Goal: Task Accomplishment & Management: Manage account settings

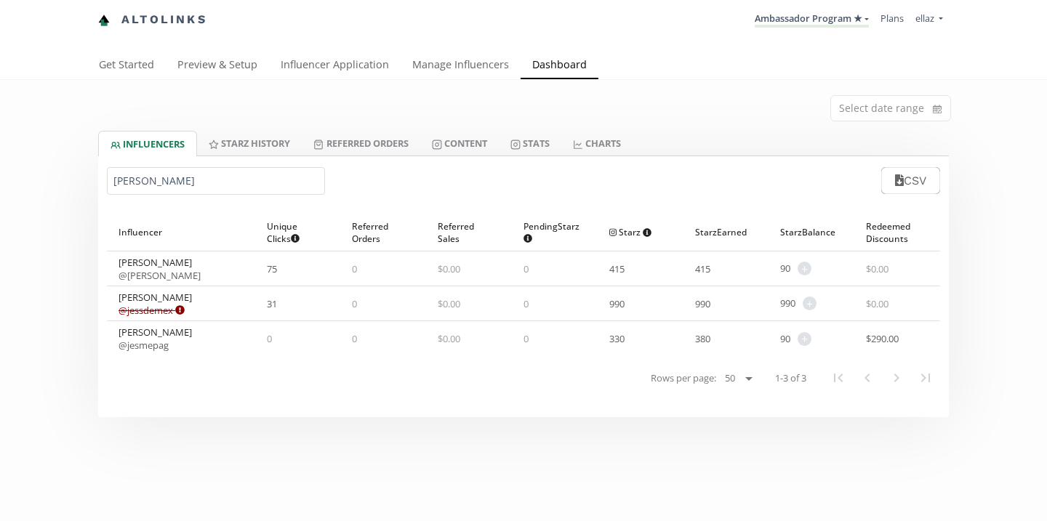
click at [177, 186] on input "[PERSON_NAME]" at bounding box center [216, 181] width 218 height 28
click at [177, 186] on input "jess" at bounding box center [216, 181] width 218 height 28
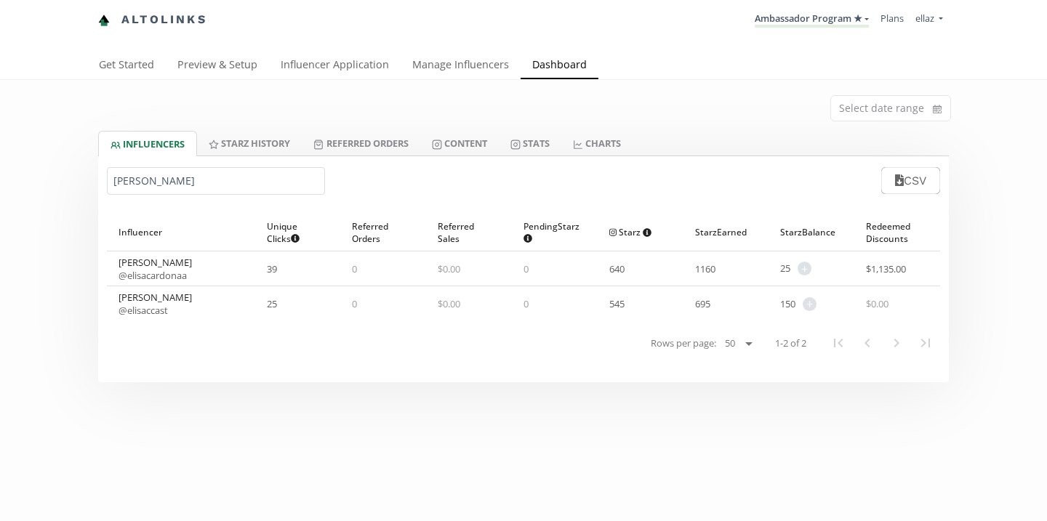
type input "elisa c"
click at [313, 77] on link "Influencer Application" at bounding box center [335, 66] width 132 height 29
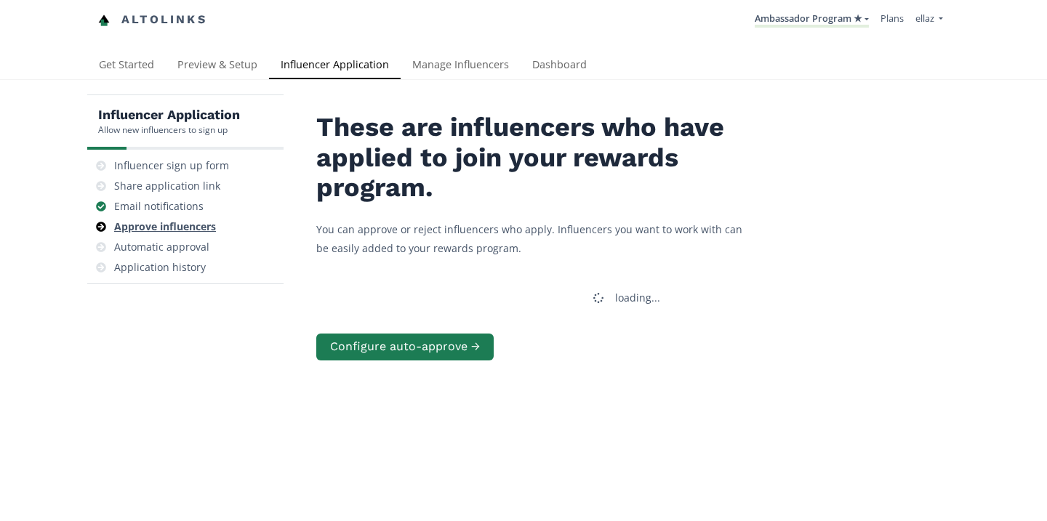
click at [189, 230] on div "Approve influencers" at bounding box center [165, 227] width 102 height 15
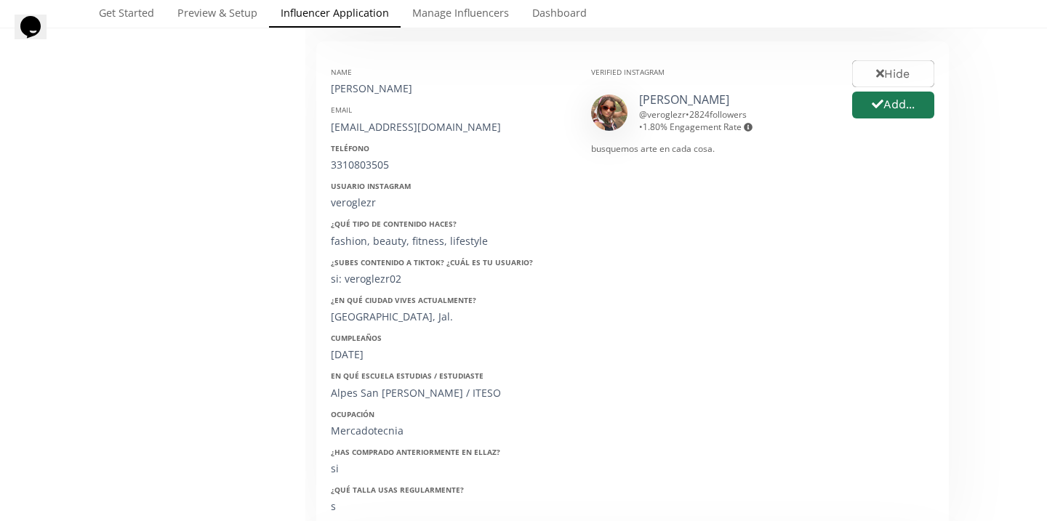
scroll to position [748, 0]
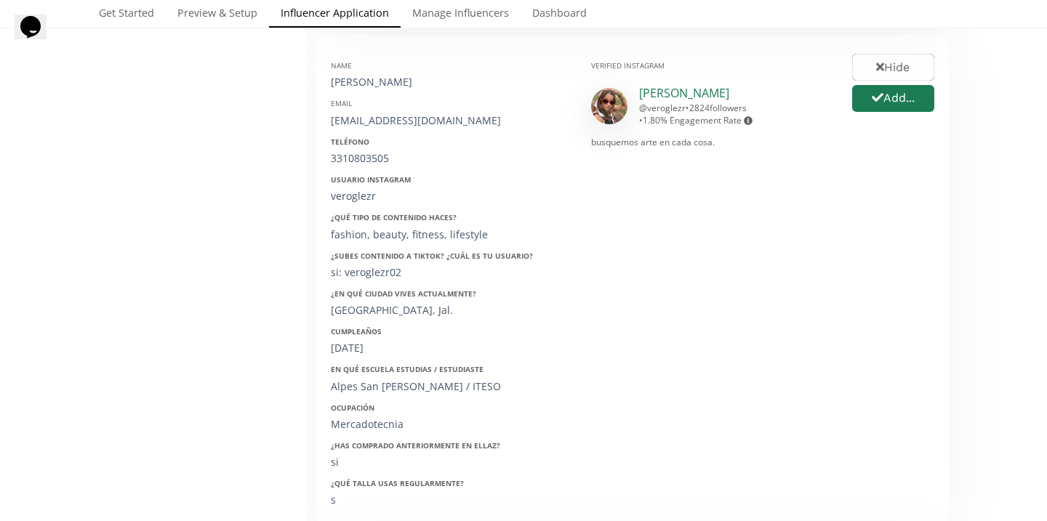
click at [665, 95] on link "Vero Glez" at bounding box center [684, 93] width 90 height 16
click at [878, 111] on button "Add..." at bounding box center [893, 98] width 87 height 31
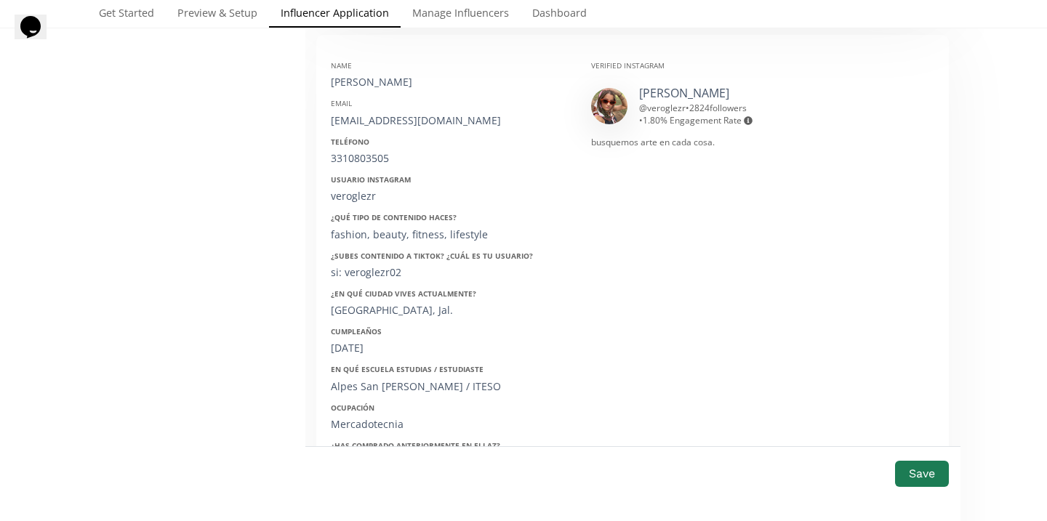
click at [387, 95] on div "Name Veronica Romero Email verorg@me.com Teléfono 3310803505 Usuario Instagram …" at bounding box center [450, 279] width 260 height 460
click at [383, 84] on div "[PERSON_NAME]" at bounding box center [450, 82] width 238 height 15
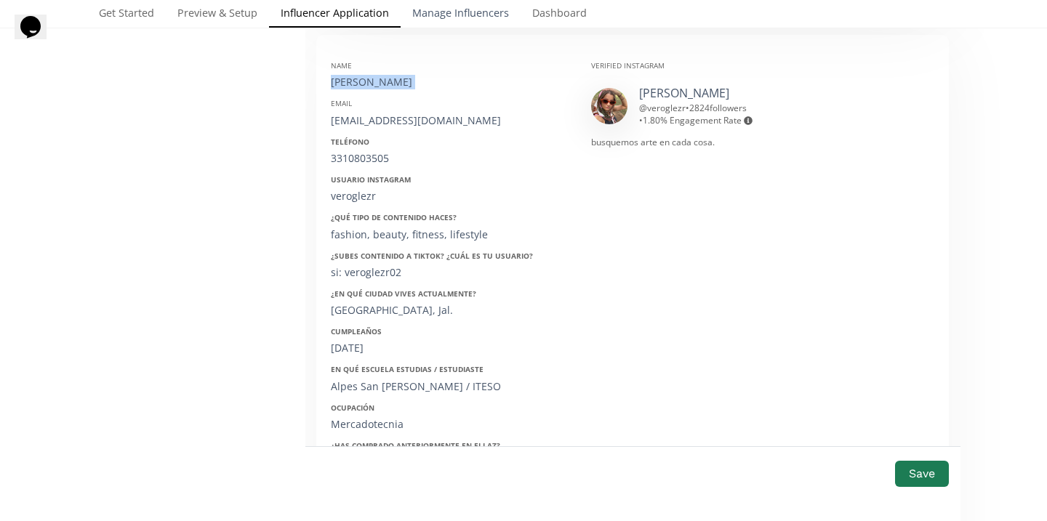
copy div "[PERSON_NAME]"
click at [380, 116] on div "[EMAIL_ADDRESS][DOMAIN_NAME]" at bounding box center [450, 120] width 238 height 15
click at [380, 116] on div "verorg@me.com" at bounding box center [450, 120] width 238 height 15
copy div "verorg@me.com"
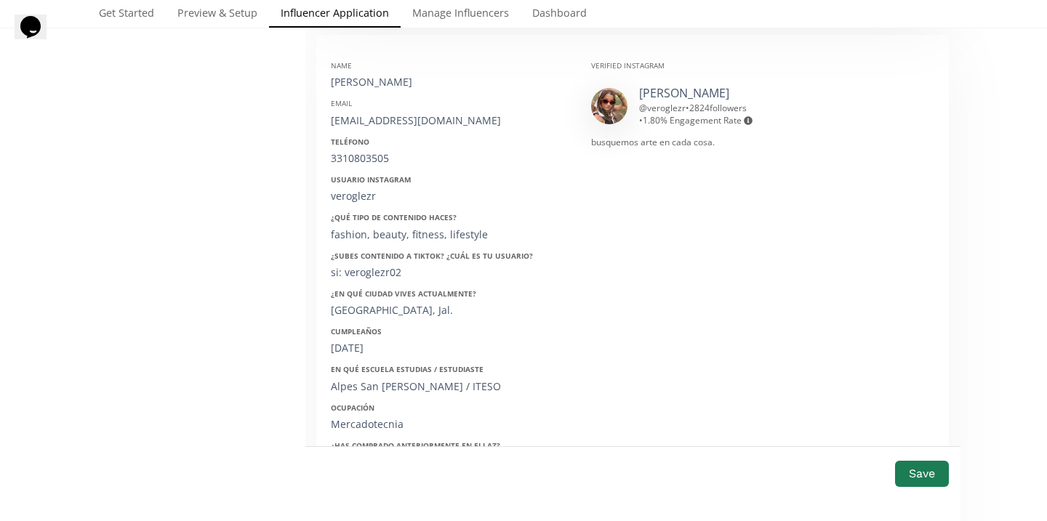
click at [359, 153] on div "3310803505" at bounding box center [450, 158] width 238 height 15
copy div "3310803505"
click at [362, 201] on div "veroglezr" at bounding box center [450, 196] width 238 height 15
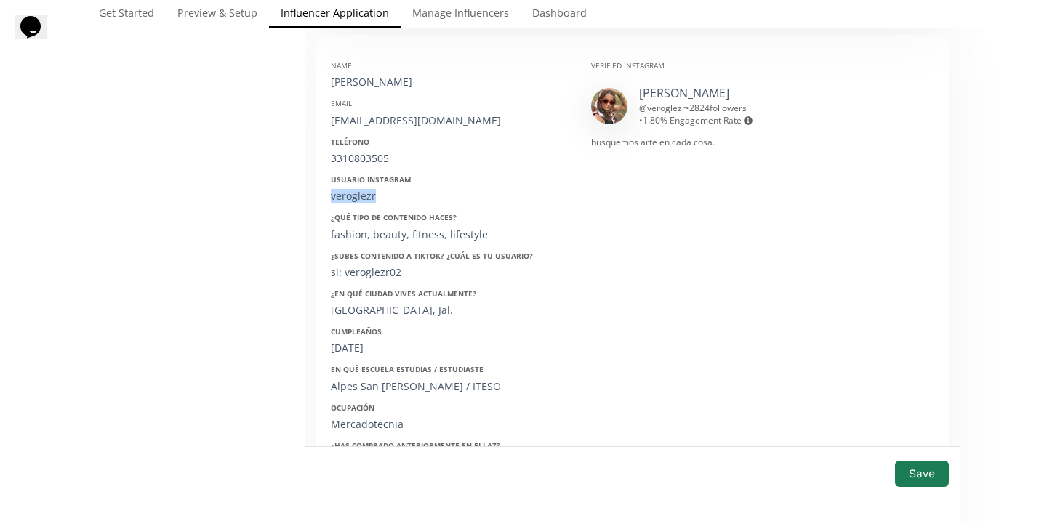
click at [362, 201] on div "veroglezr" at bounding box center [450, 196] width 238 height 15
copy div "veroglezr"
click at [356, 340] on div "Cumpleaños 02/10/1998" at bounding box center [450, 340] width 238 height 29
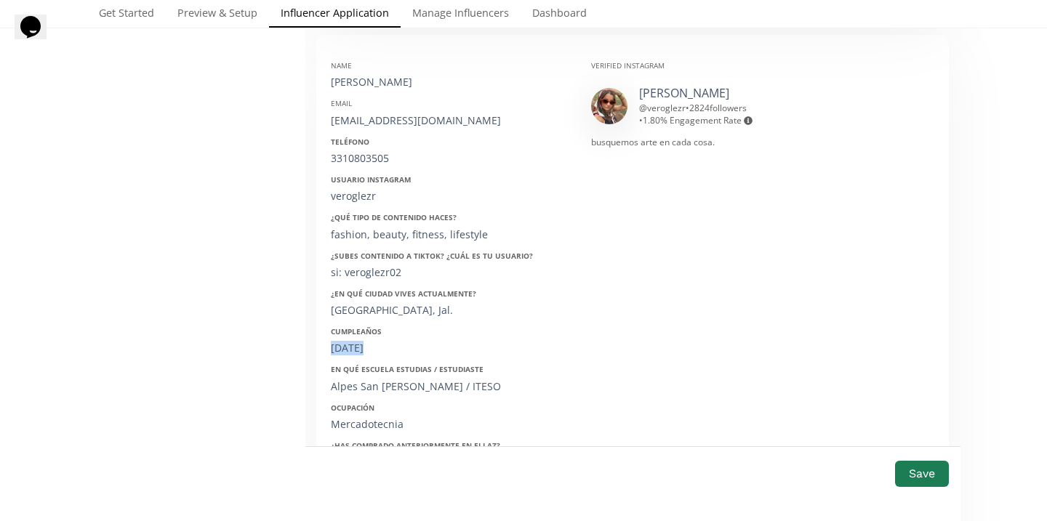
copy div "02/10/1998"
click at [921, 483] on button "Save" at bounding box center [922, 473] width 58 height 31
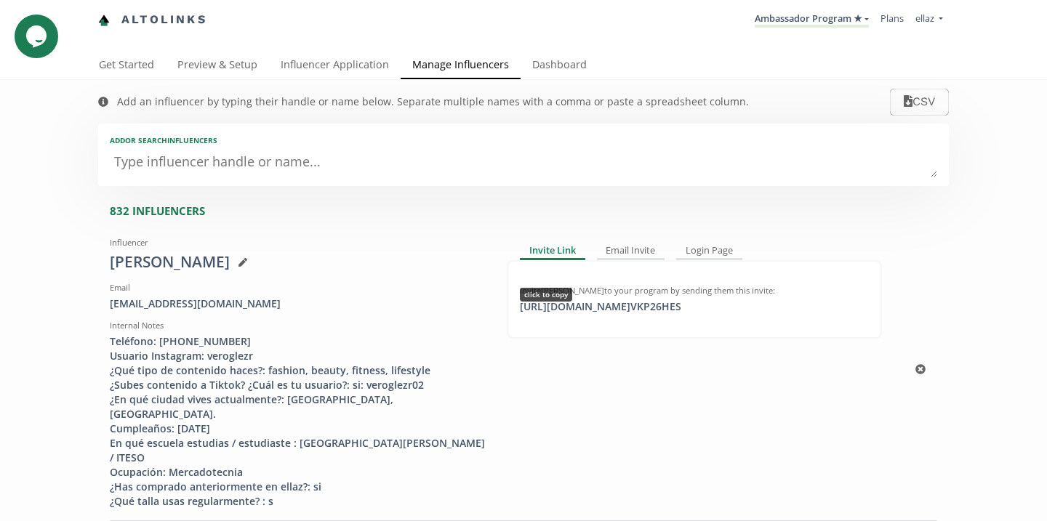
click at [615, 308] on div "[URL][DOMAIN_NAME] VKP26HES click to copy" at bounding box center [600, 307] width 179 height 15
click at [322, 49] on div "Altolinks Ambassador Program ★ KINEDU MACRO INFLUENCERS (prog ventas) Ambassado…" at bounding box center [523, 26] width 1047 height 52
click at [324, 65] on link "Influencer Application" at bounding box center [335, 66] width 132 height 29
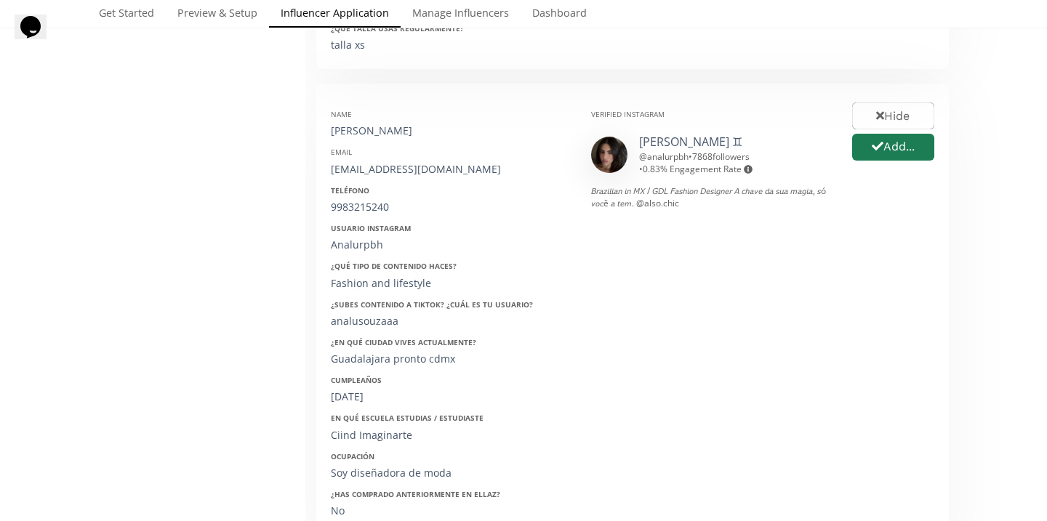
scroll to position [748, 0]
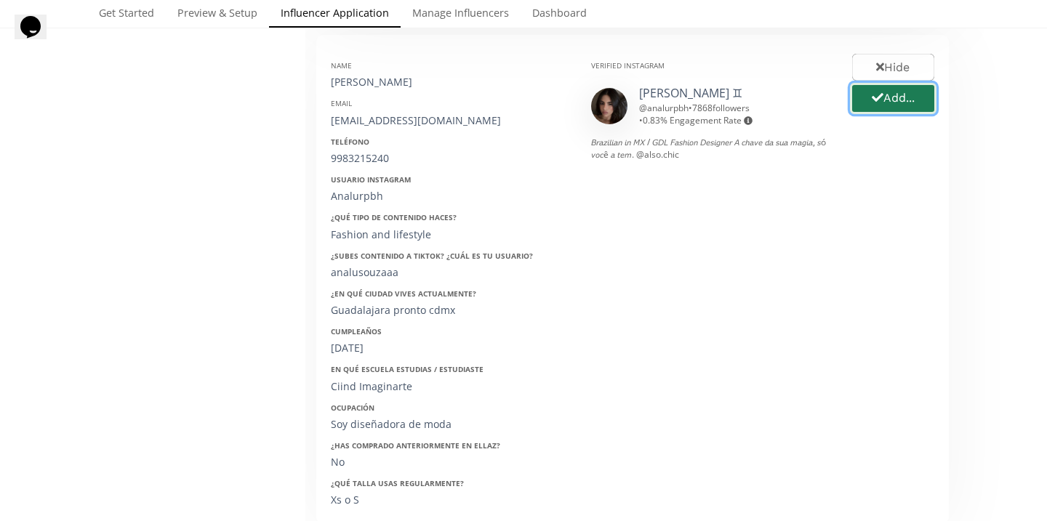
click at [888, 97] on button "Add..." at bounding box center [893, 98] width 87 height 31
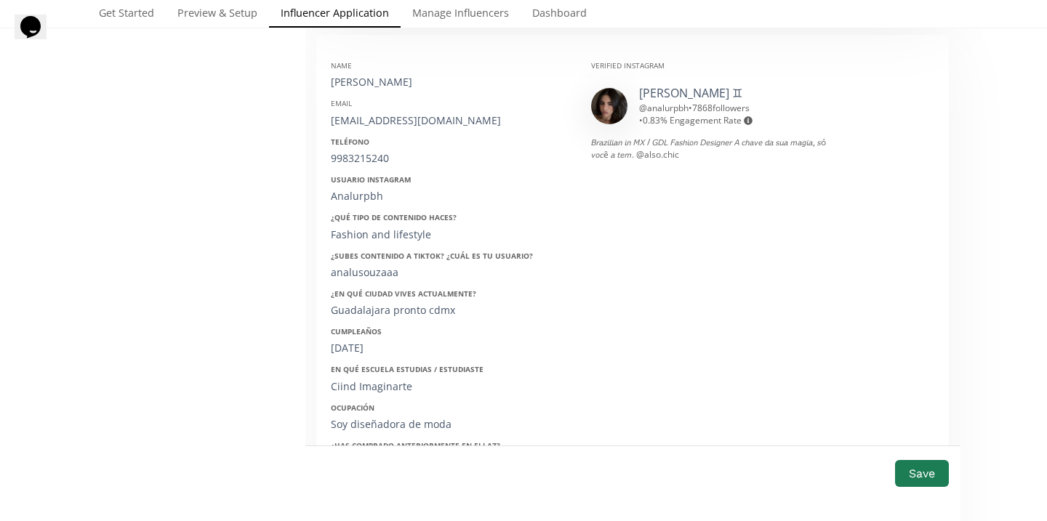
click at [369, 82] on div "[PERSON_NAME]" at bounding box center [450, 82] width 238 height 15
copy div "[PERSON_NAME]"
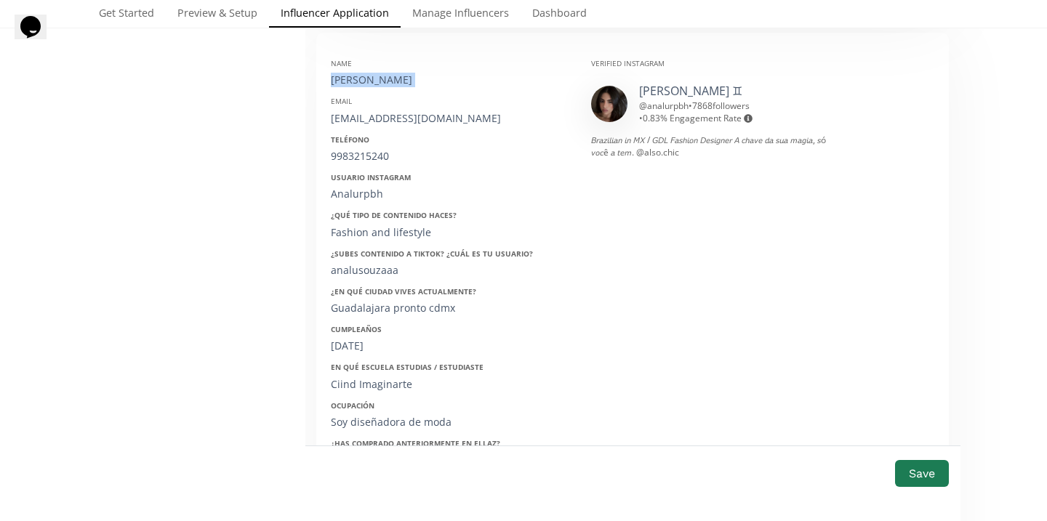
scroll to position [751, 0]
click at [374, 116] on div "[EMAIL_ADDRESS][DOMAIN_NAME]" at bounding box center [450, 118] width 238 height 15
click at [374, 116] on div "analurpbh@gmail.com" at bounding box center [450, 118] width 238 height 15
copy div "analurpbh@gmail.com"
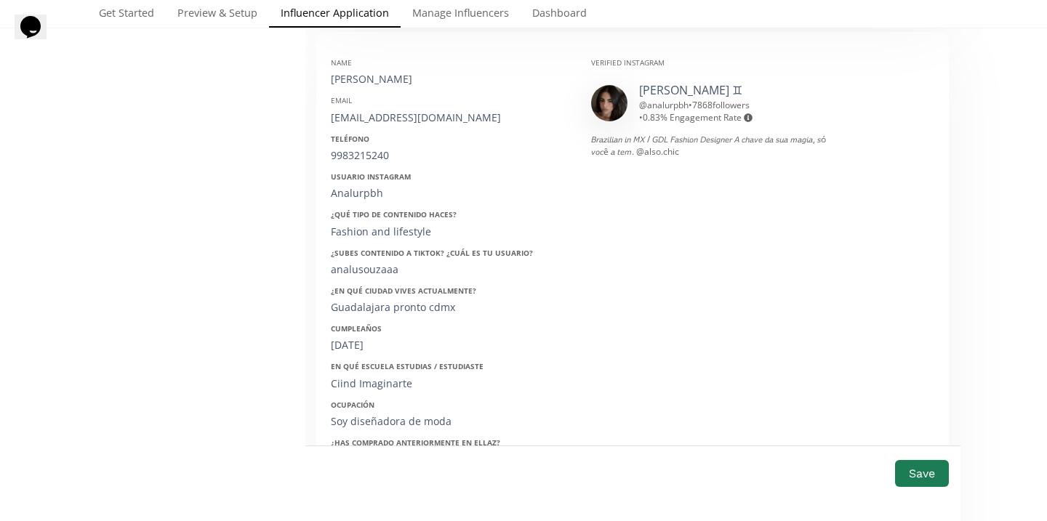
click at [369, 148] on div "Teléfono 9983215240" at bounding box center [450, 148] width 238 height 29
copy div "9983215240"
click at [353, 193] on div "Analurpbh" at bounding box center [450, 193] width 238 height 15
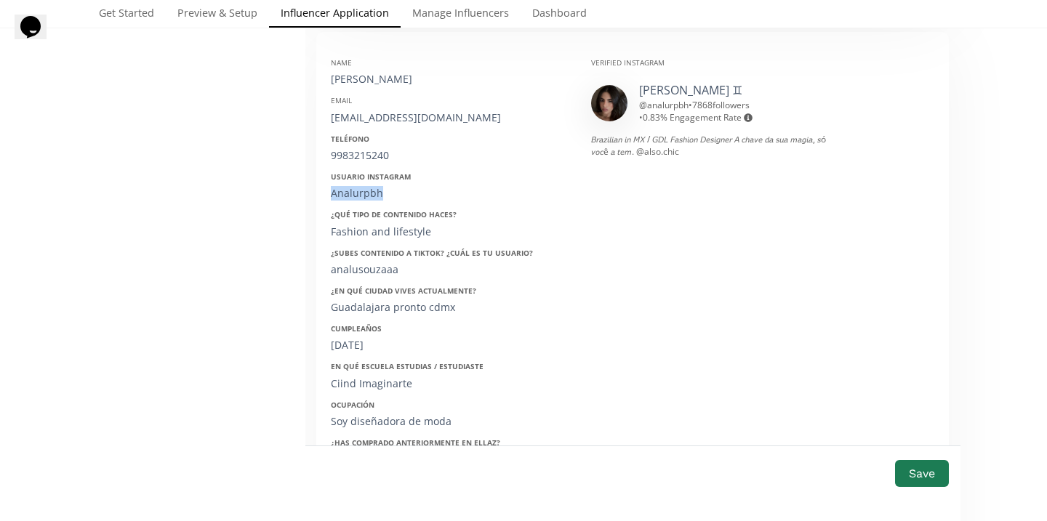
copy div "Analurpbh"
click at [363, 347] on div "15/06/2004" at bounding box center [450, 345] width 238 height 15
copy div "15/06/2004"
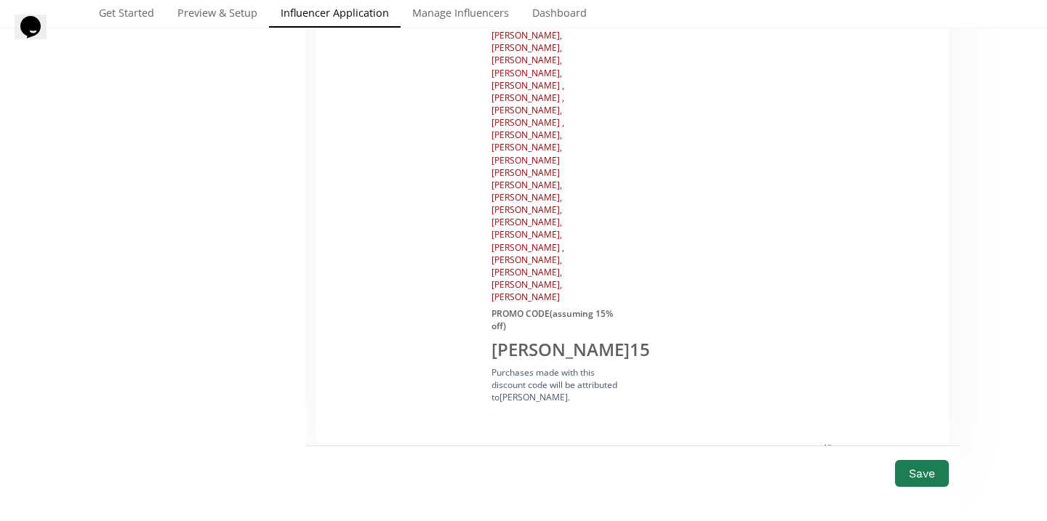
scroll to position [1371, 0]
click at [910, 458] on button "Save" at bounding box center [922, 473] width 58 height 31
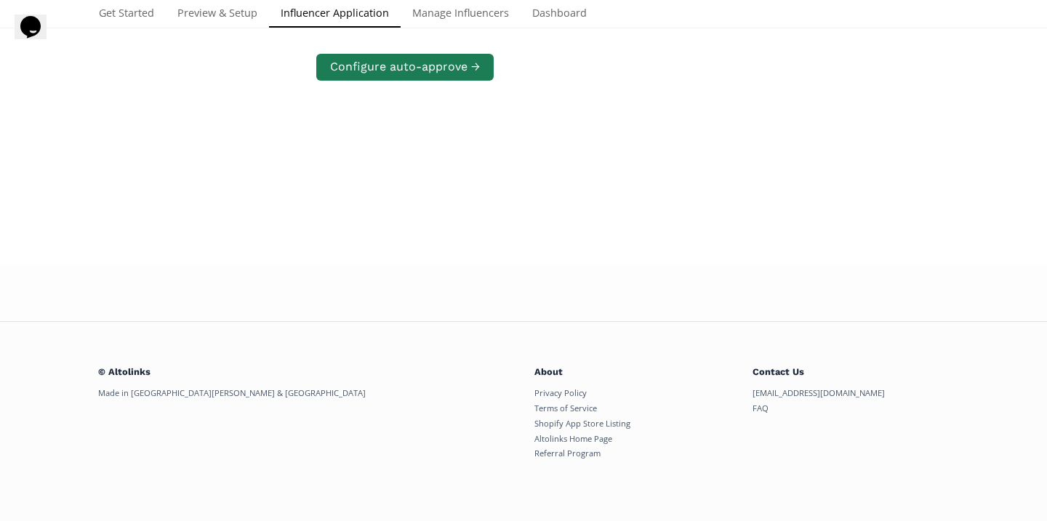
scroll to position [689, 0]
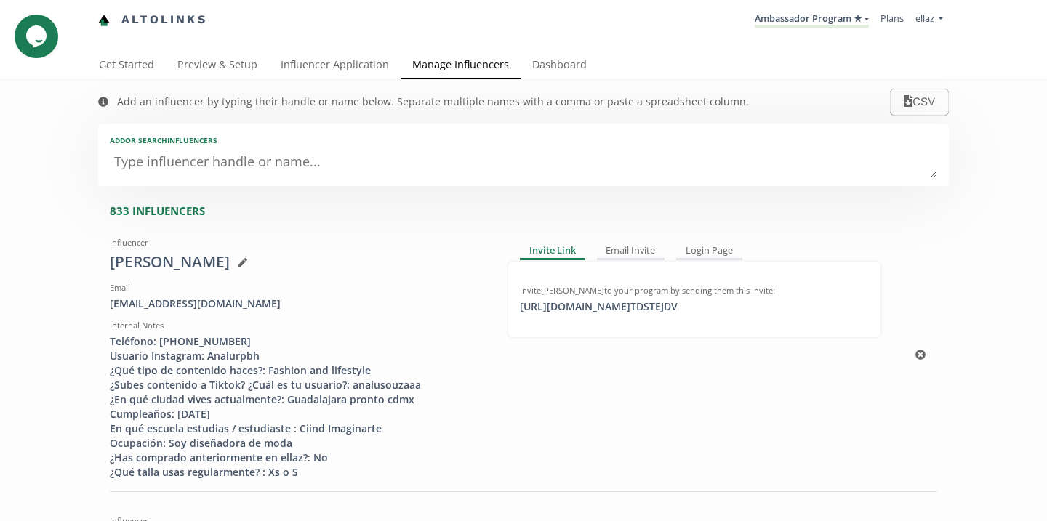
click at [596, 316] on div "Invite [PERSON_NAME] to your program by sending them this invite: [URL][DOMAIN_…" at bounding box center [694, 299] width 375 height 79
click at [595, 304] on div "[URL][DOMAIN_NAME] TDSTEJDV click to copy" at bounding box center [598, 307] width 175 height 15
copy div "[URL][DOMAIN_NAME] TDSTEJDV"
click at [256, 160] on textarea at bounding box center [523, 162] width 827 height 29
type textarea "[PERSON_NAME]"
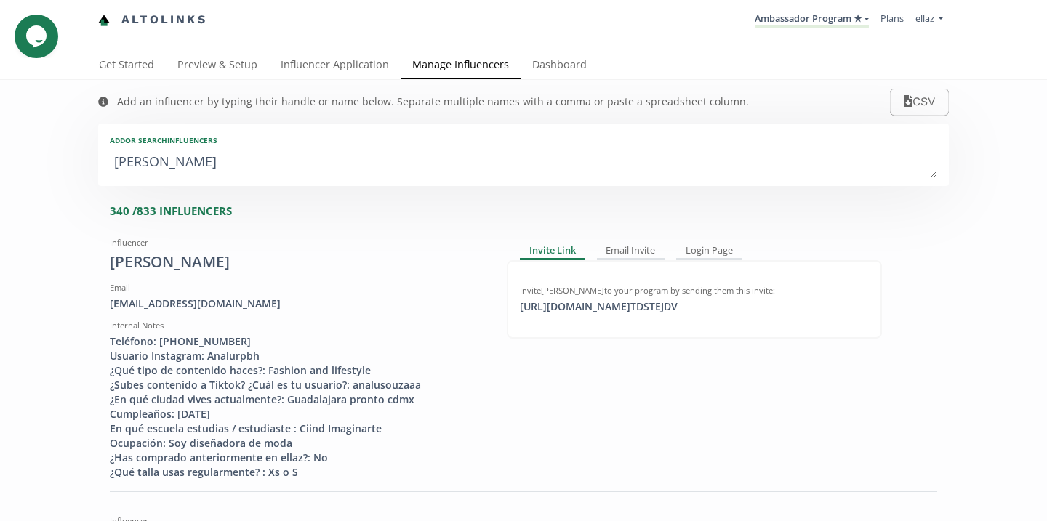
type input "[PERSON_NAME]"
type input "ANA"
type textarea "ana l"
type input "ana l"
type textarea "ana lu"
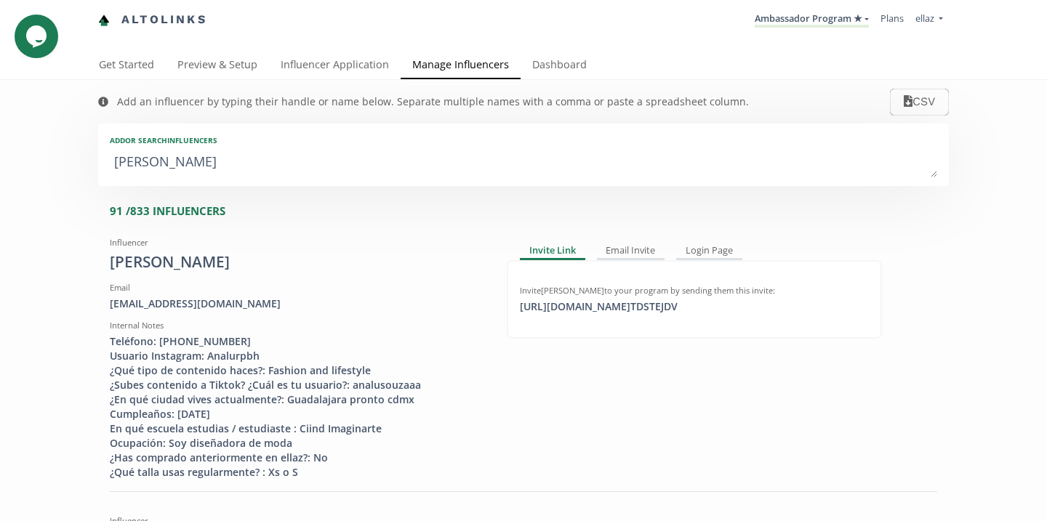
type input "ana lu"
type textarea "ana lui"
type input "ana lui"
type textarea "ana luiz"
type input "ana luiz"
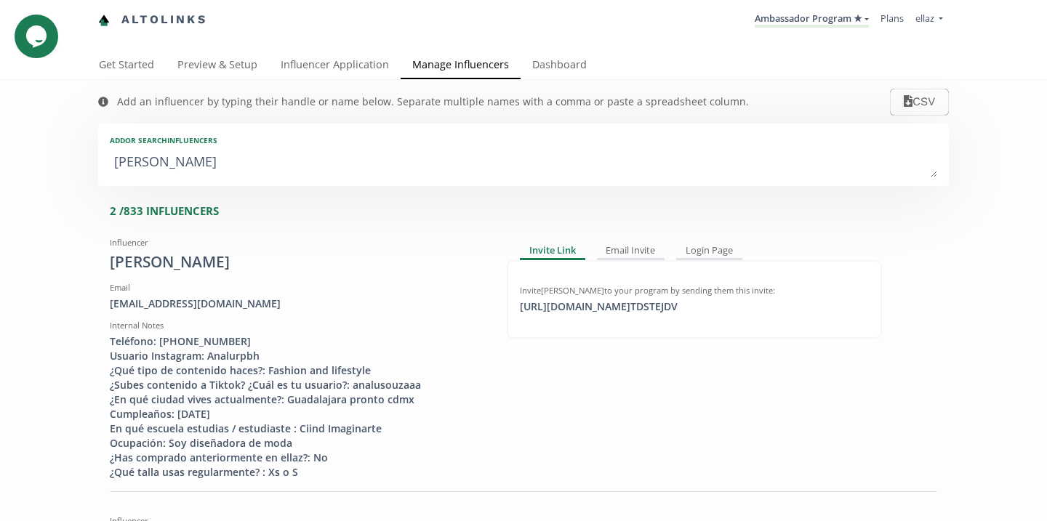
type textarea "ana luiza"
type input "ana luiza"
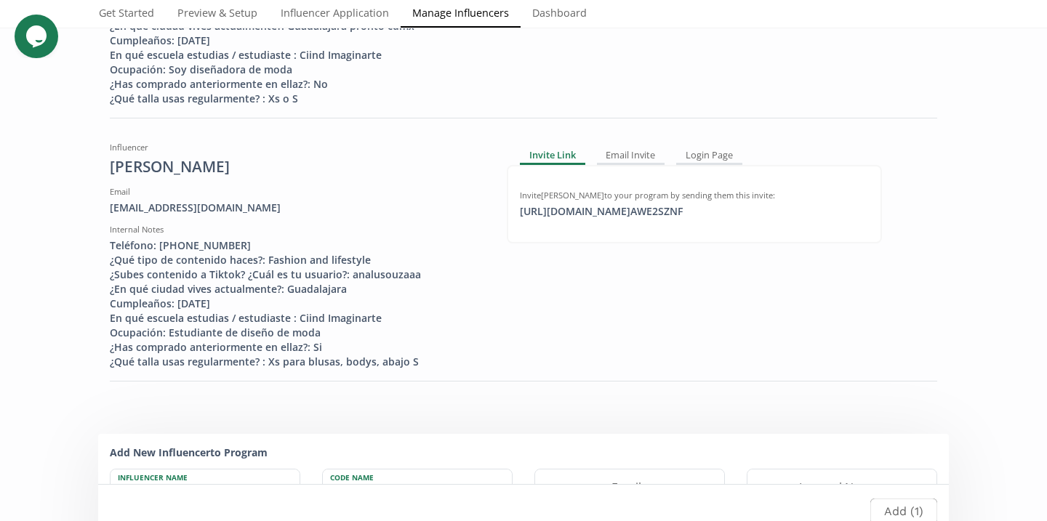
scroll to position [349, 0]
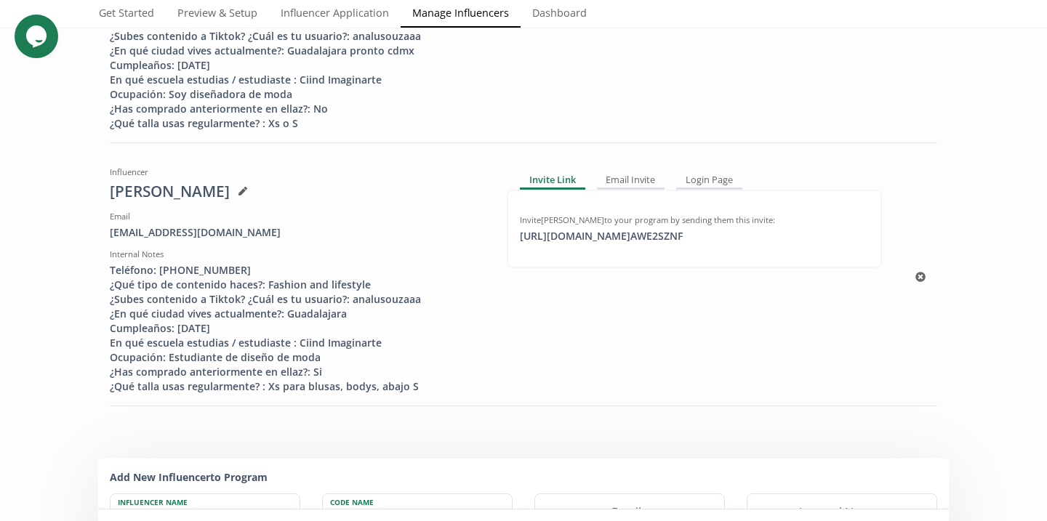
click at [922, 268] on div "Influencer Ana Luiza Souza Email analurpbh@gmail.com Internal Notes Teléfono: 9…" at bounding box center [523, 278] width 827 height 234
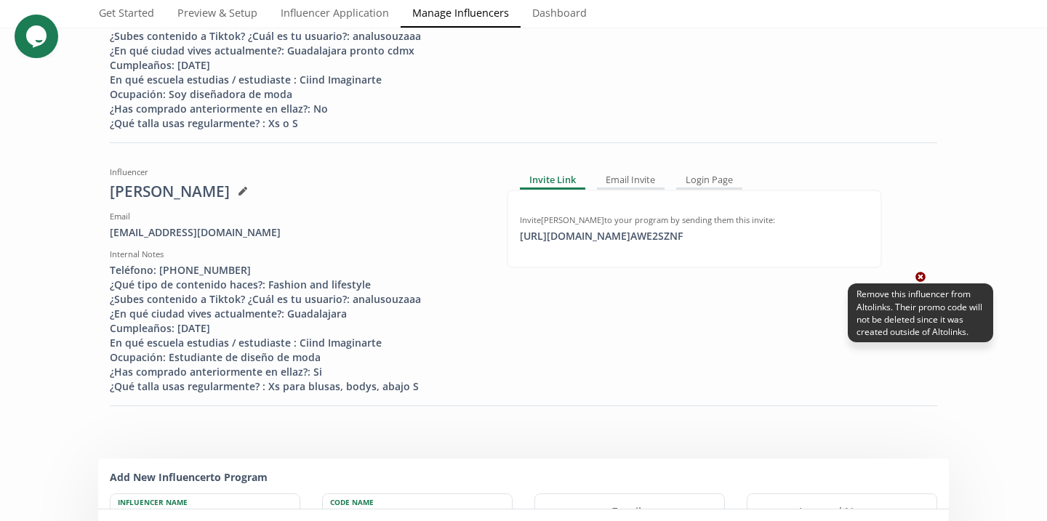
click at [921, 273] on icon at bounding box center [920, 277] width 10 height 10
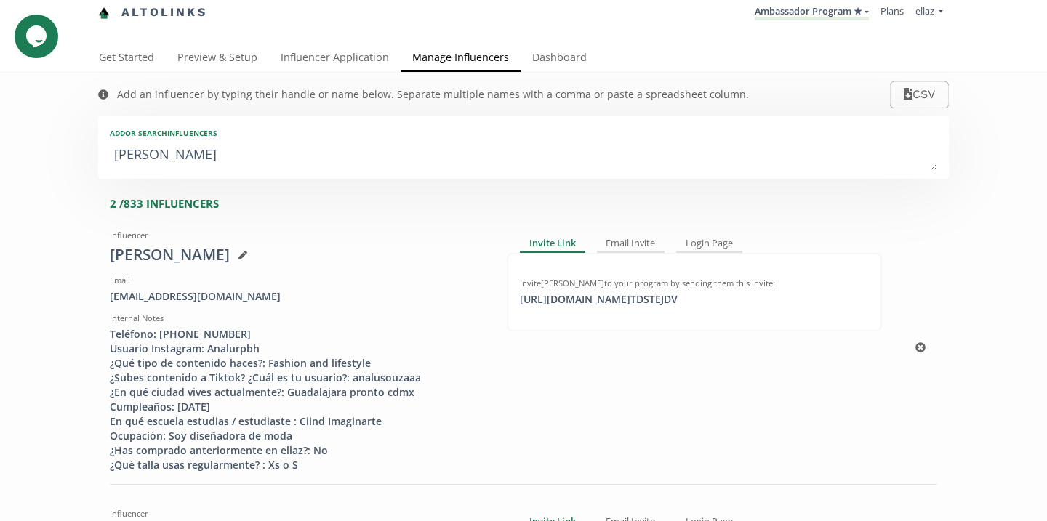
scroll to position [0, 0]
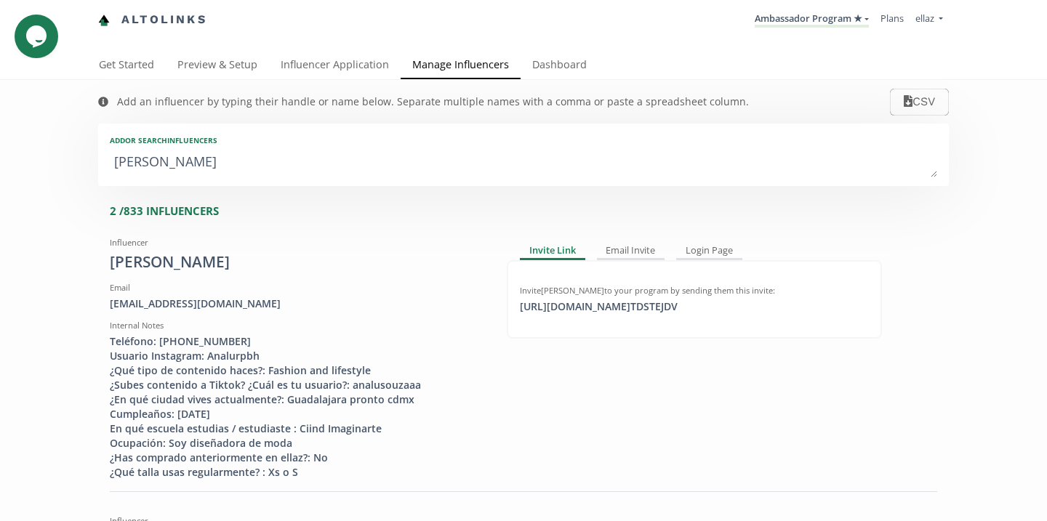
click at [492, 137] on div "Add or search INFLUENCERS" at bounding box center [523, 140] width 827 height 10
click at [476, 150] on textarea "ana luiza" at bounding box center [523, 162] width 827 height 29
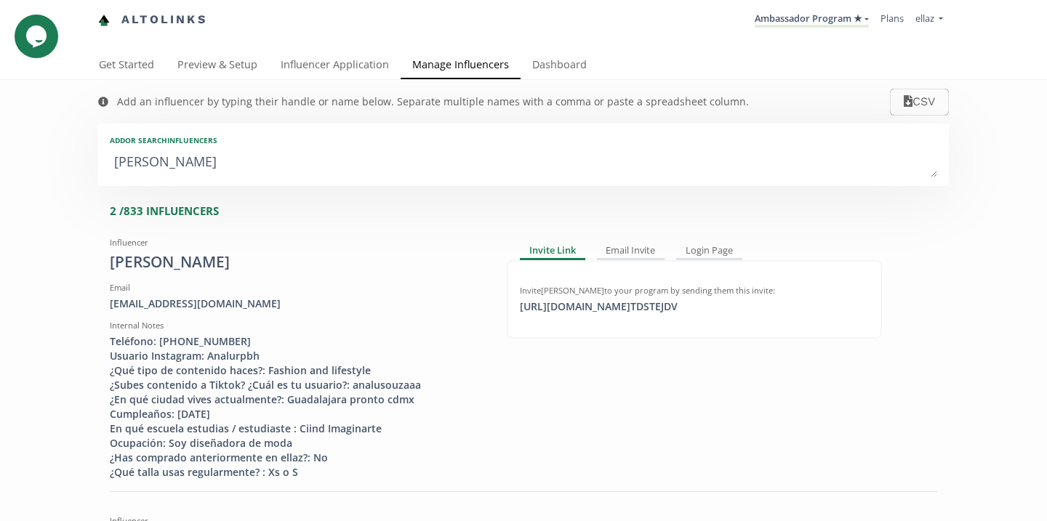
click at [450, 176] on textarea "ana luiza" at bounding box center [523, 162] width 827 height 29
type textarea "a"
type input "a"
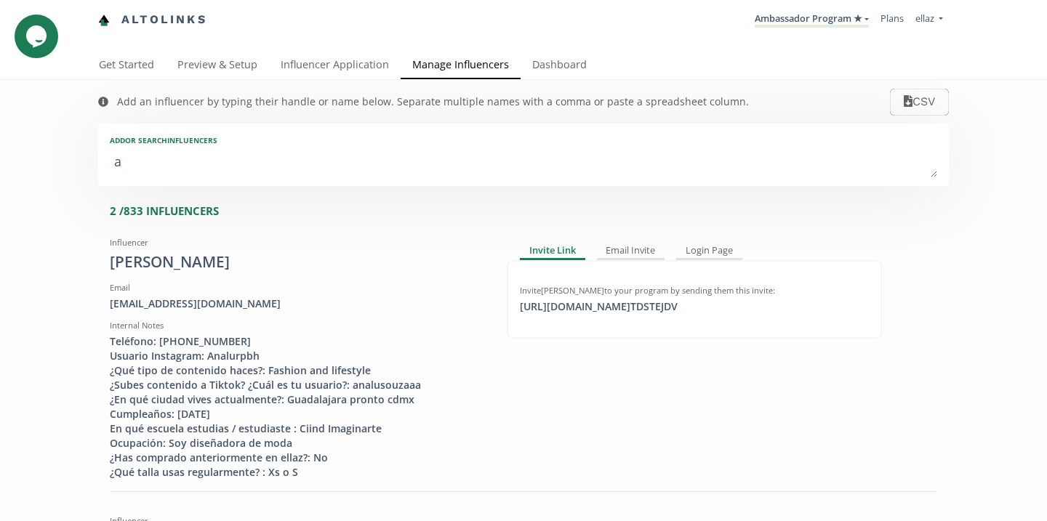
type input "A"
click at [422, 167] on textarea "a" at bounding box center [523, 162] width 827 height 29
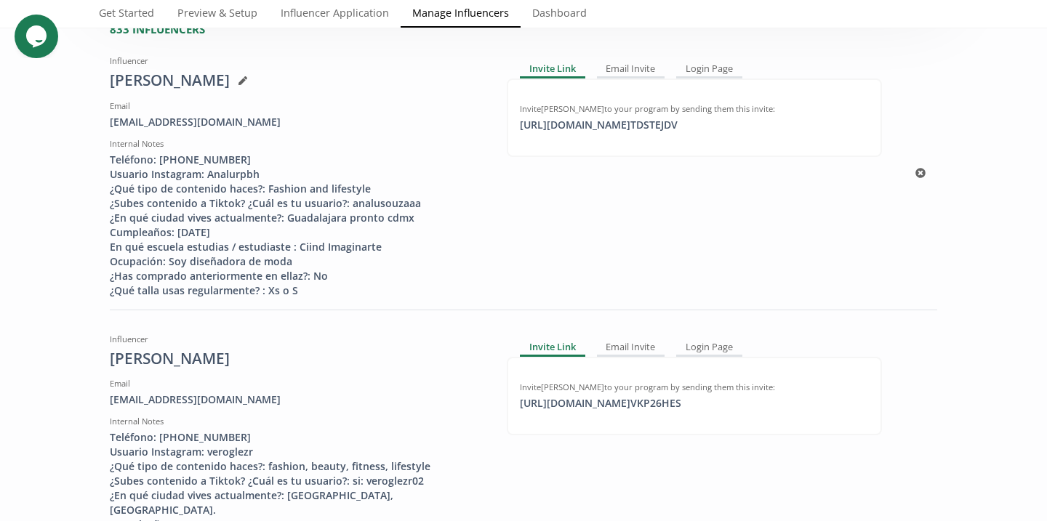
scroll to position [182, 0]
click at [624, 389] on div "Invite Veronica Romero to your program by sending them this invite:" at bounding box center [694, 387] width 349 height 12
click at [626, 408] on div "https://app.altolinks.com/invite/ VKP26HES click to copy" at bounding box center [600, 403] width 179 height 15
copy div "https://app.altolinks.c"
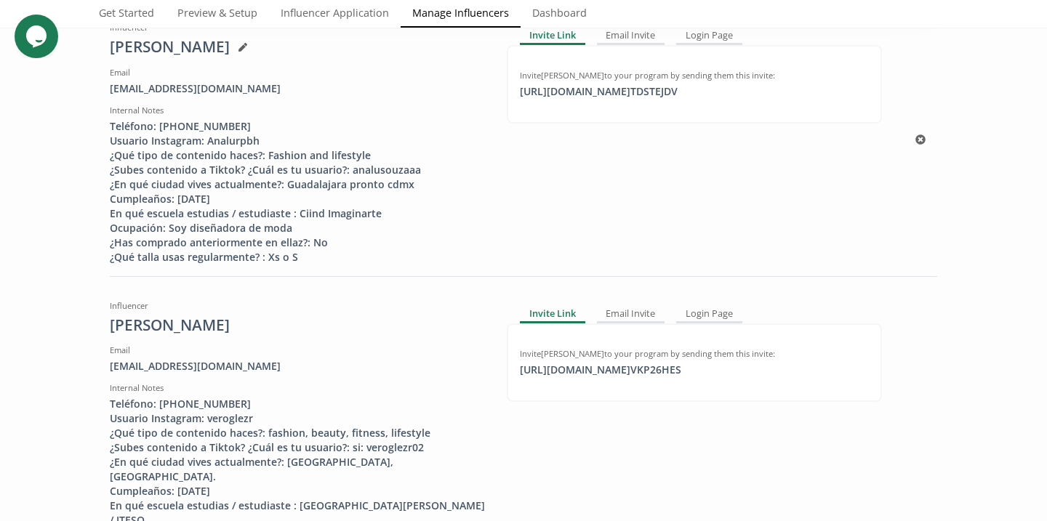
scroll to position [0, 0]
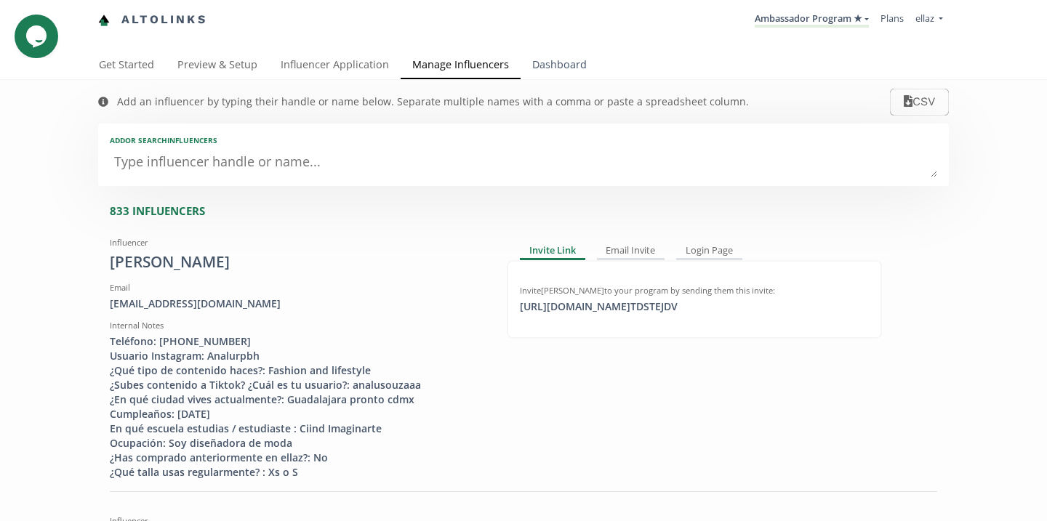
click at [545, 64] on link "Dashboard" at bounding box center [560, 66] width 78 height 29
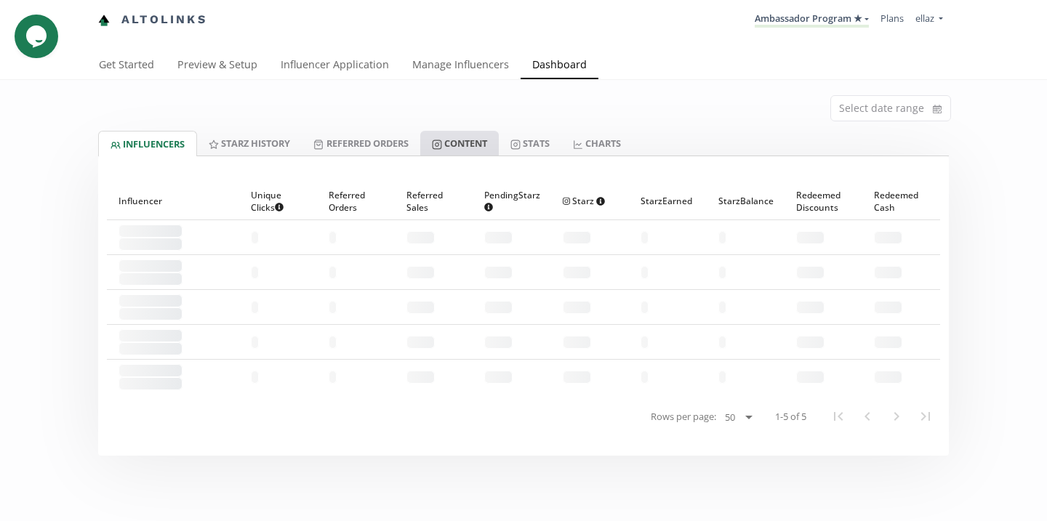
click at [454, 143] on link "Content" at bounding box center [459, 143] width 79 height 25
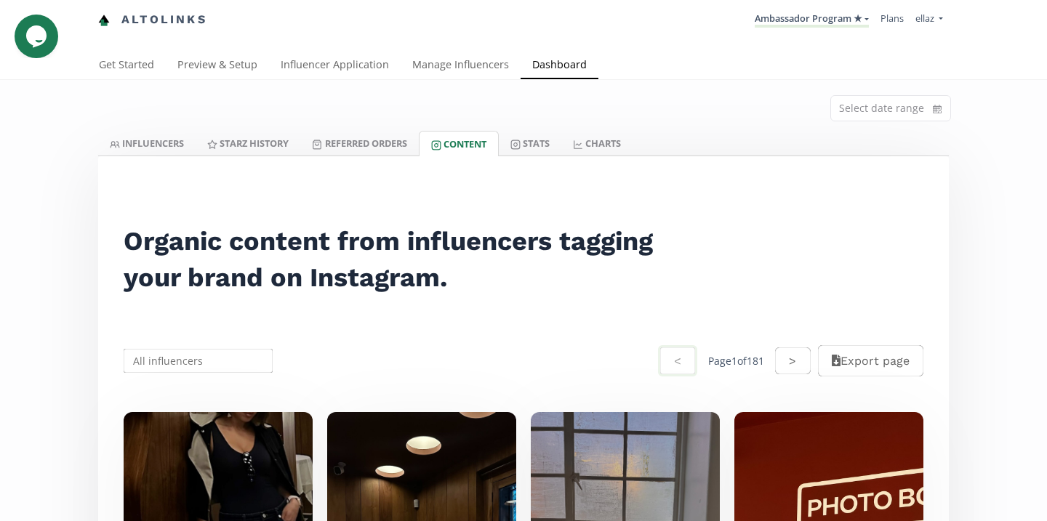
click at [187, 365] on input "text" at bounding box center [197, 361] width 153 height 28
click at [205, 393] on div "[PERSON_NAME]" at bounding box center [198, 389] width 148 height 26
type input "[PERSON_NAME]"
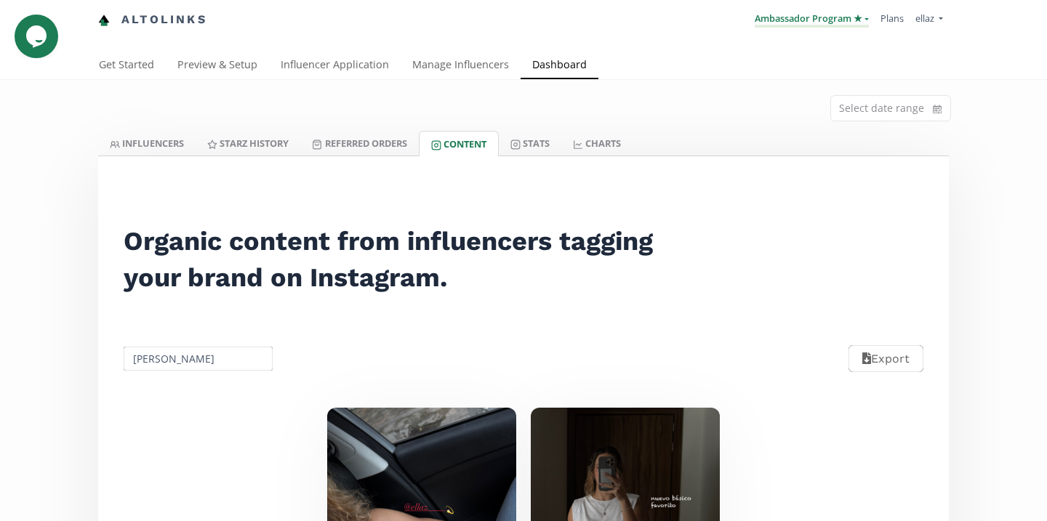
click at [847, 25] on link "Ambassador Program ★" at bounding box center [812, 20] width 114 height 16
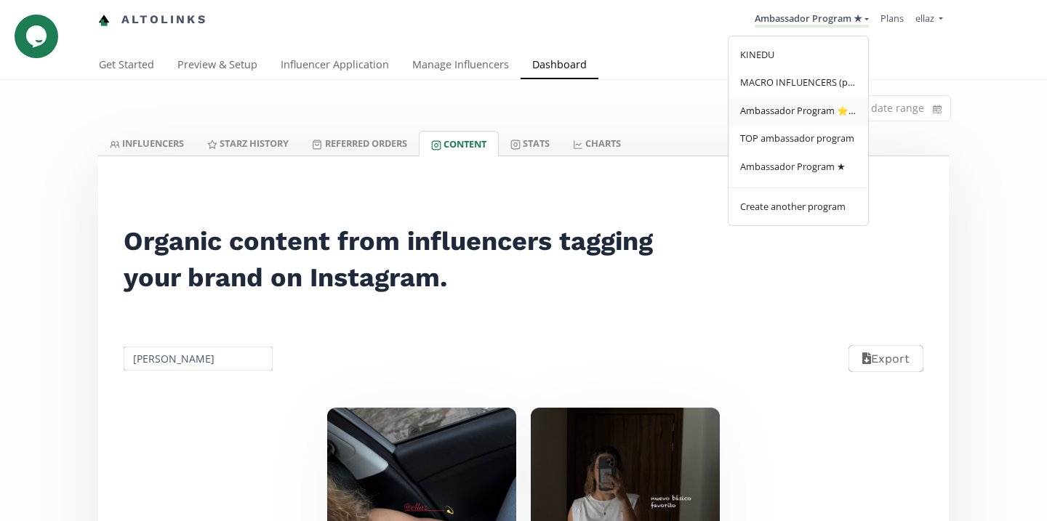
click at [838, 111] on span "Ambassador Program ⭐️⭐️" at bounding box center [798, 110] width 116 height 13
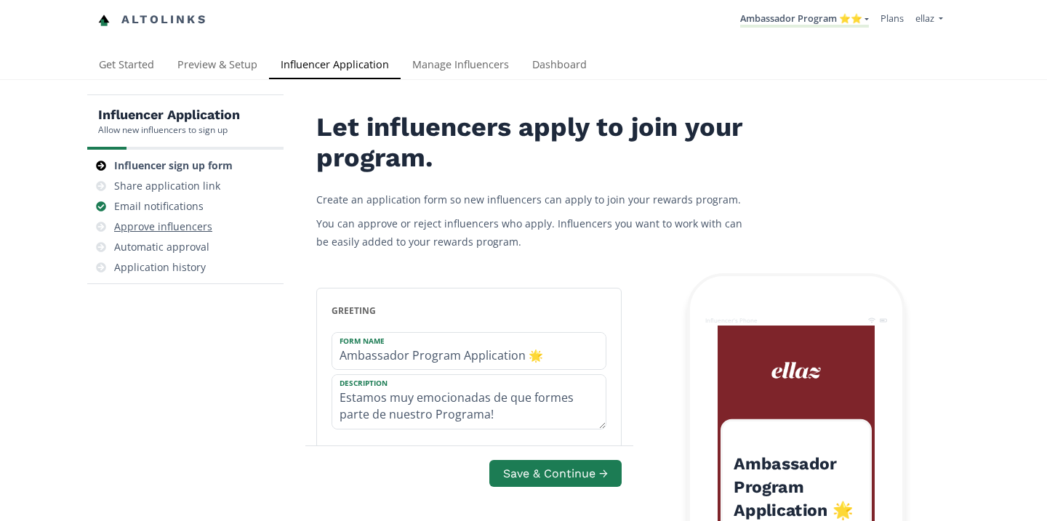
click at [185, 233] on div "Approve influencers" at bounding box center [163, 227] width 98 height 15
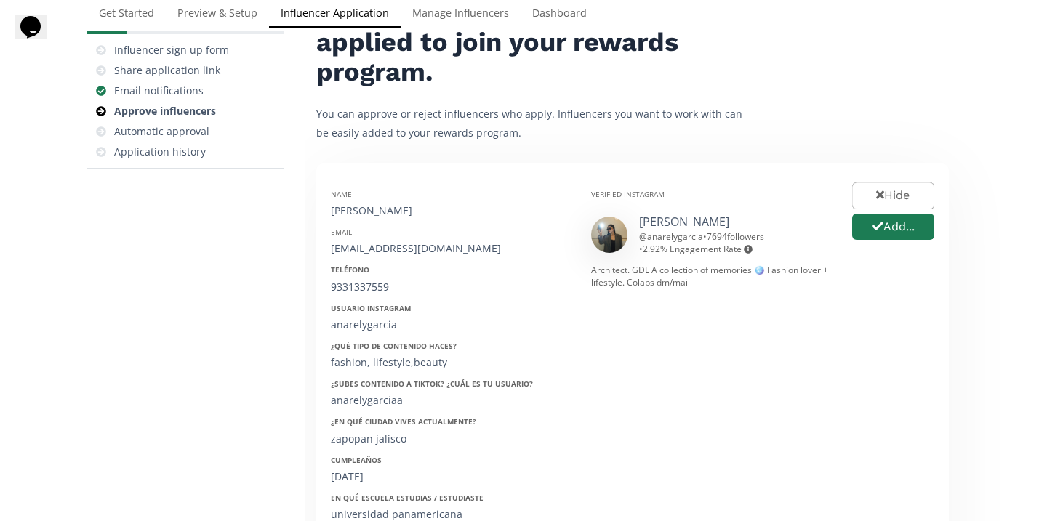
scroll to position [111, 0]
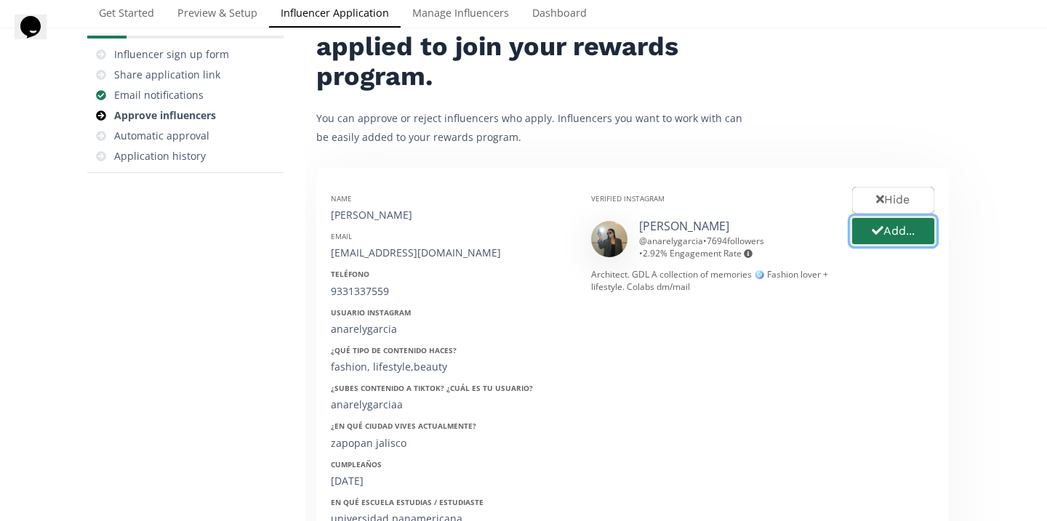
click at [872, 235] on icon "button" at bounding box center [878, 231] width 12 height 12
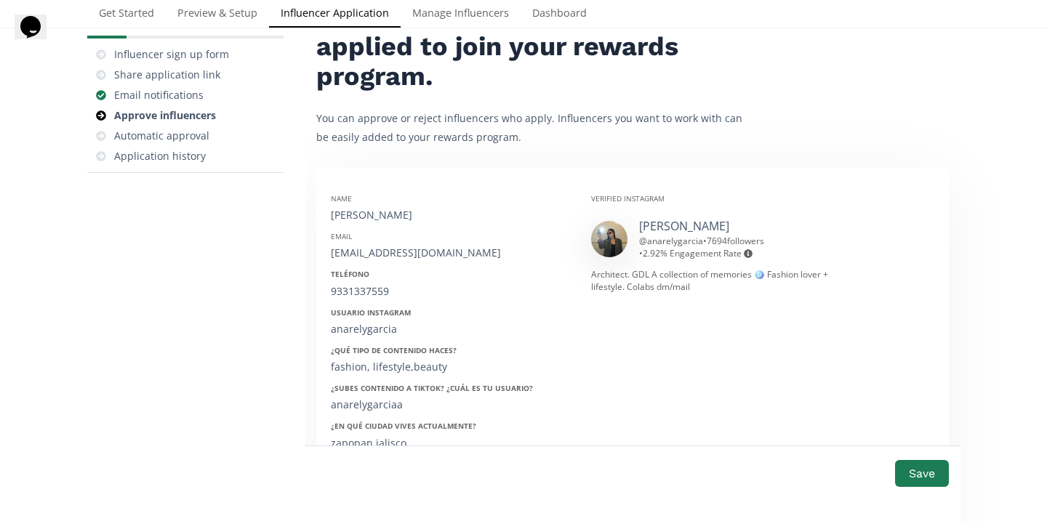
click at [392, 219] on div "[PERSON_NAME]" at bounding box center [450, 215] width 238 height 15
copy div "[PERSON_NAME]"
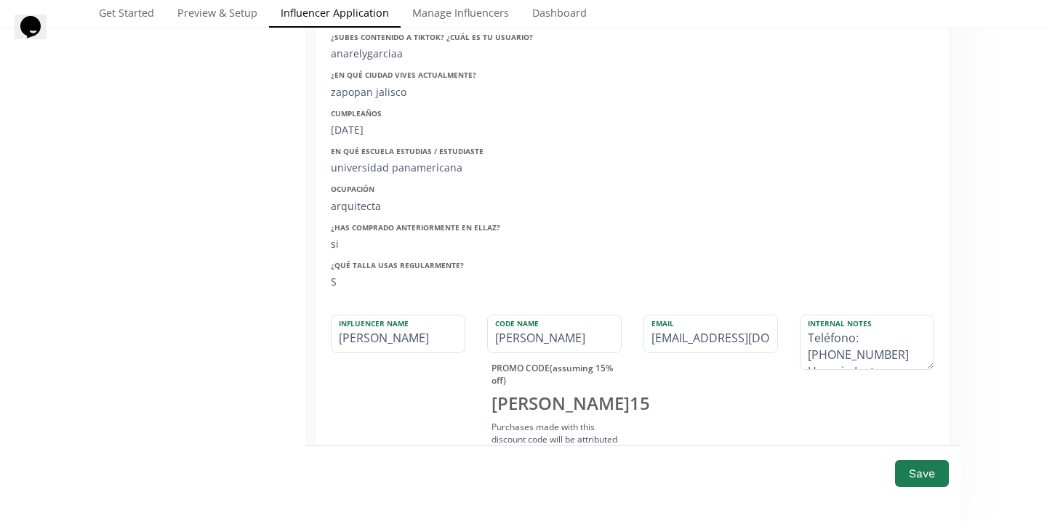
scroll to position [464, 0]
click at [348, 340] on input "[PERSON_NAME]" at bounding box center [398, 332] width 133 height 37
type input "narely garcia fuentes"
type input "NARELY"
type input "Anarely garcia fuentes"
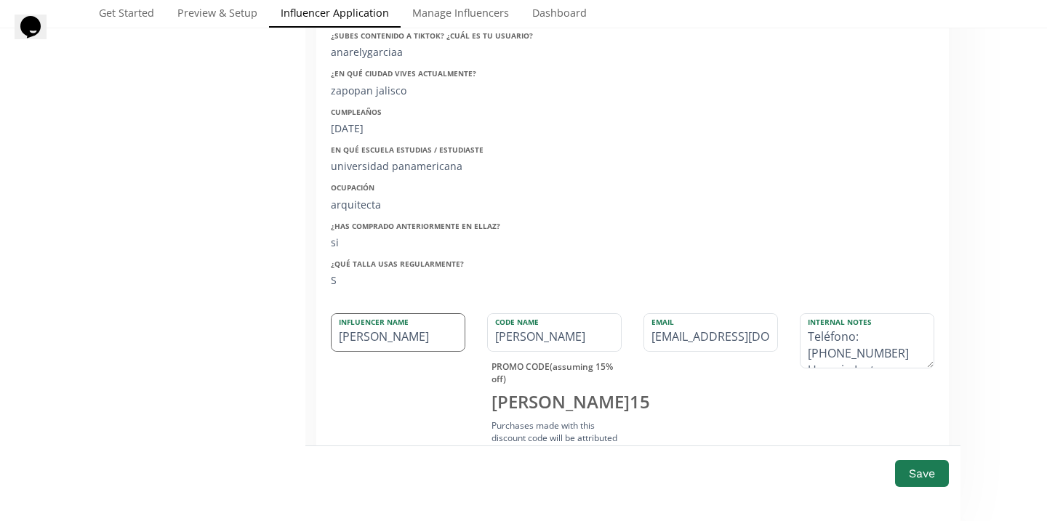
type input "ANARELY"
type input "[PERSON_NAME]"
click at [412, 325] on label "Influencer Name" at bounding box center [391, 320] width 119 height 13
click at [412, 331] on input "[PERSON_NAME]" at bounding box center [398, 332] width 133 height 37
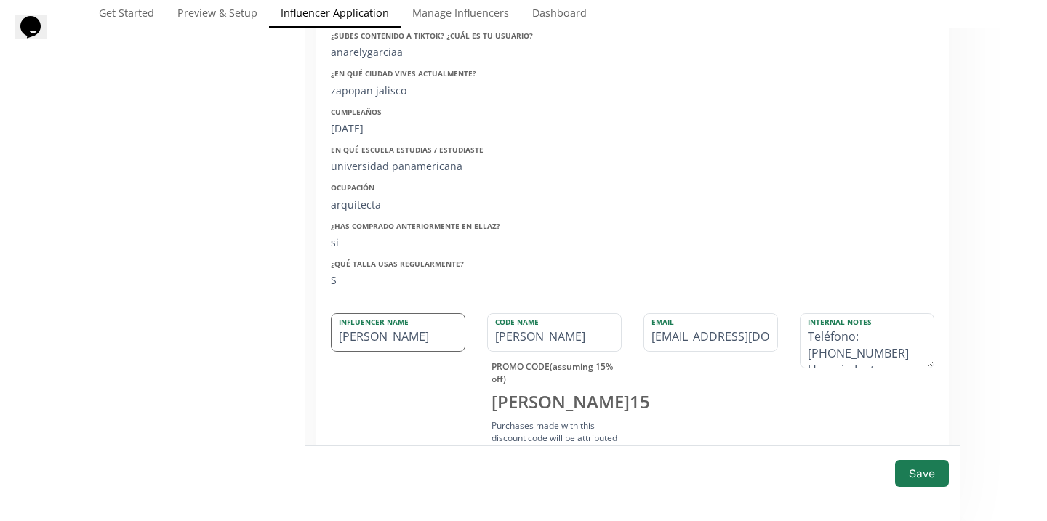
click at [412, 331] on input "[PERSON_NAME]" at bounding box center [398, 332] width 133 height 37
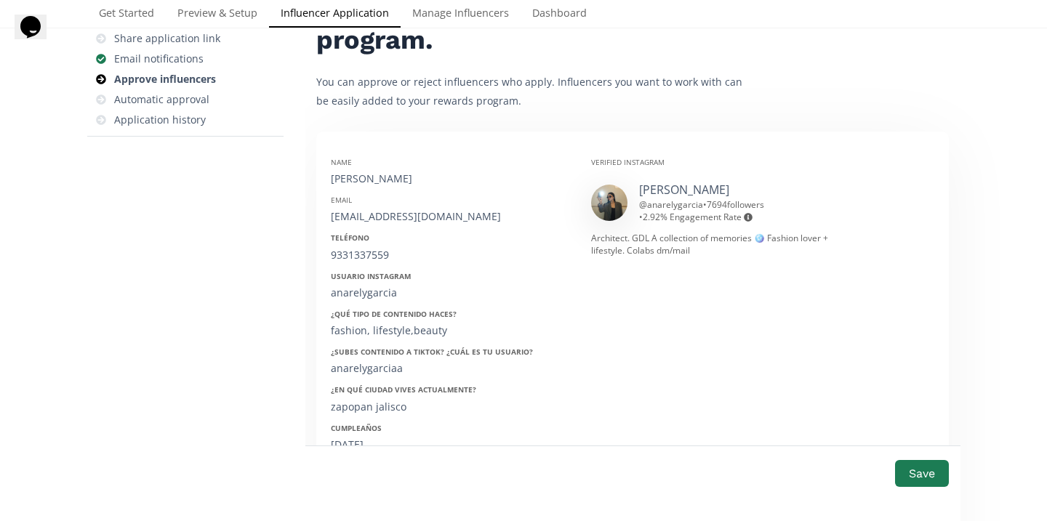
scroll to position [145, 0]
click at [408, 222] on div "[EMAIL_ADDRESS][DOMAIN_NAME]" at bounding box center [450, 219] width 238 height 15
copy div "[EMAIL_ADDRESS][DOMAIN_NAME]"
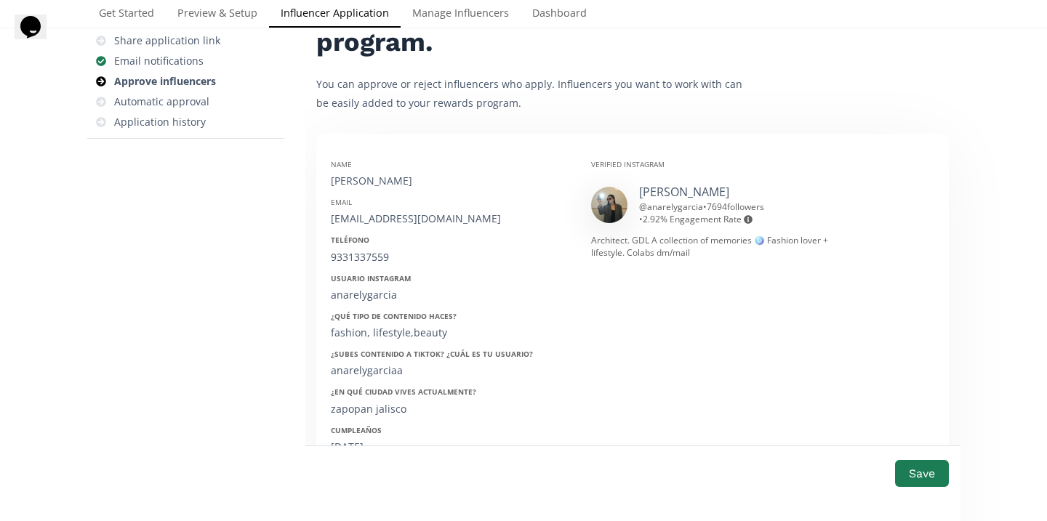
click at [365, 266] on div "Name anarely garcia fuentes Email anarelygarcia@hotmail.com Teléfono 9331337559…" at bounding box center [450, 378] width 260 height 460
click at [364, 262] on div "9331337559" at bounding box center [450, 257] width 238 height 15
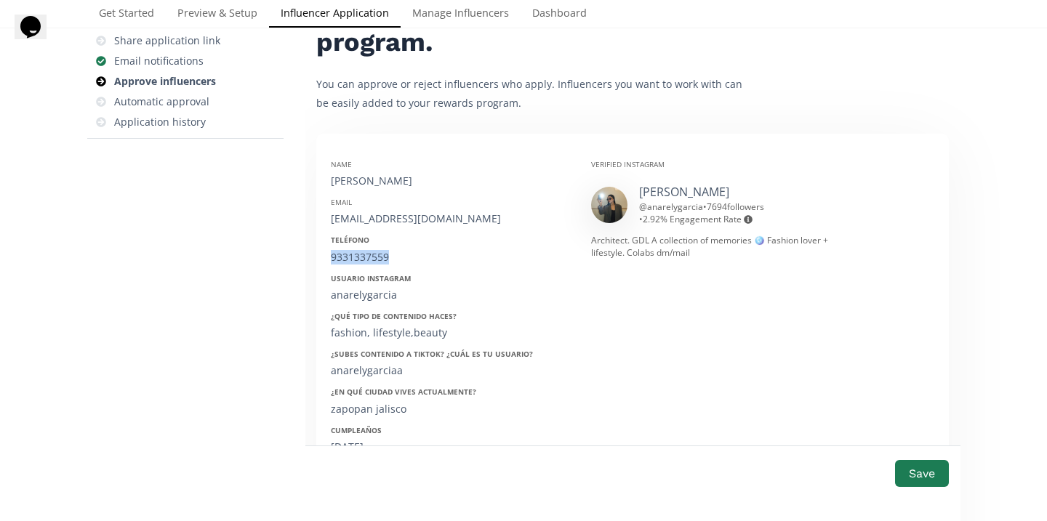
copy div "9331337559"
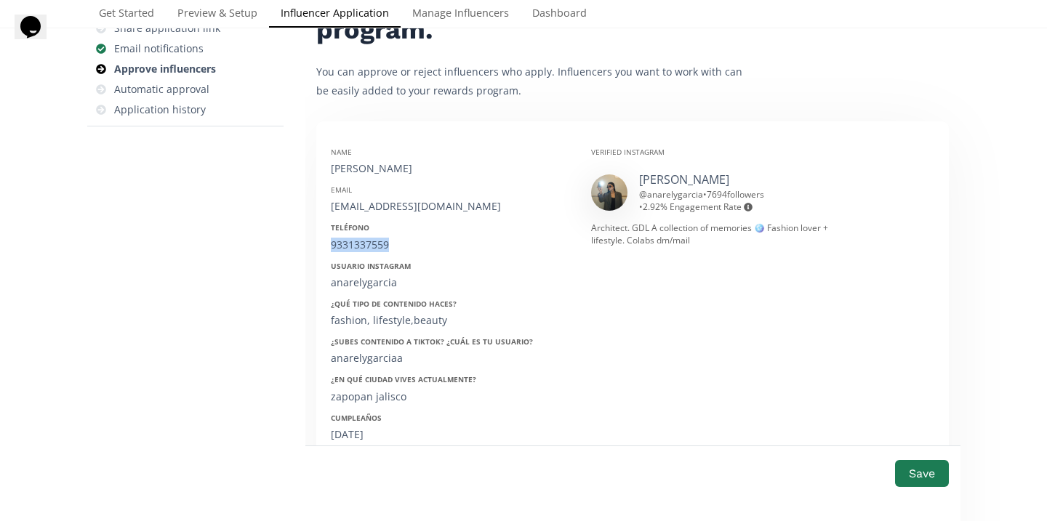
scroll to position [159, 0]
click at [363, 283] on div "anarelygarcia" at bounding box center [450, 282] width 238 height 15
copy div "anarelygarcia"
click at [354, 433] on div "02/10/2001" at bounding box center [450, 434] width 238 height 15
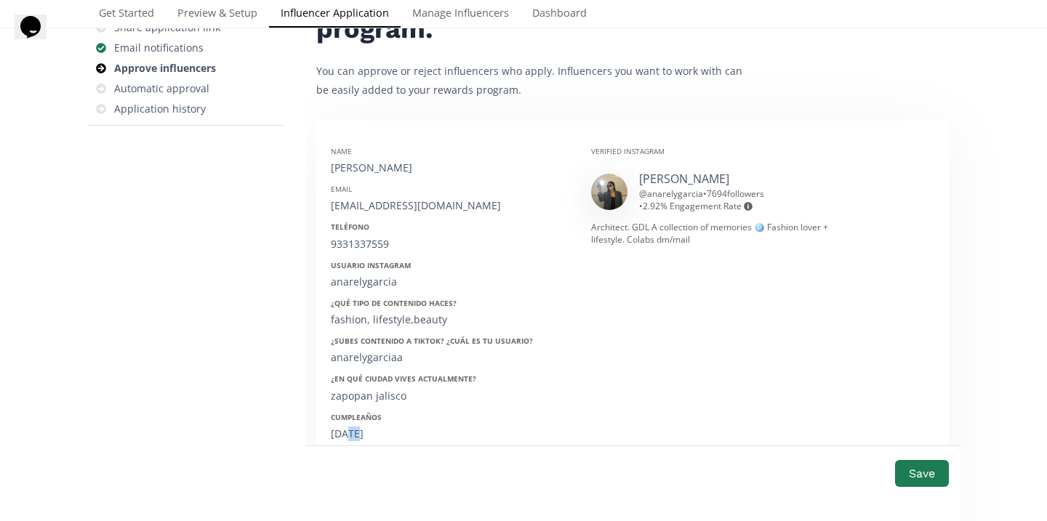
click at [354, 433] on div "02/10/2001" at bounding box center [450, 434] width 238 height 15
copy div "02/10/2001"
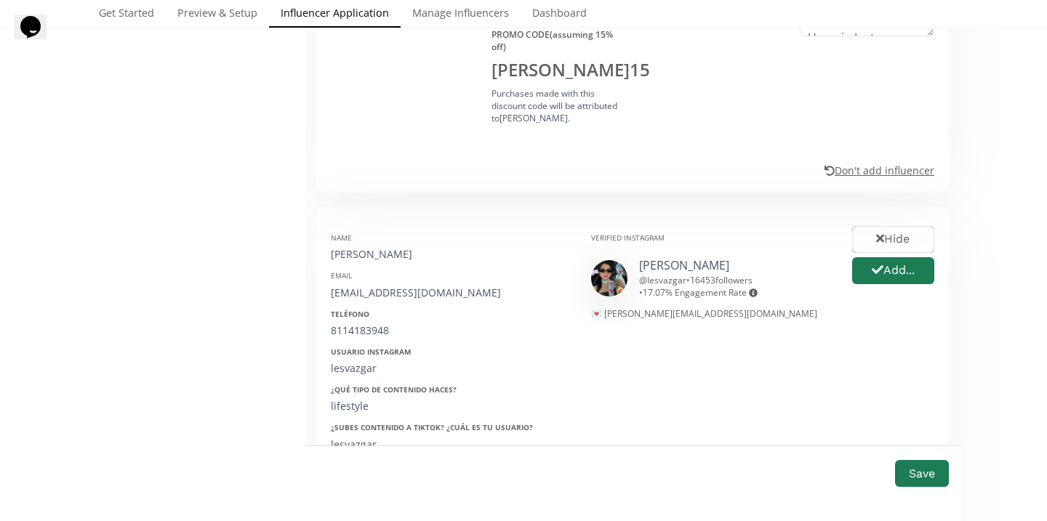
scroll to position [843, 0]
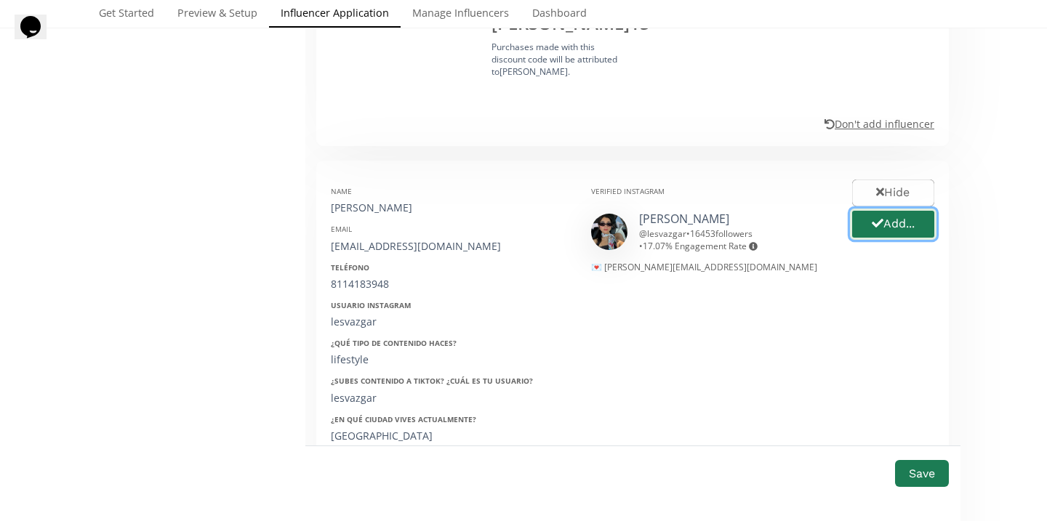
click at [891, 227] on button "Add..." at bounding box center [893, 224] width 87 height 31
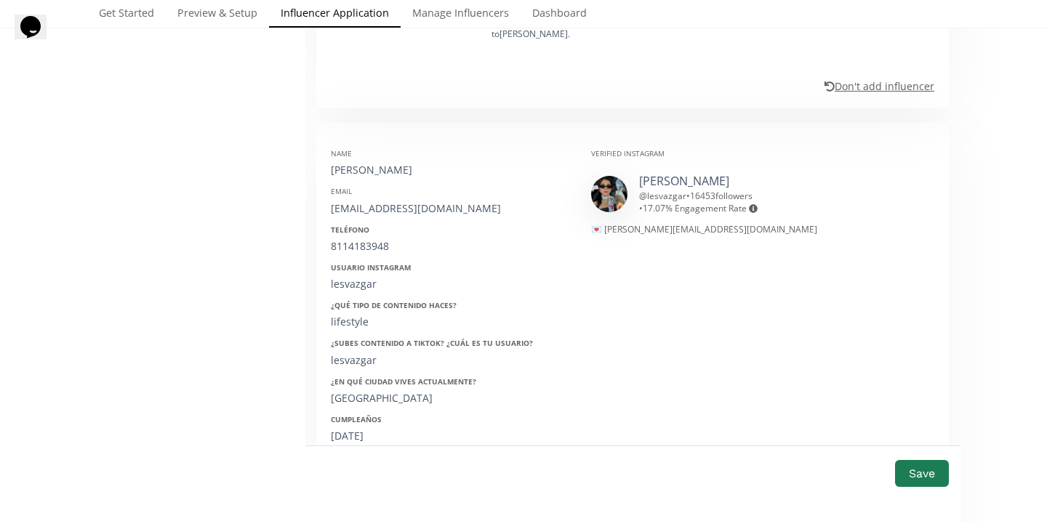
scroll to position [883, 0]
click at [375, 170] on div "Leslie Vazquez" at bounding box center [450, 168] width 238 height 15
copy div "Leslie Vazquez"
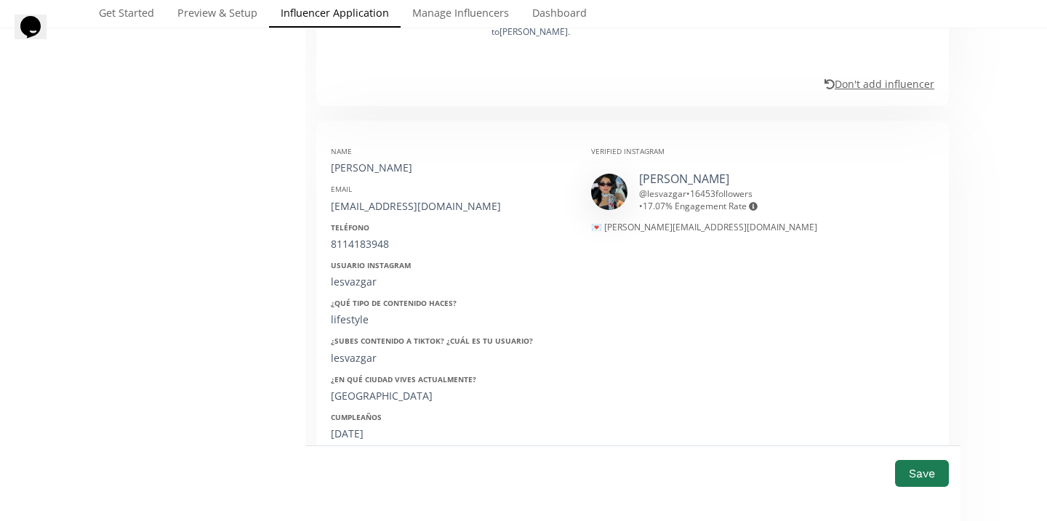
click at [356, 211] on div "lesvazgar@hotmail.com" at bounding box center [450, 206] width 238 height 15
copy div "lesvazgar@hotmail.com"
click at [346, 246] on div "8114183948" at bounding box center [450, 244] width 238 height 15
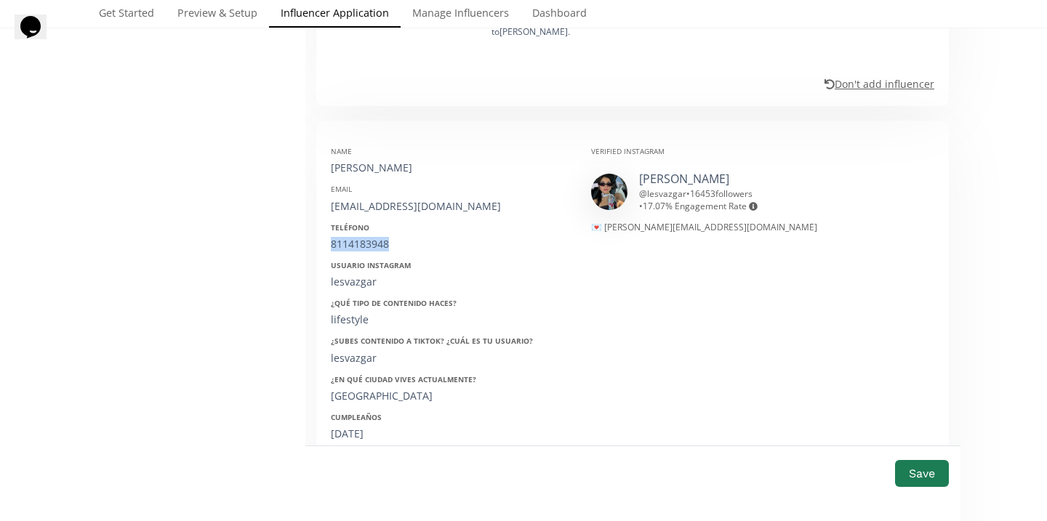
click at [346, 246] on div "8114183948" at bounding box center [450, 244] width 238 height 15
copy div "8114183948"
click at [345, 287] on div "lesvazgar" at bounding box center [450, 282] width 238 height 15
copy div "lesvazgar"
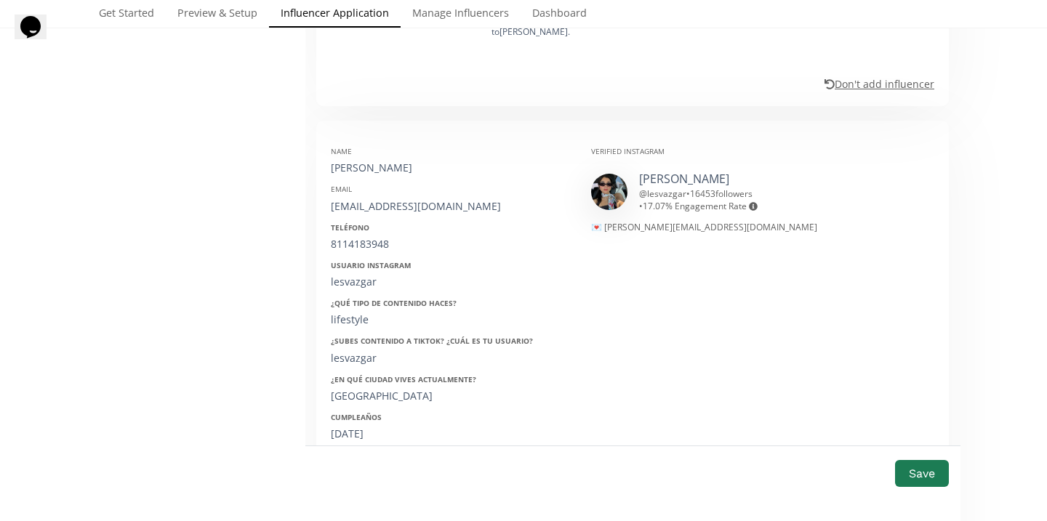
click at [353, 435] on div "22/07/1998" at bounding box center [450, 434] width 238 height 15
copy div "22/07/1998"
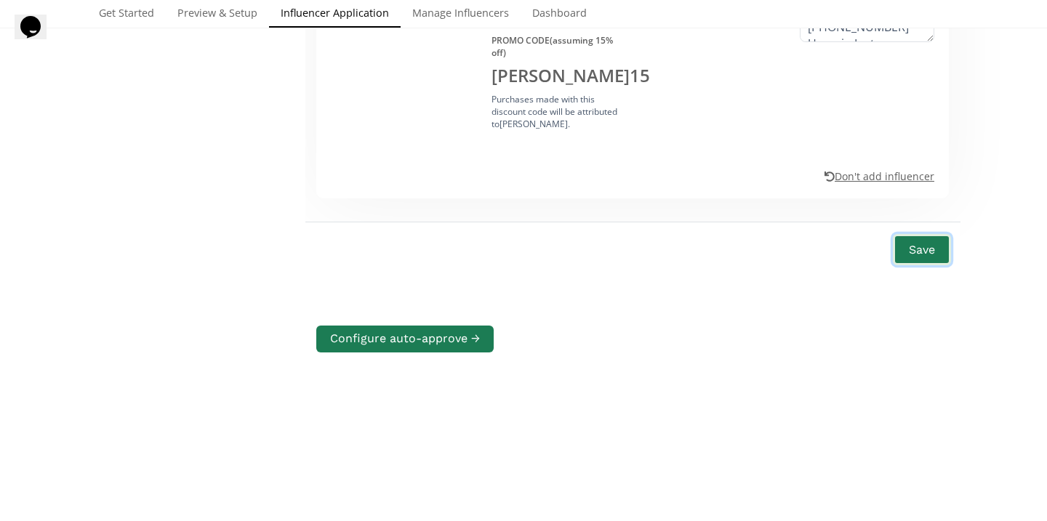
click at [919, 253] on button "Save" at bounding box center [922, 249] width 58 height 31
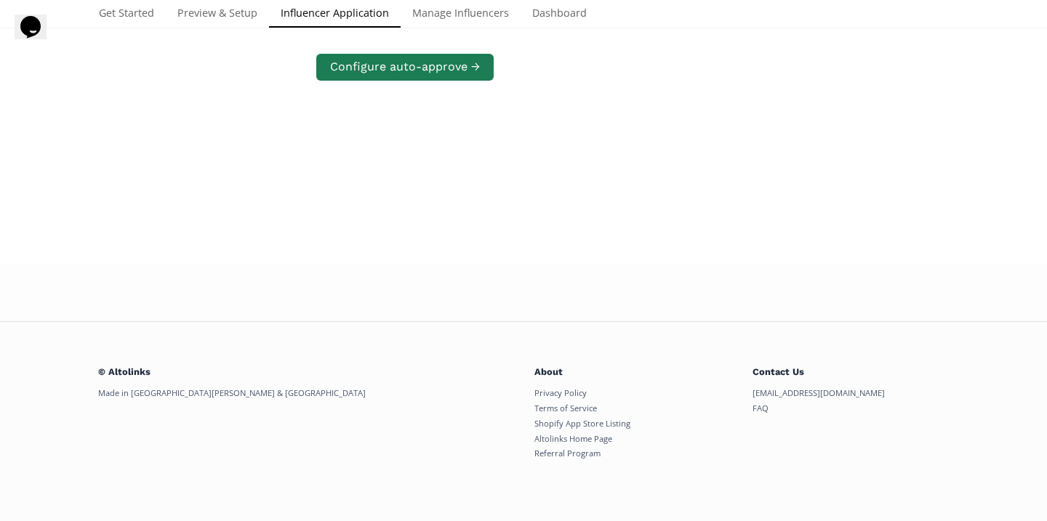
scroll to position [280, 0]
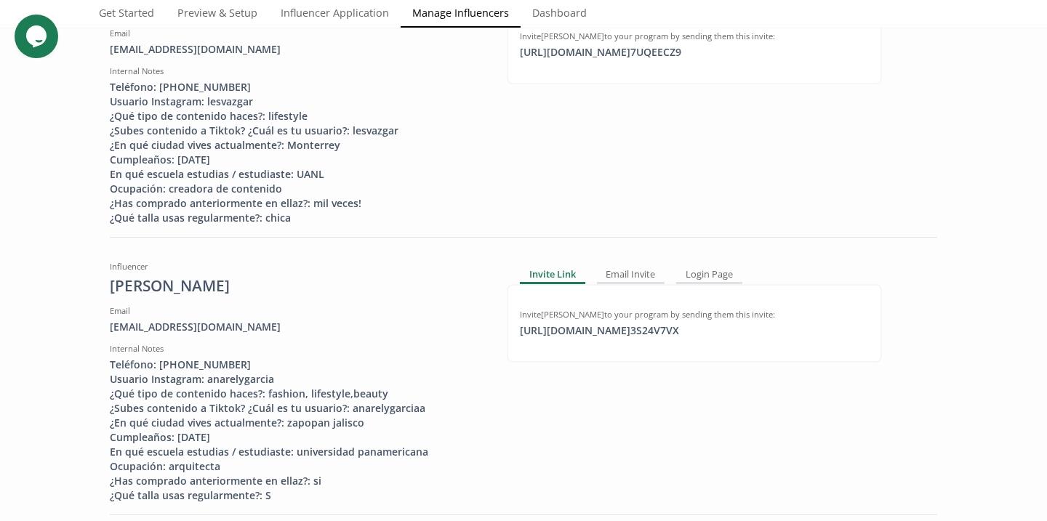
scroll to position [255, 0]
click at [578, 332] on div "https://app.altolinks.com/invite/ 3S24V7VX copied" at bounding box center [599, 330] width 177 height 15
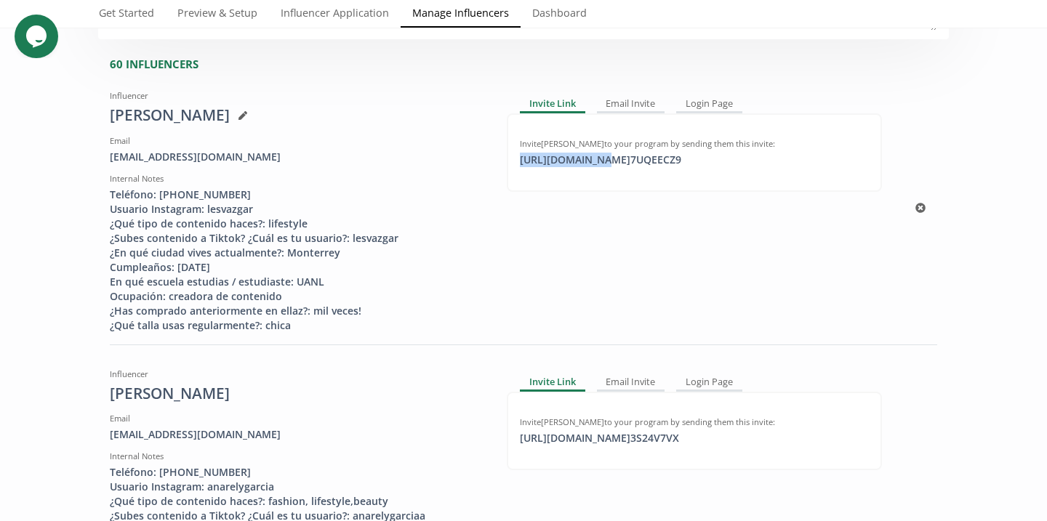
click at [592, 167] on div "https://app.altolinks.com/invite/ 7UQEECZ9 click to copy" at bounding box center [600, 160] width 179 height 15
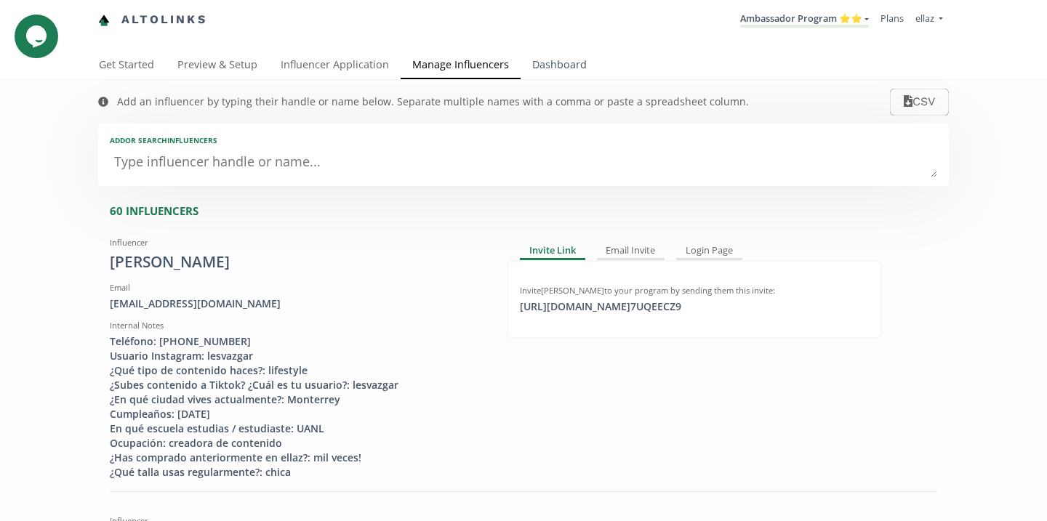
click at [554, 72] on link "Dashboard" at bounding box center [560, 66] width 78 height 29
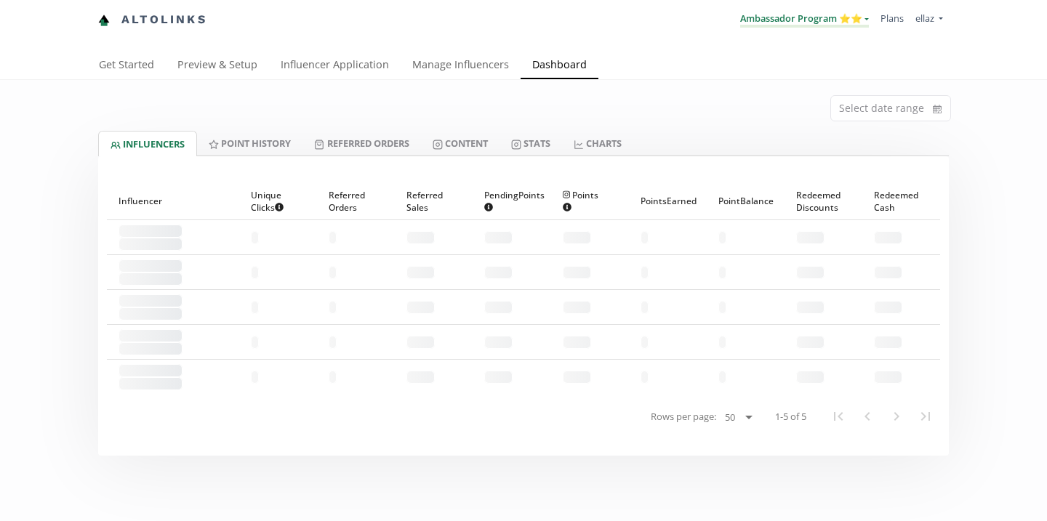
click at [812, 19] on link "Ambassador Program ⭐️⭐️" at bounding box center [804, 20] width 129 height 16
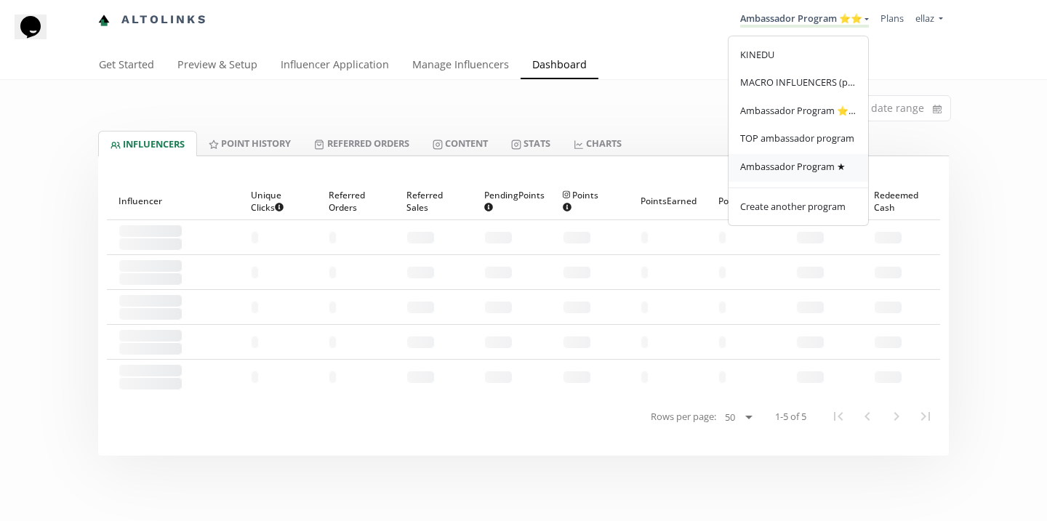
click at [803, 173] on span "Ambassador Program ★" at bounding box center [792, 166] width 105 height 13
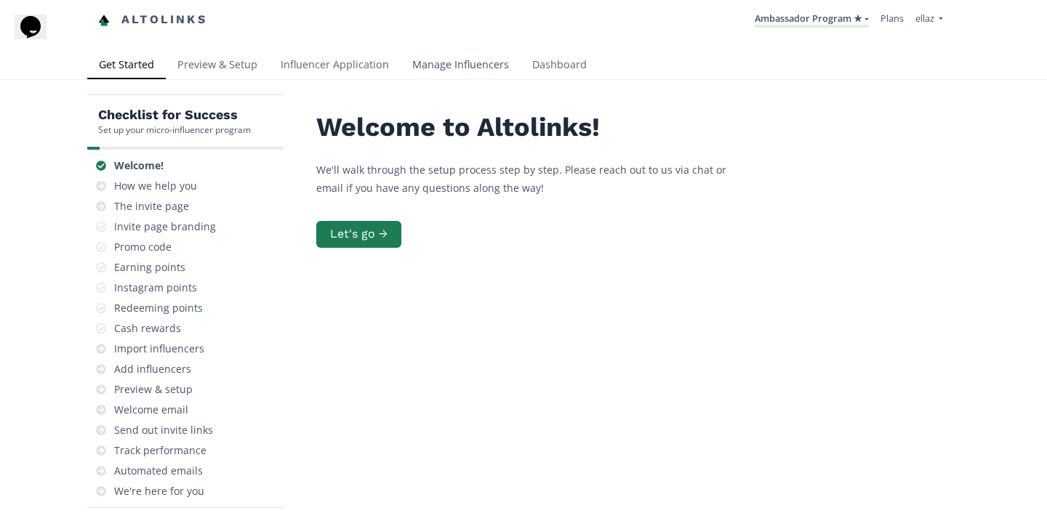
click at [451, 59] on link "Manage Influencers" at bounding box center [461, 66] width 120 height 29
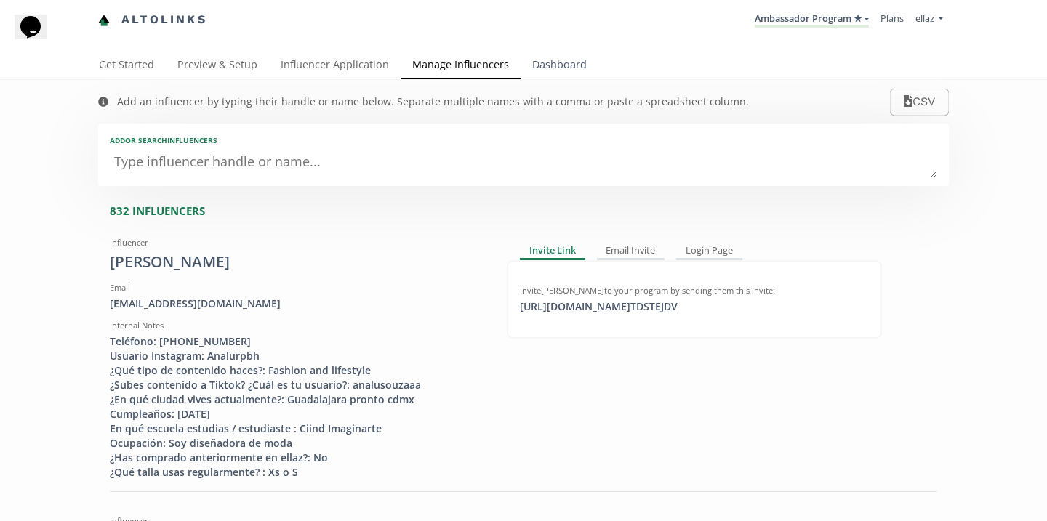
click at [554, 68] on link "Dashboard" at bounding box center [560, 66] width 78 height 29
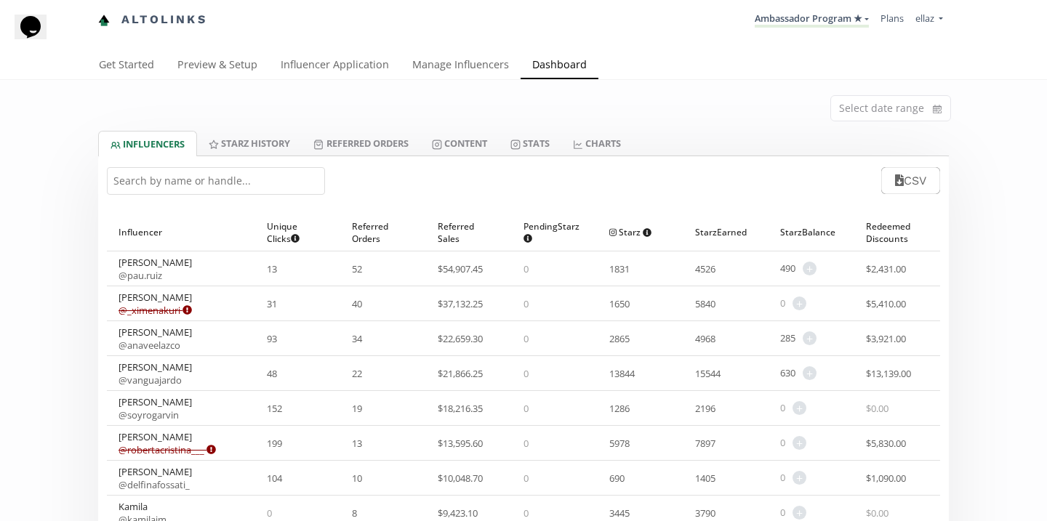
click at [215, 172] on input "text" at bounding box center [216, 181] width 218 height 28
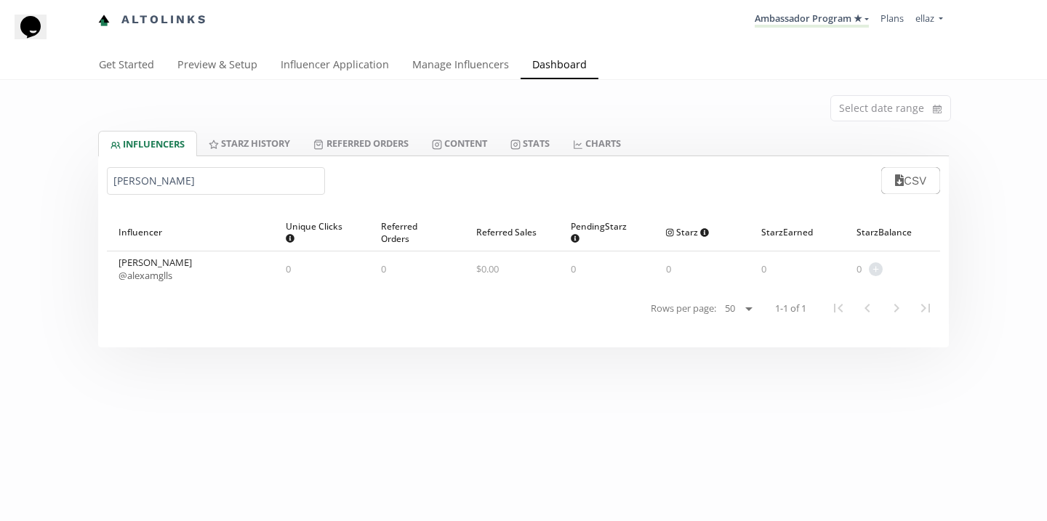
click at [224, 177] on input "[PERSON_NAME]" at bounding box center [216, 181] width 218 height 28
paste input "3781019547"
type input "3781019547"
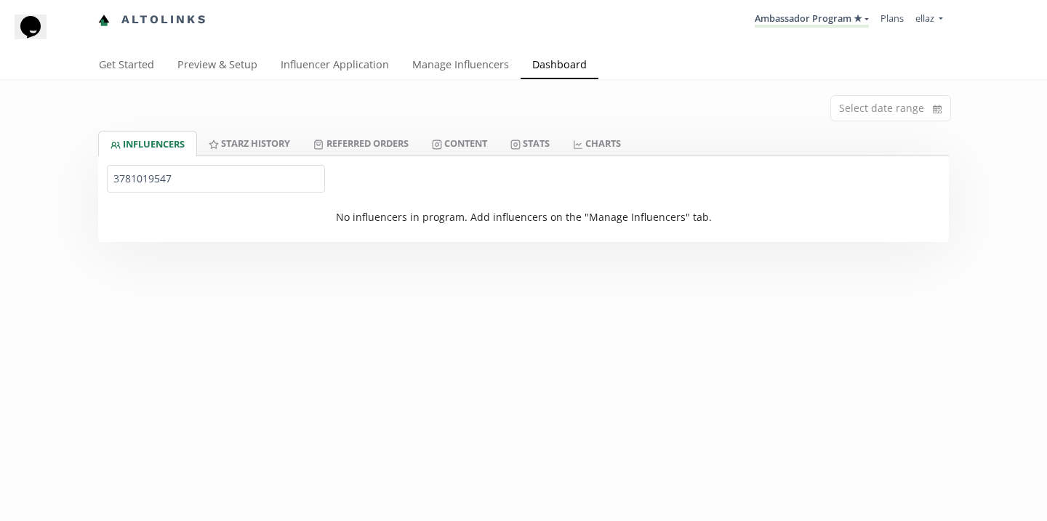
click at [165, 182] on input "3781019547" at bounding box center [216, 179] width 218 height 28
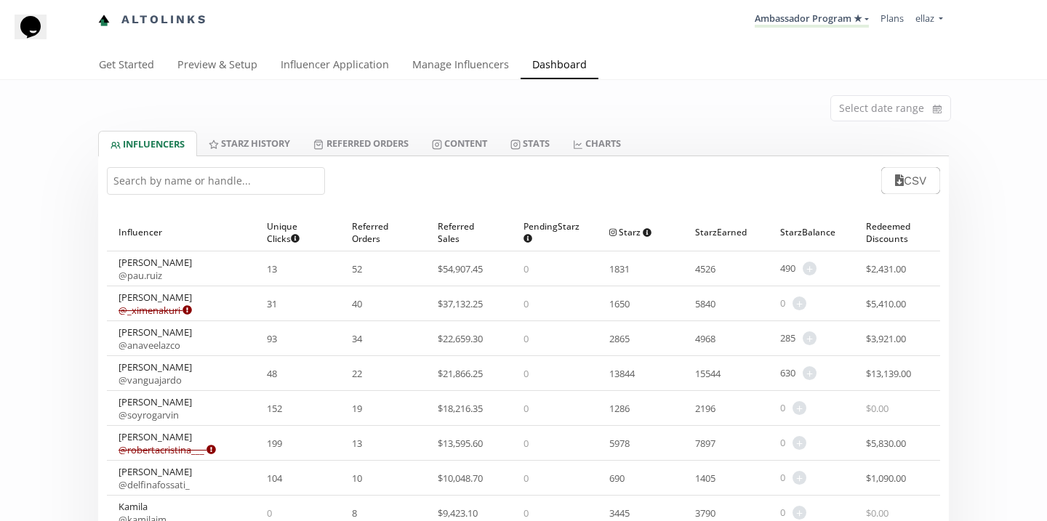
paste input "[PERSON_NAME]"
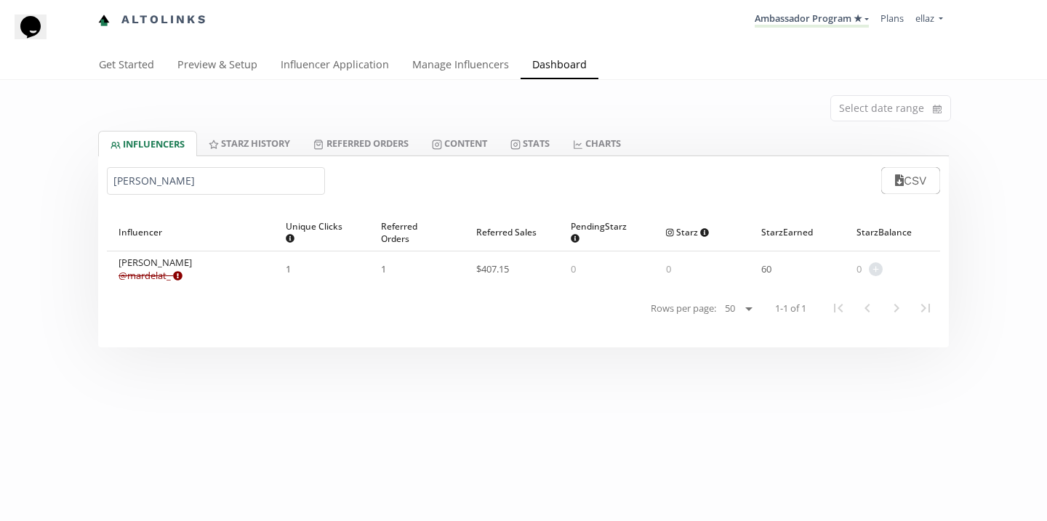
type input "[PERSON_NAME]"
click at [466, 145] on link "Content" at bounding box center [459, 143] width 79 height 25
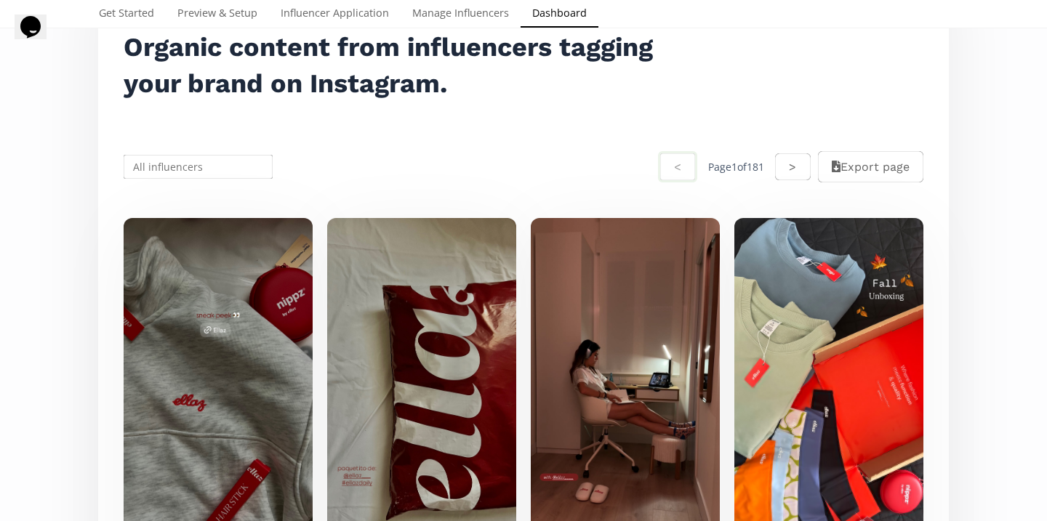
scroll to position [191, 0]
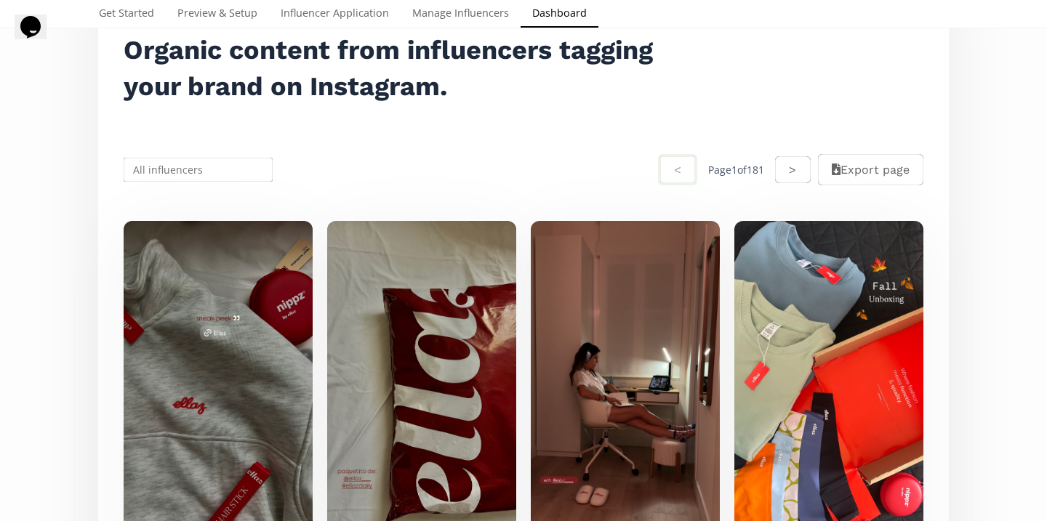
click at [225, 166] on input "text" at bounding box center [197, 170] width 153 height 28
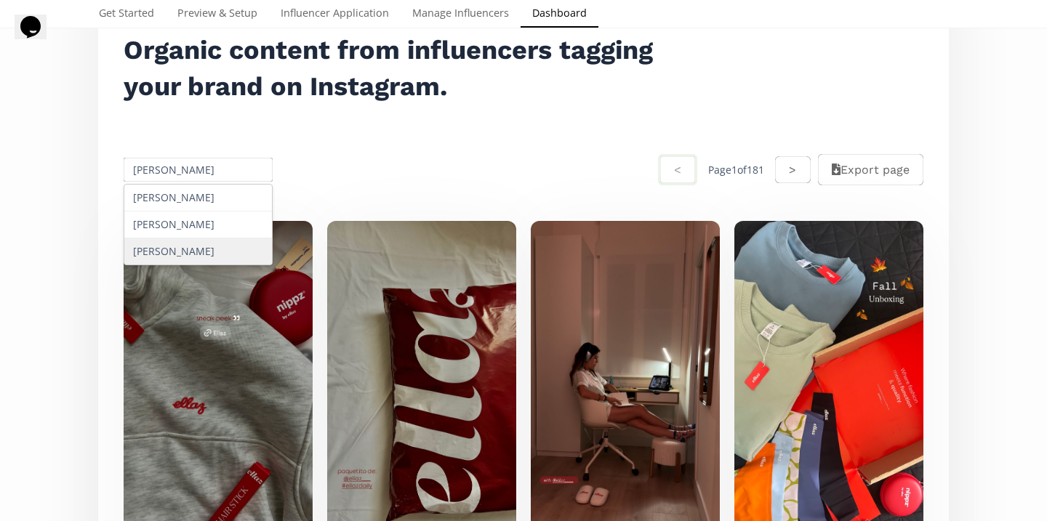
click at [219, 254] on div "Mariana Guadarrama" at bounding box center [198, 251] width 148 height 26
type input "Mariana Guadarrama"
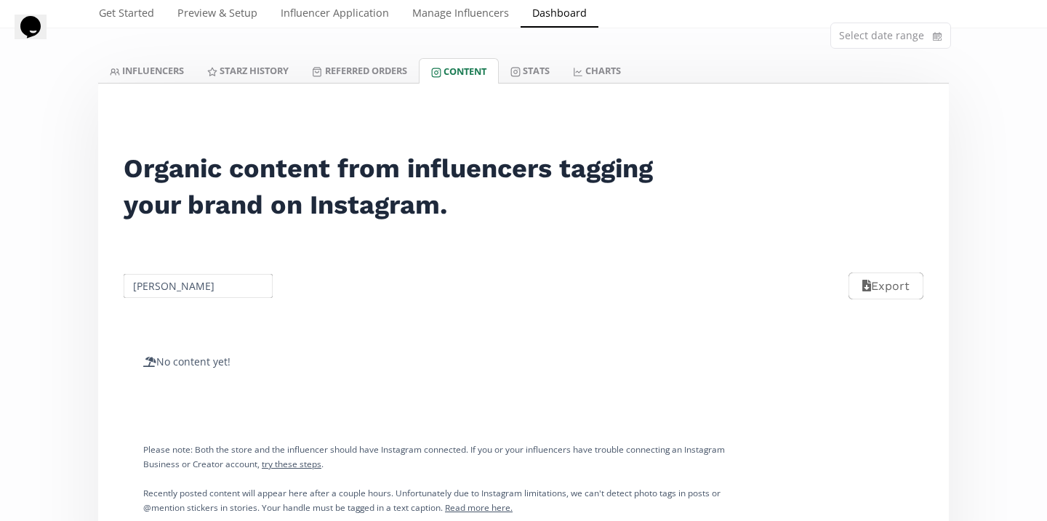
scroll to position [0, 0]
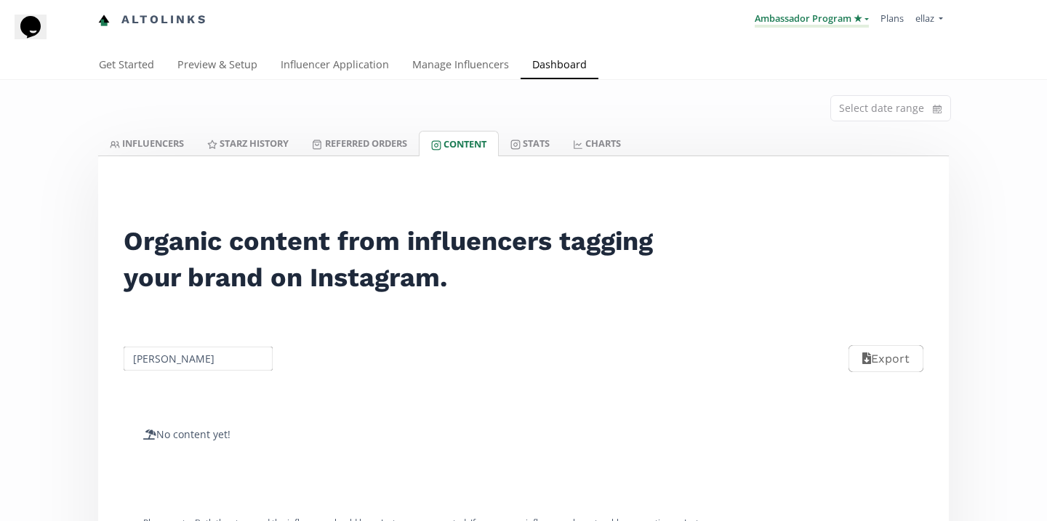
click at [849, 17] on link "Ambassador Program ★" at bounding box center [812, 20] width 114 height 16
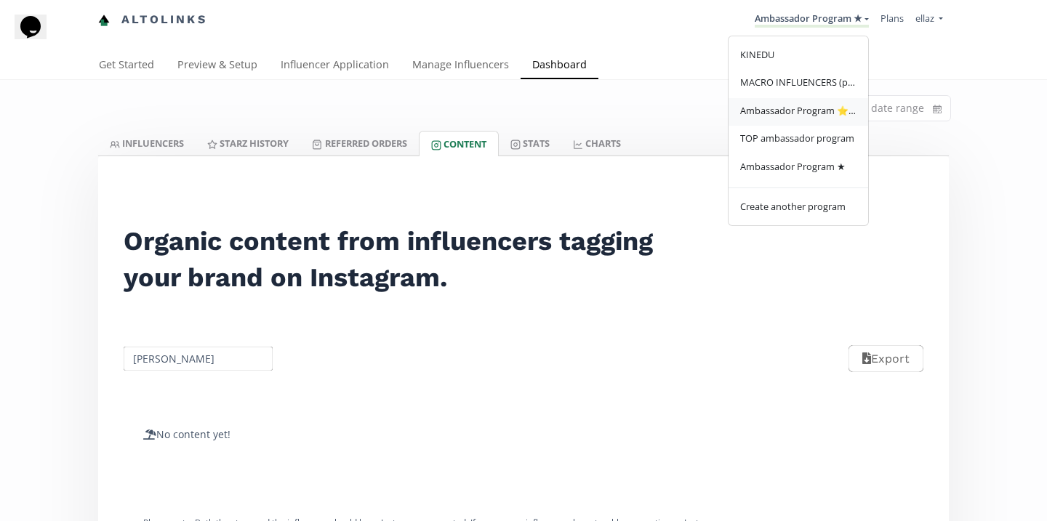
click at [801, 123] on link "Ambassador Program ⭐️⭐️" at bounding box center [799, 112] width 140 height 28
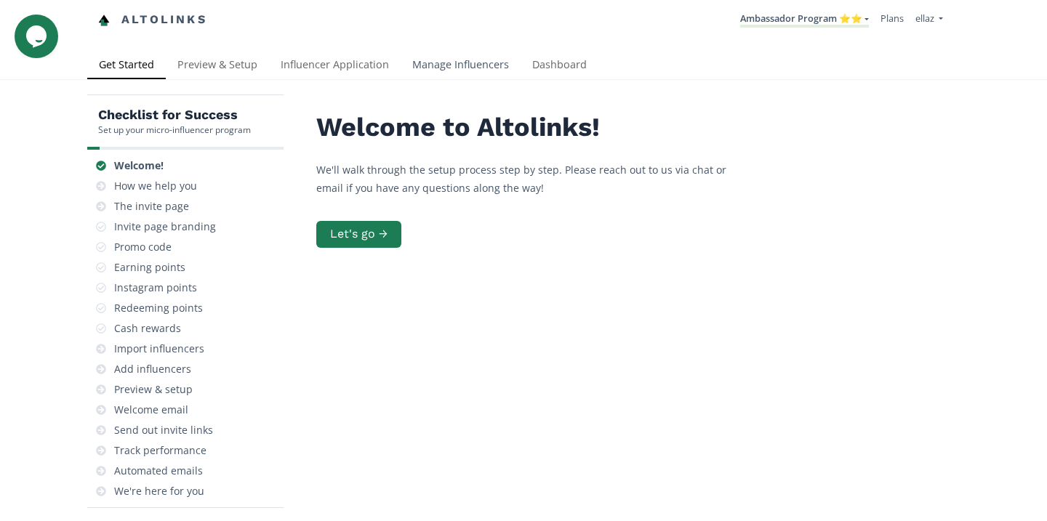
click at [474, 64] on link "Manage Influencers" at bounding box center [461, 66] width 120 height 29
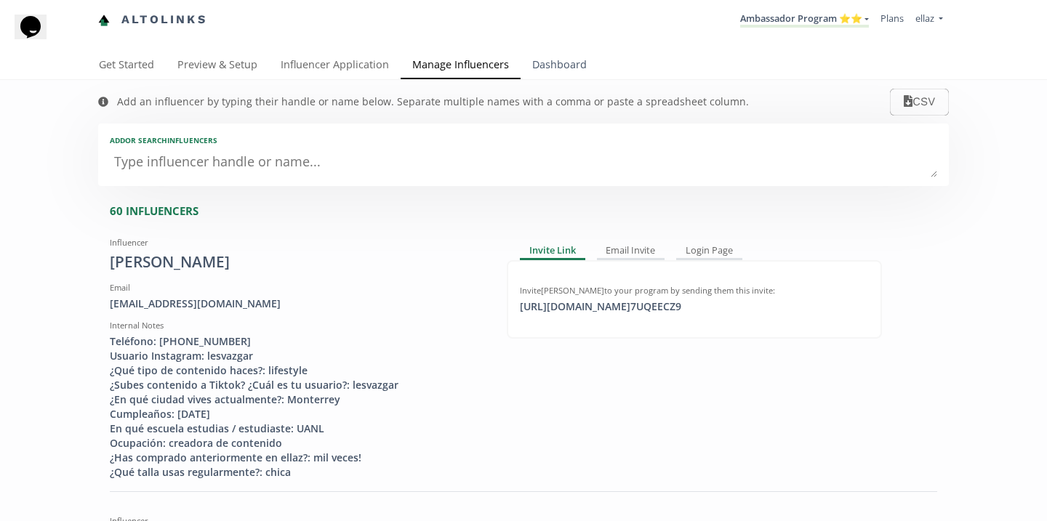
click at [534, 75] on link "Dashboard" at bounding box center [560, 66] width 78 height 29
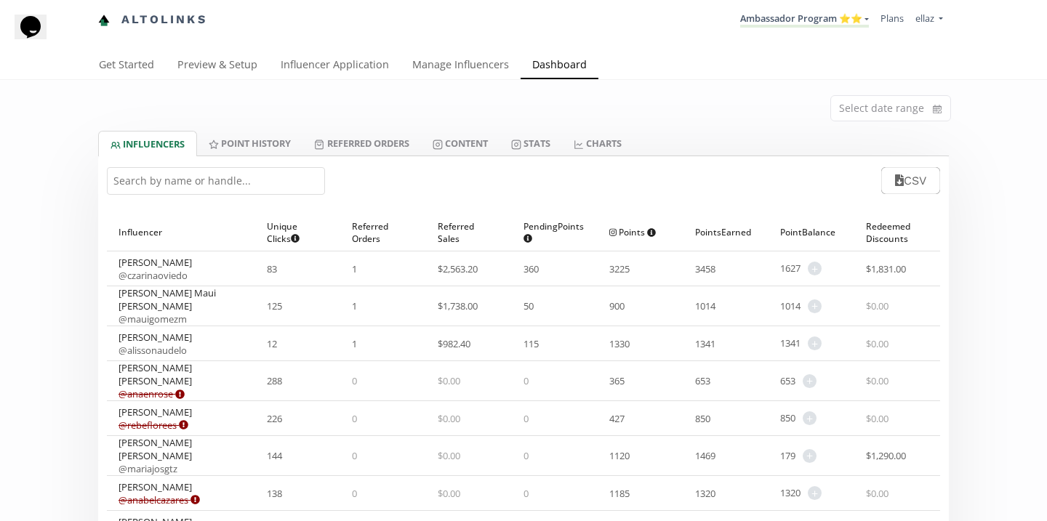
click at [215, 194] on input "text" at bounding box center [216, 181] width 218 height 28
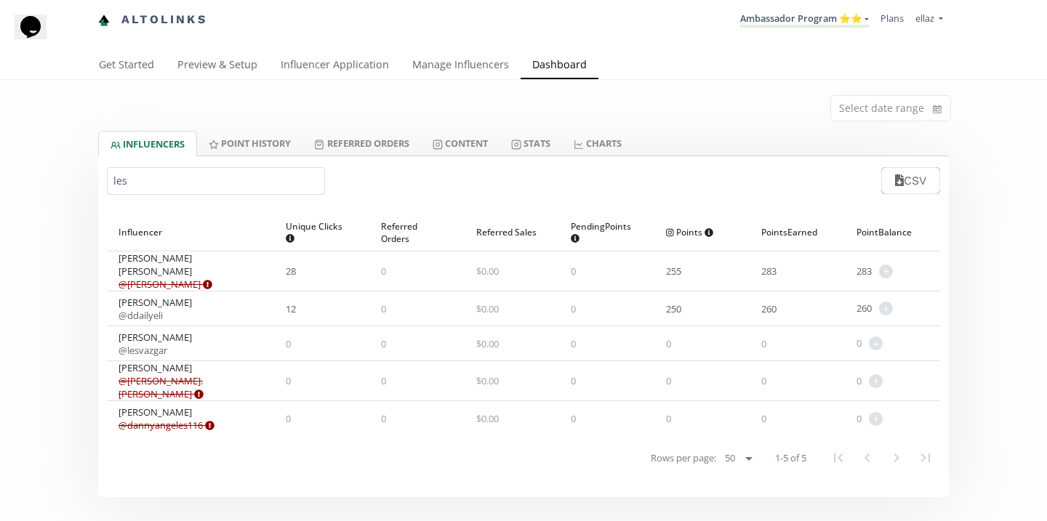
click at [161, 344] on link "@ lesvazgar" at bounding box center [143, 350] width 49 height 13
click at [178, 193] on input "les" at bounding box center [216, 181] width 218 height 28
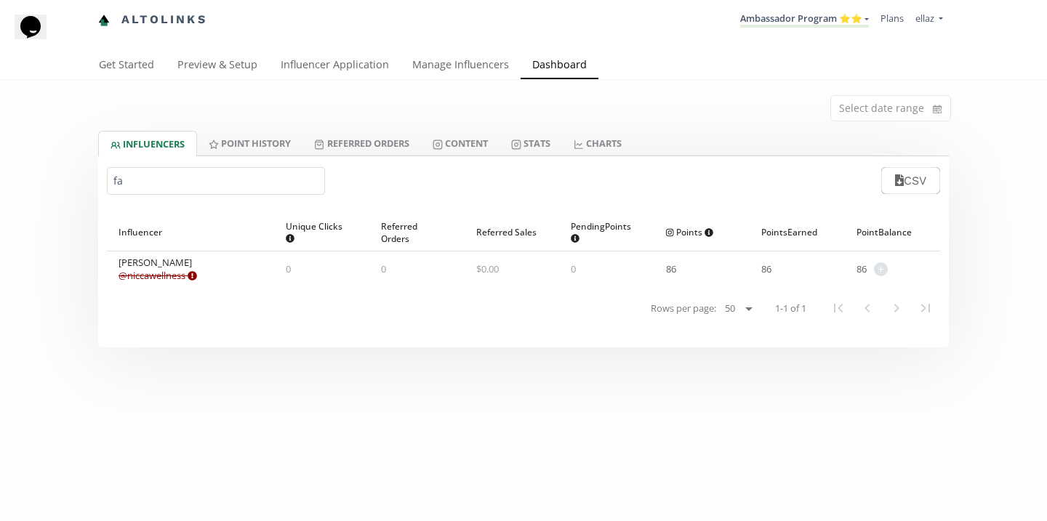
type input "fa"
click at [753, 33] on li "Ambassador Program ⭐️⭐️ KINEDU MACRO INFLUENCERS (prog ventas) Ambassador Progr…" at bounding box center [804, 20] width 140 height 28
click at [771, 23] on link "Ambassador Program ⭐️⭐️" at bounding box center [804, 20] width 129 height 16
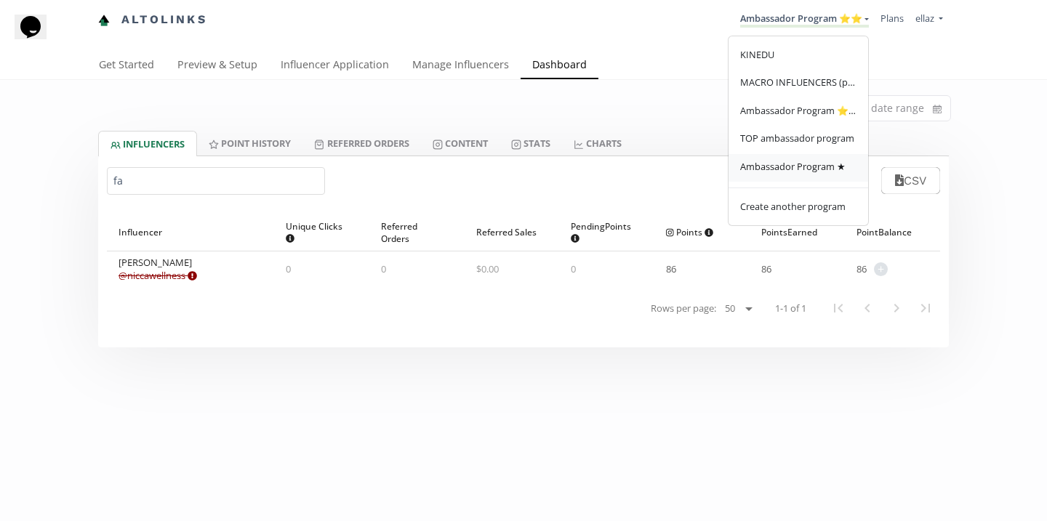
click at [793, 168] on span "Ambassador Program ★" at bounding box center [792, 166] width 105 height 13
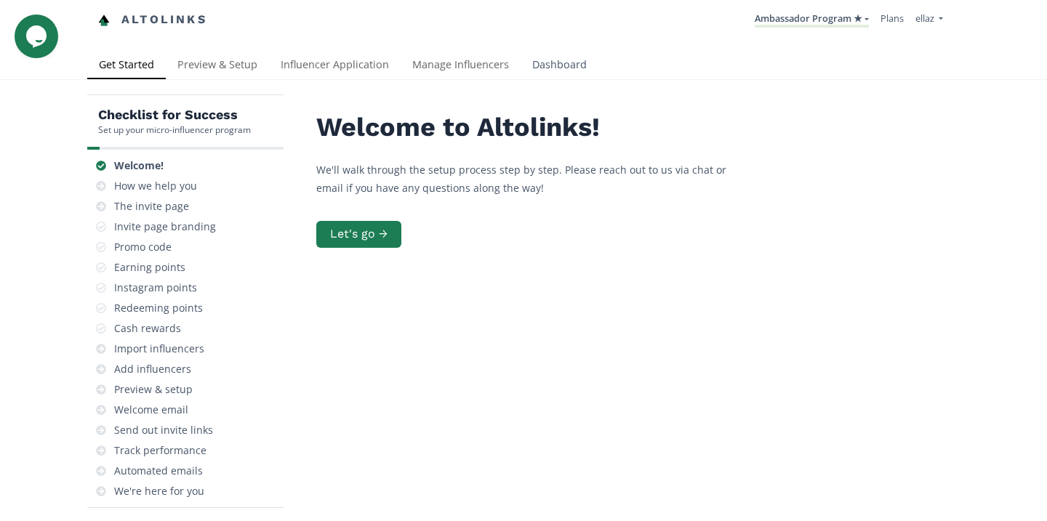
click at [566, 70] on link "Dashboard" at bounding box center [560, 66] width 78 height 29
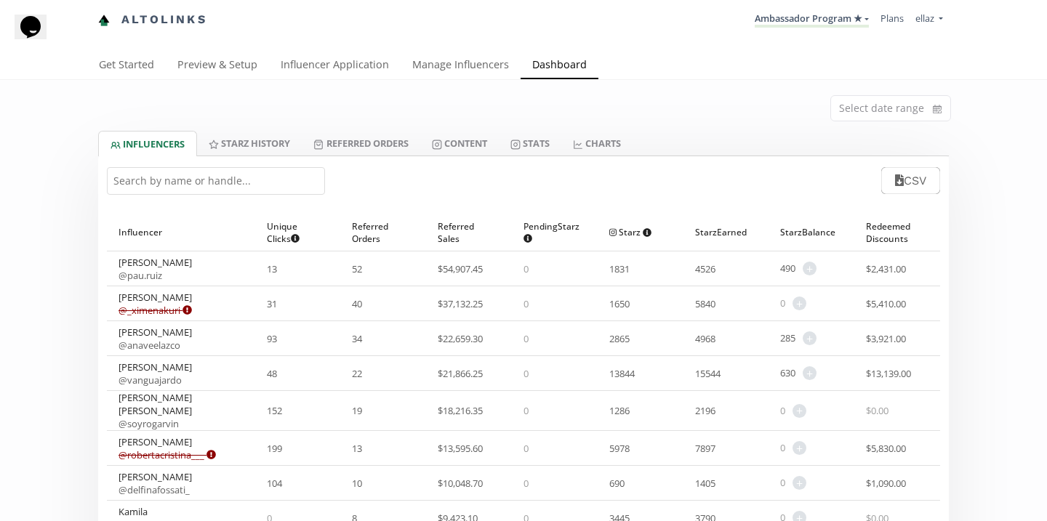
click at [193, 182] on input "text" at bounding box center [216, 181] width 218 height 28
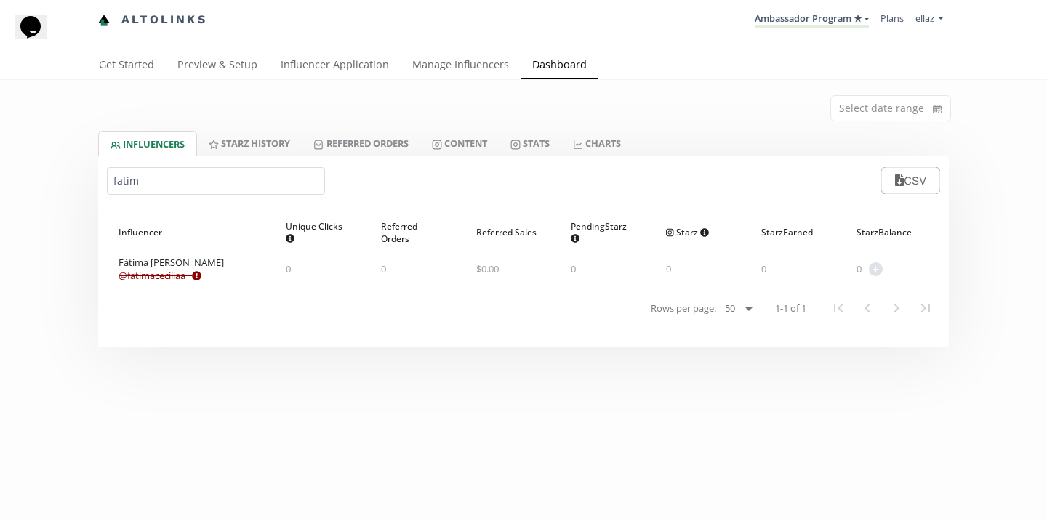
click at [221, 185] on input "fatim" at bounding box center [216, 181] width 218 height 28
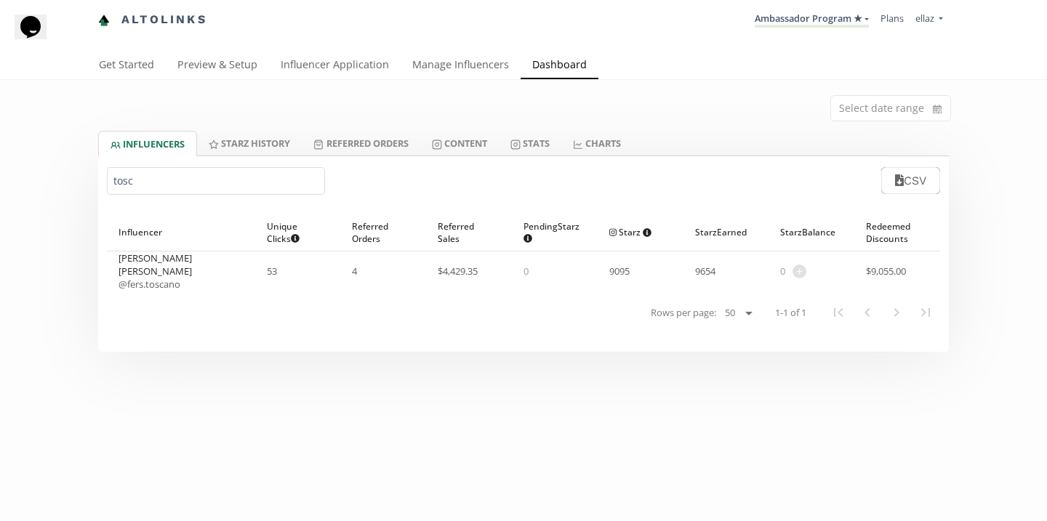
type input "tosc"
click at [158, 278] on link "@ fers.toscano" at bounding box center [150, 284] width 62 height 13
click at [390, 141] on link "Referred Orders" at bounding box center [361, 143] width 118 height 25
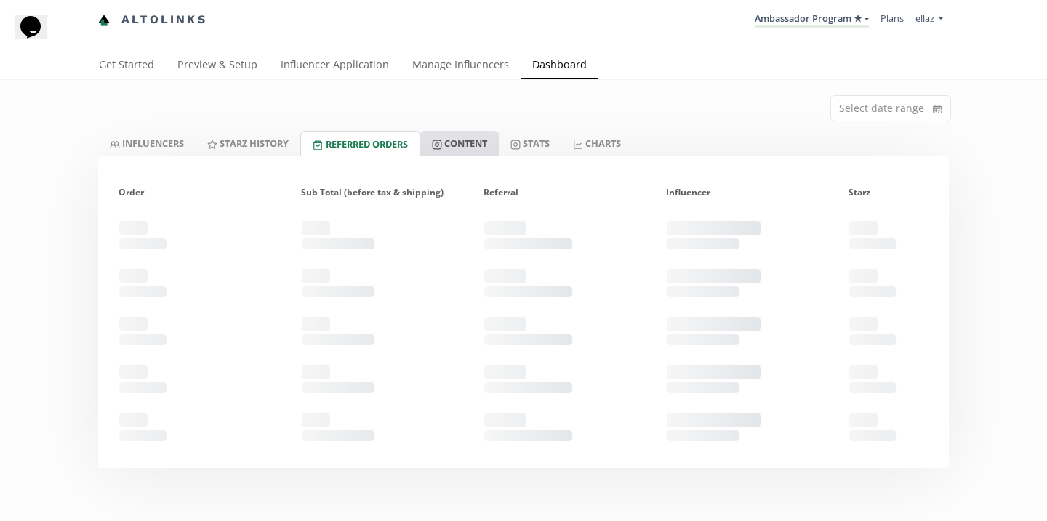
click at [470, 141] on link "Content" at bounding box center [459, 143] width 79 height 25
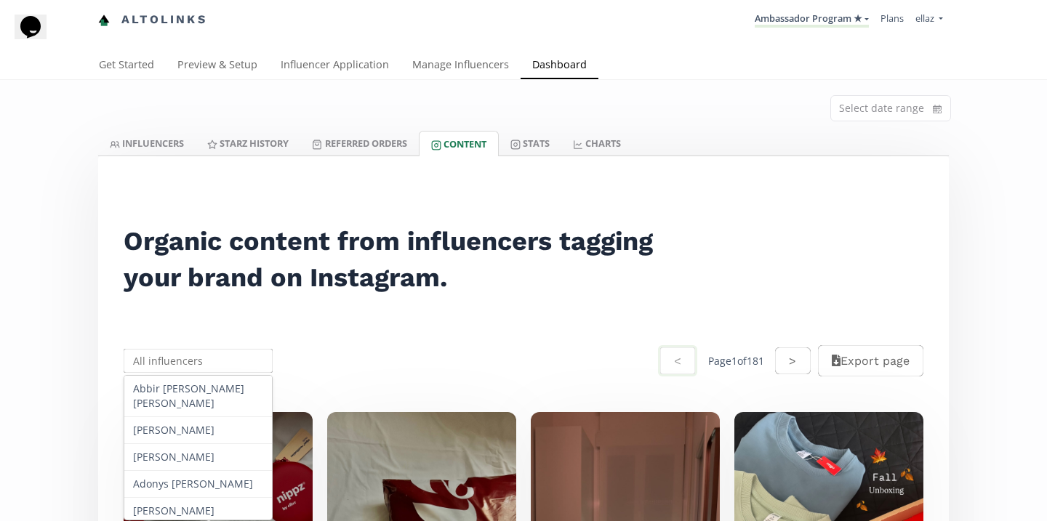
click at [170, 364] on input "text" at bounding box center [197, 361] width 153 height 28
paste input "+523323388341"
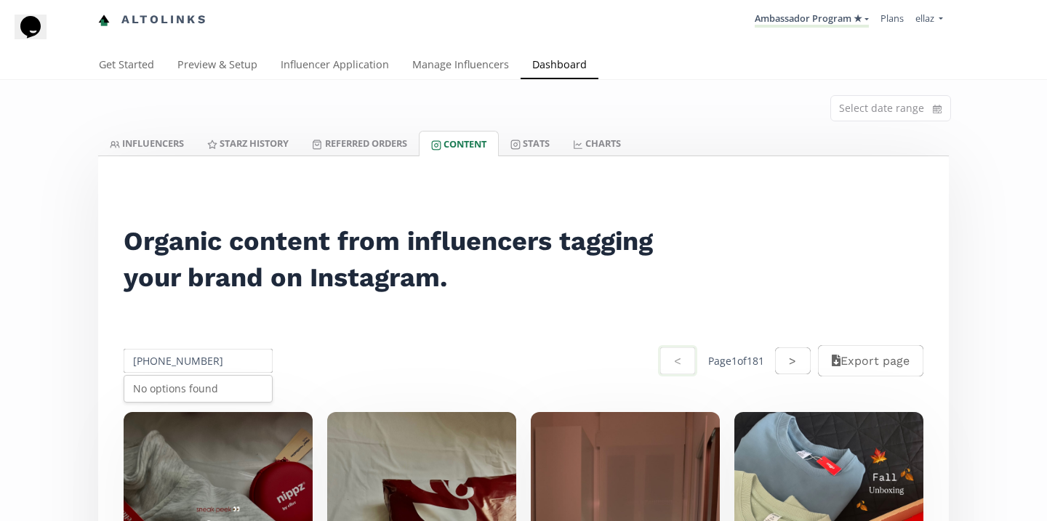
click at [153, 351] on input "+523323388341" at bounding box center [197, 361] width 153 height 28
click at [187, 396] on div "Fernanda Flores Toscano" at bounding box center [198, 396] width 148 height 41
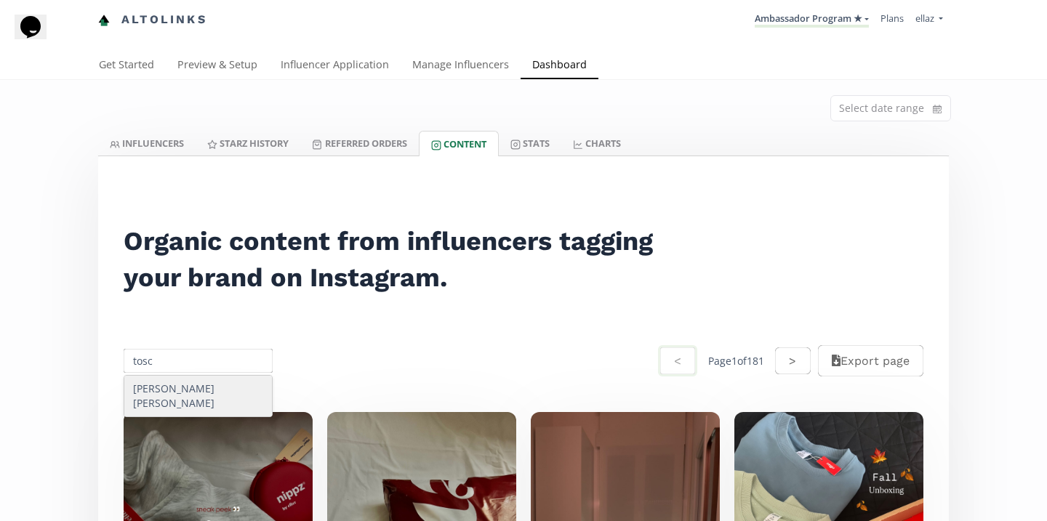
type input "Fernanda Flores Toscano"
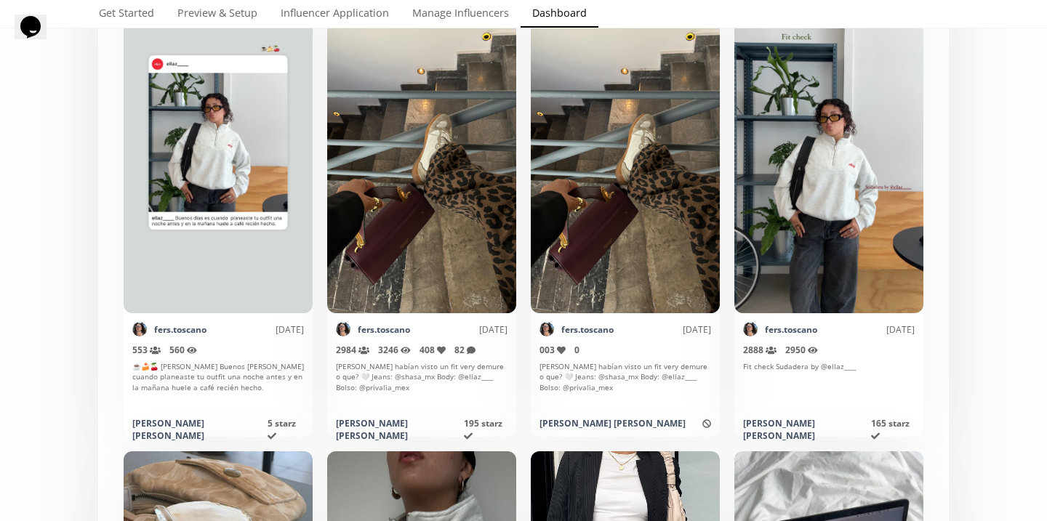
scroll to position [111, 0]
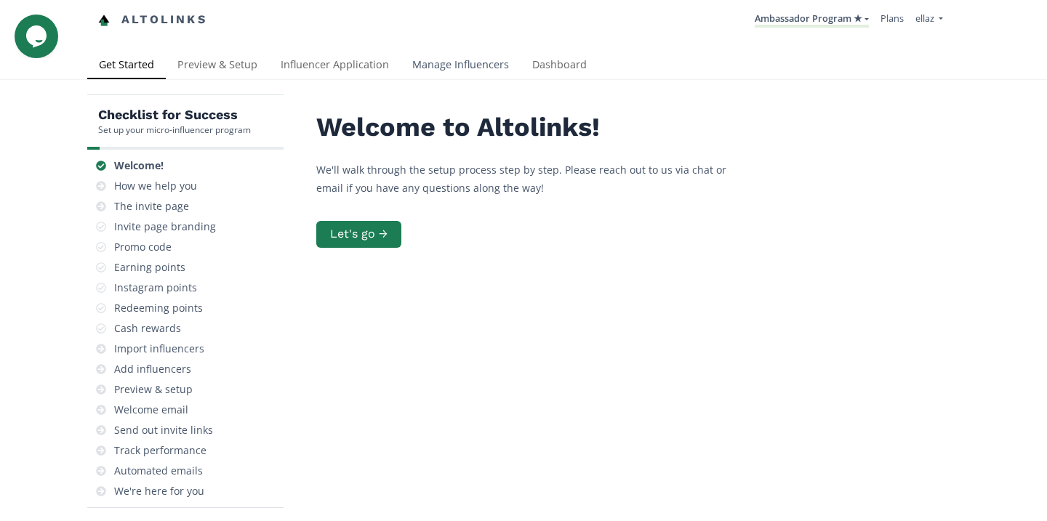
click at [465, 67] on link "Manage Influencers" at bounding box center [461, 66] width 120 height 29
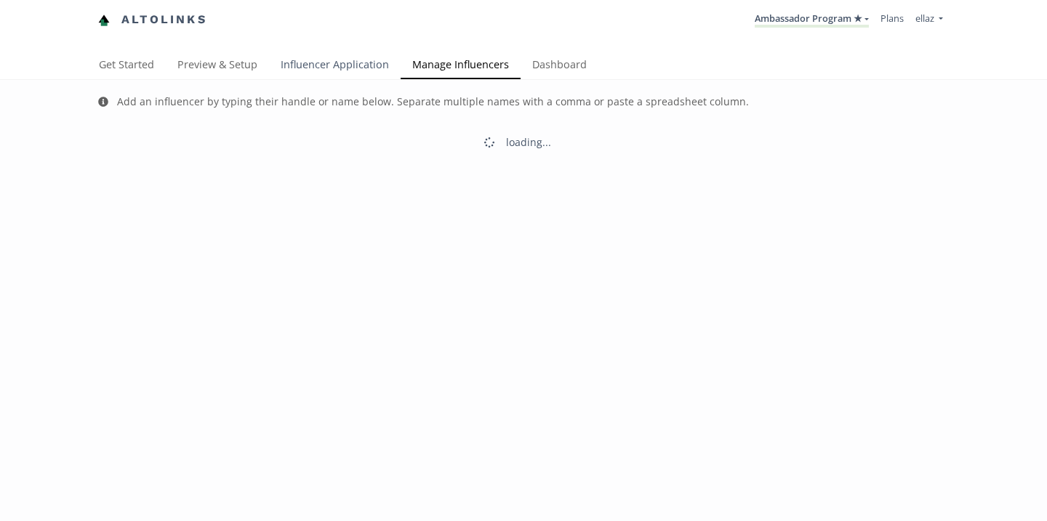
click at [345, 63] on link "Influencer Application" at bounding box center [335, 66] width 132 height 29
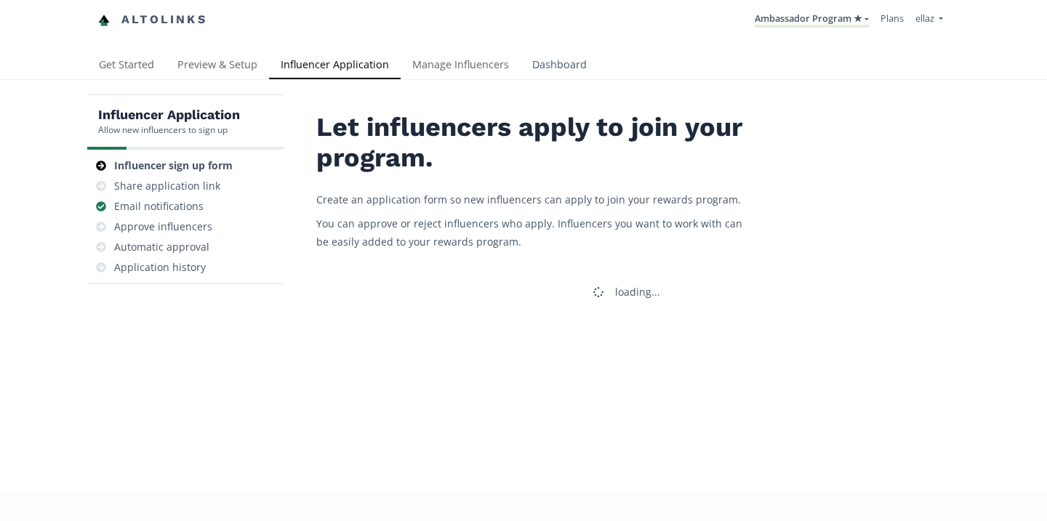
click at [535, 65] on link "Dashboard" at bounding box center [560, 66] width 78 height 29
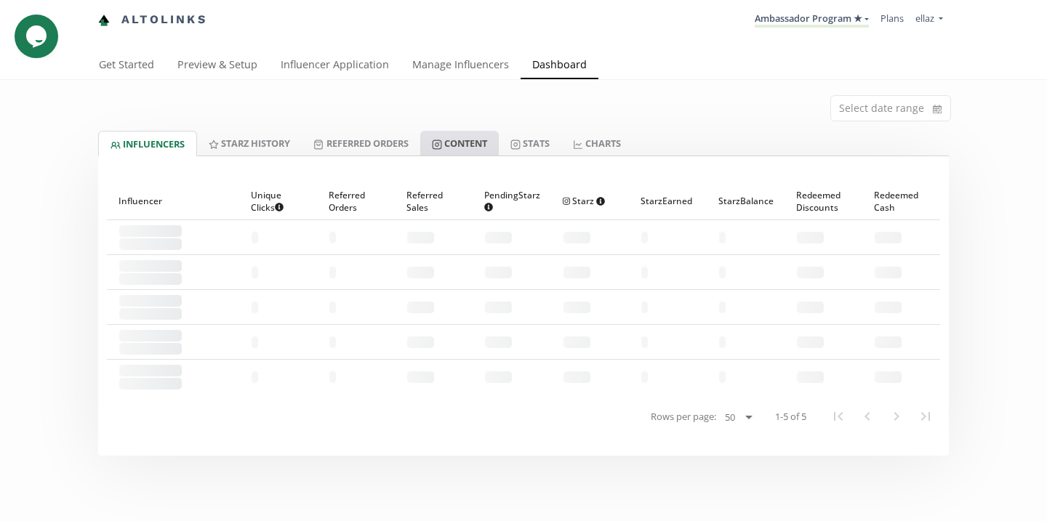
click at [459, 140] on link "Content" at bounding box center [459, 143] width 79 height 25
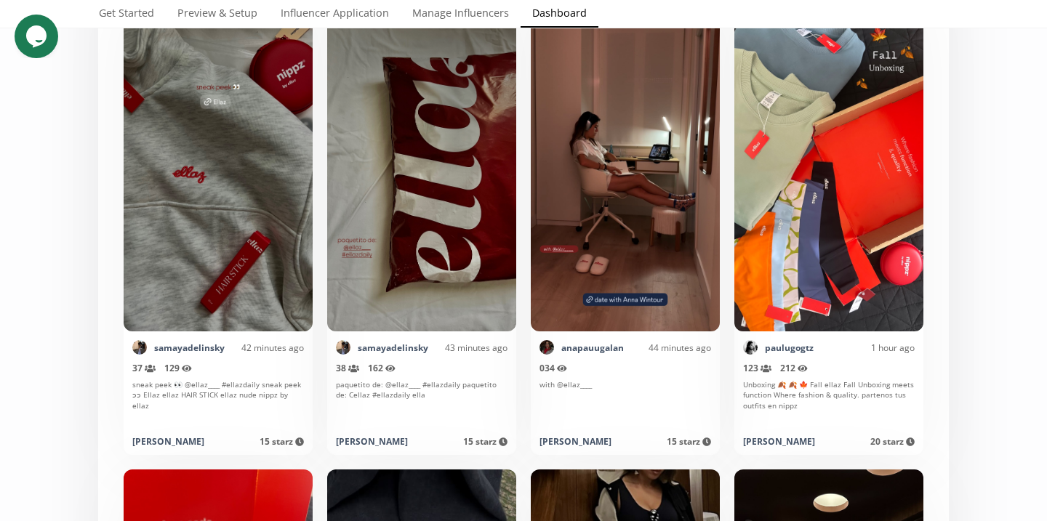
scroll to position [424, 0]
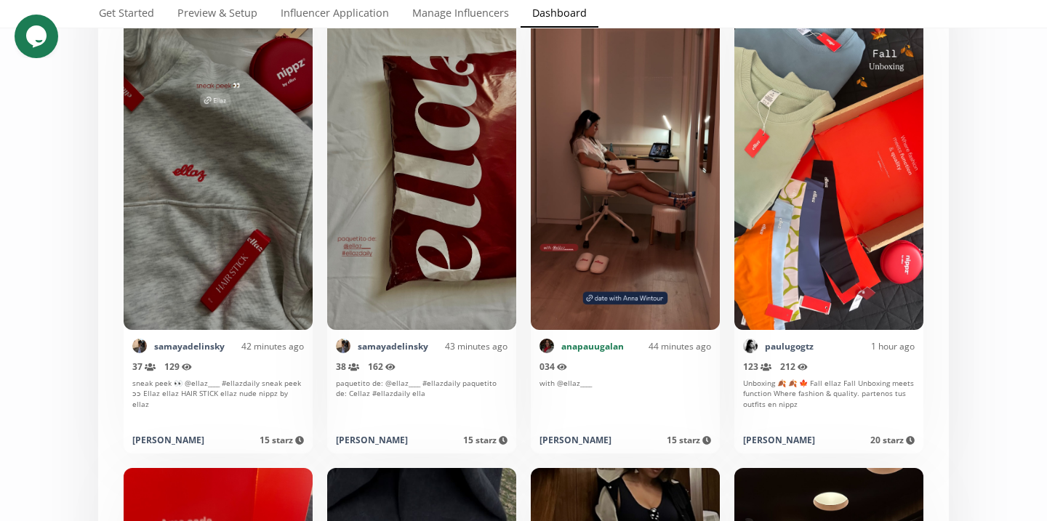
click at [593, 348] on link "anapauugalan" at bounding box center [592, 346] width 63 height 12
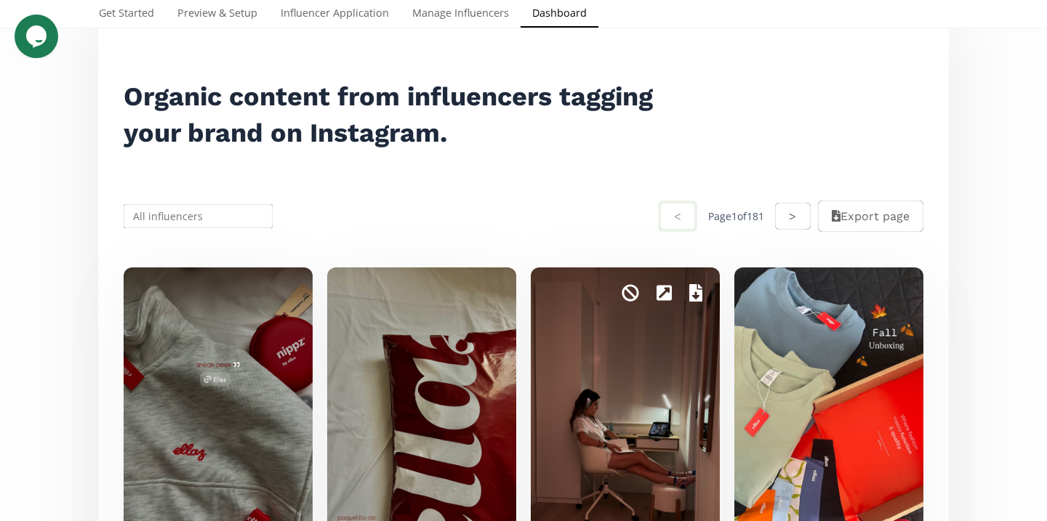
scroll to position [0, 0]
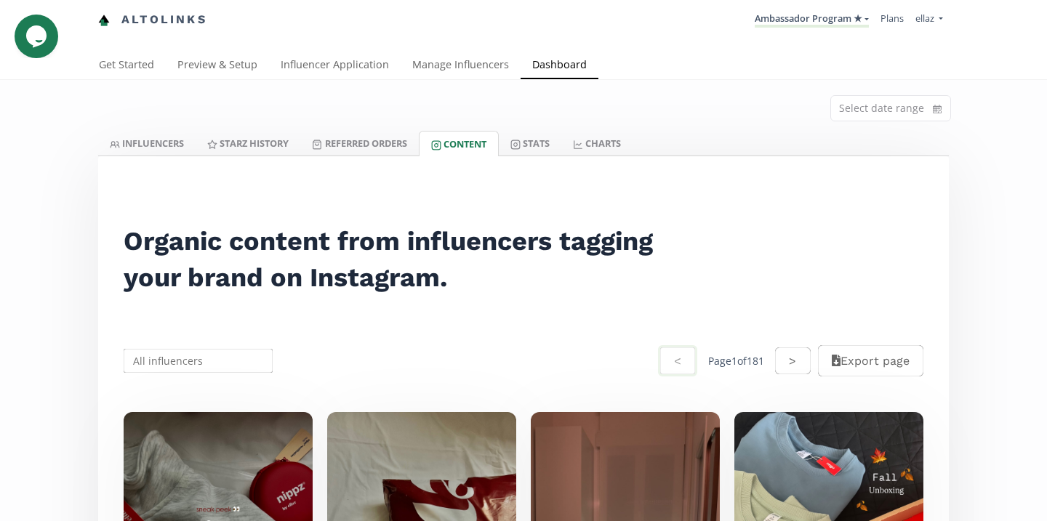
click at [207, 363] on input "text" at bounding box center [197, 361] width 153 height 28
click at [222, 392] on div "ximena mar < Page 1 of 181 > Export page" at bounding box center [523, 360] width 833 height 69
click at [214, 371] on input "ximena mar" at bounding box center [197, 361] width 153 height 28
click at [224, 385] on div "Ximena Marie Chávez" at bounding box center [198, 396] width 148 height 41
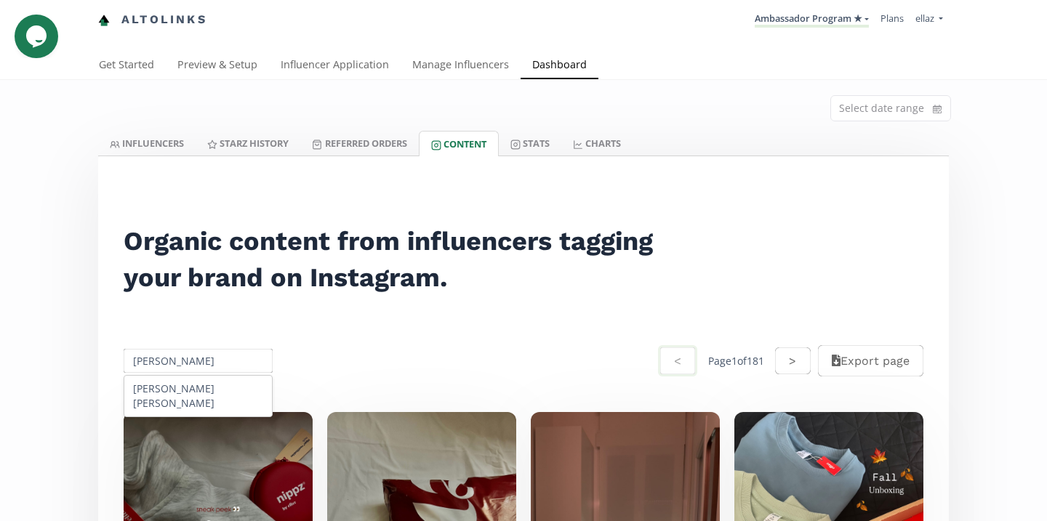
type input "Ximena Marie Chávez"
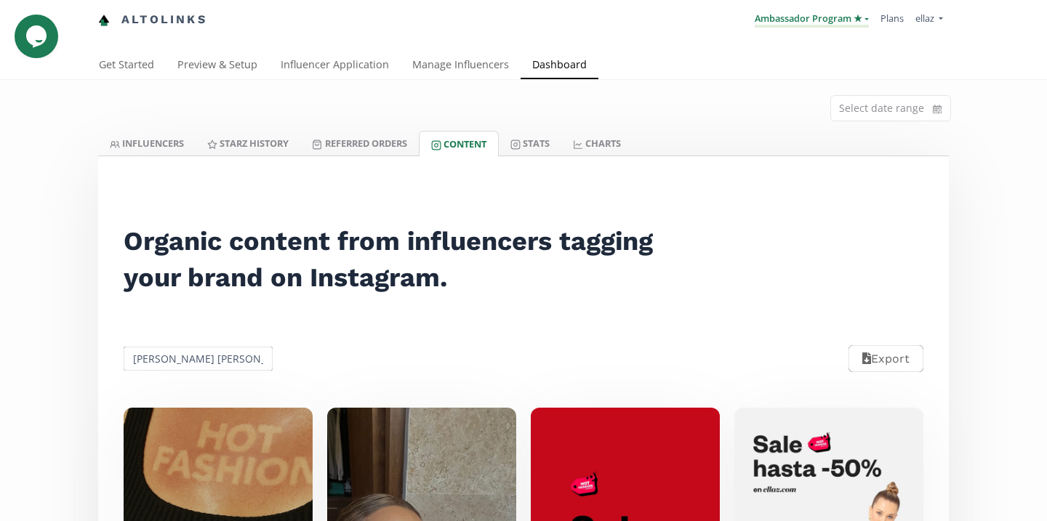
click at [807, 23] on link "Ambassador Program ★" at bounding box center [812, 20] width 114 height 16
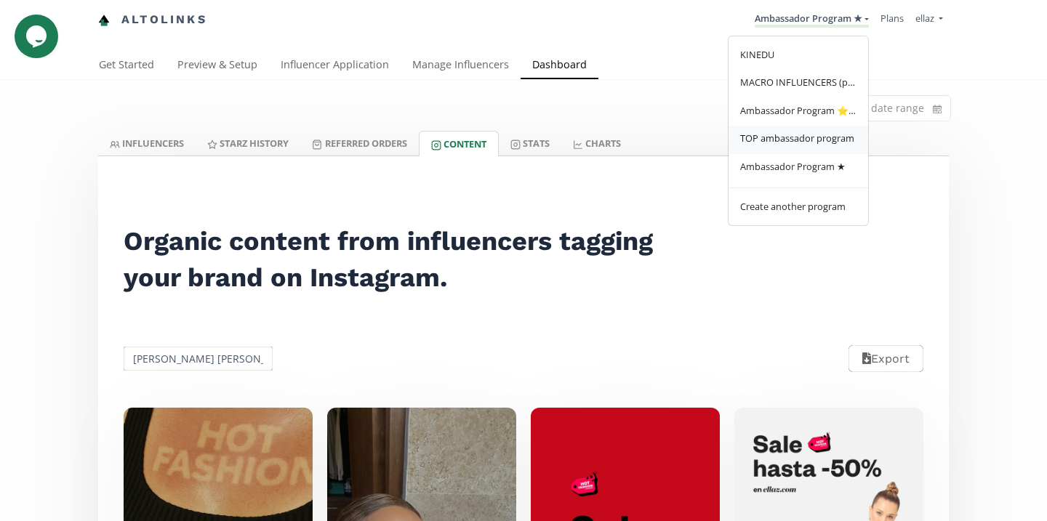
click at [823, 148] on link "TOP ambassador program" at bounding box center [799, 140] width 140 height 28
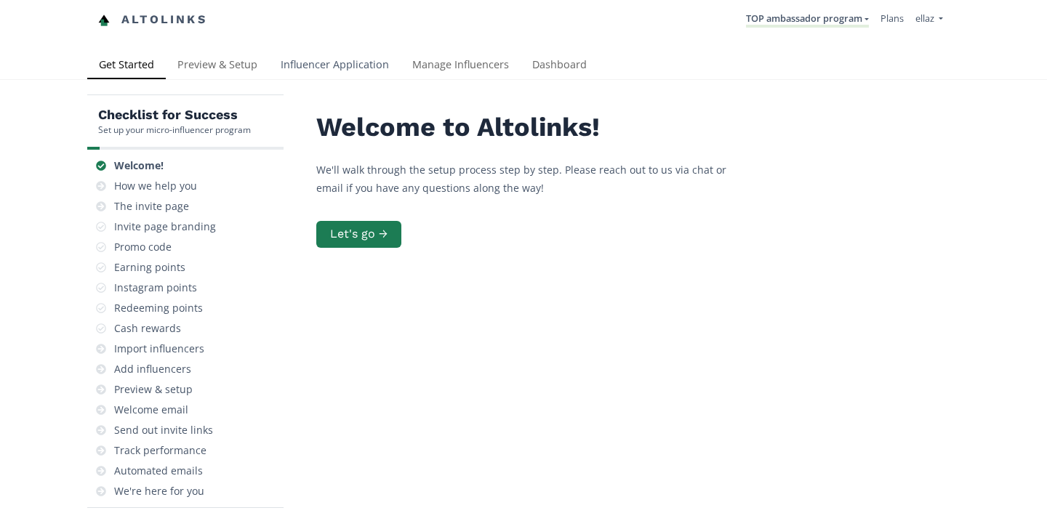
click at [323, 68] on link "Influencer Application" at bounding box center [335, 66] width 132 height 29
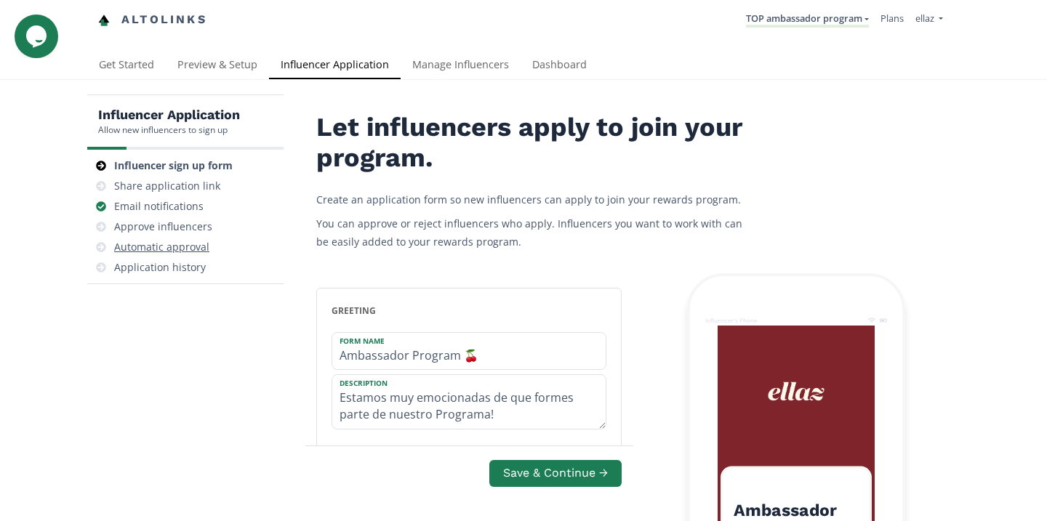
click at [191, 242] on div "Automatic approval" at bounding box center [161, 247] width 95 height 15
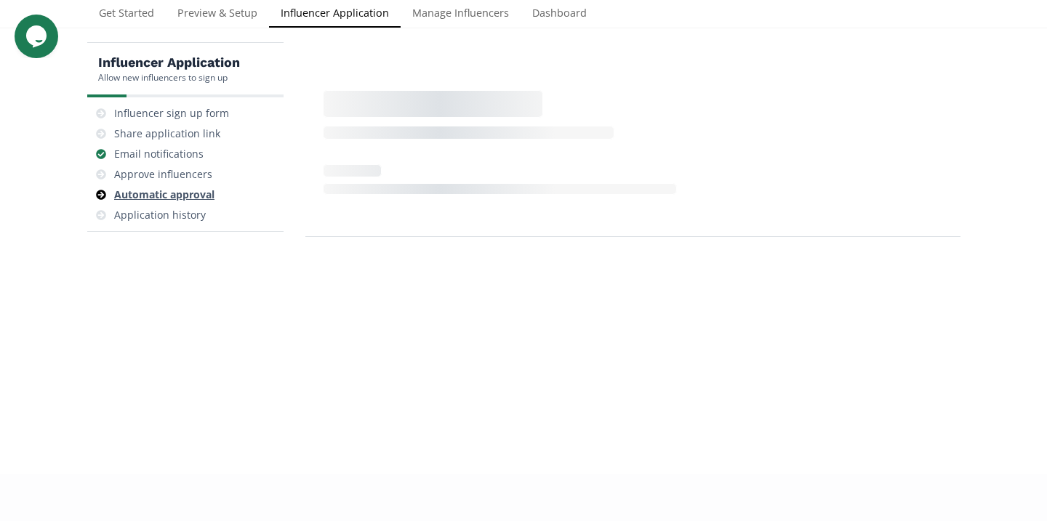
scroll to position [58, 0]
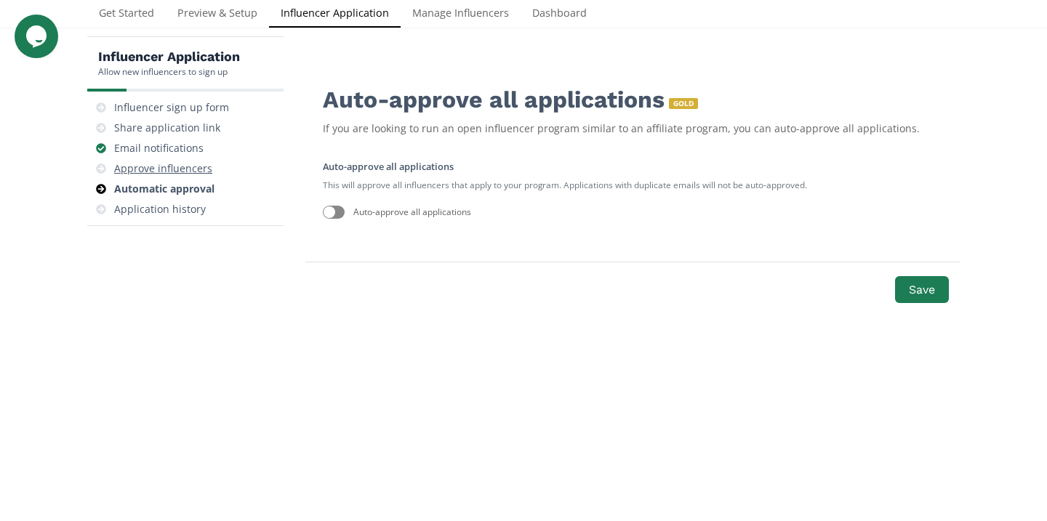
click at [184, 160] on div "Approve influencers" at bounding box center [185, 169] width 185 height 20
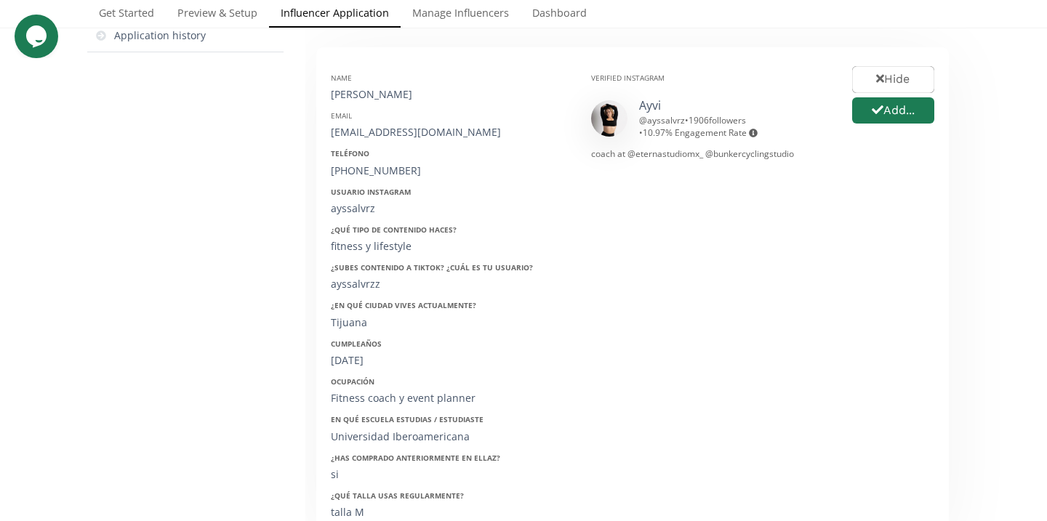
scroll to position [230, 0]
click at [639, 110] on link "Ayvi" at bounding box center [650, 107] width 22 height 16
click at [651, 103] on link "Ayvi" at bounding box center [650, 107] width 22 height 16
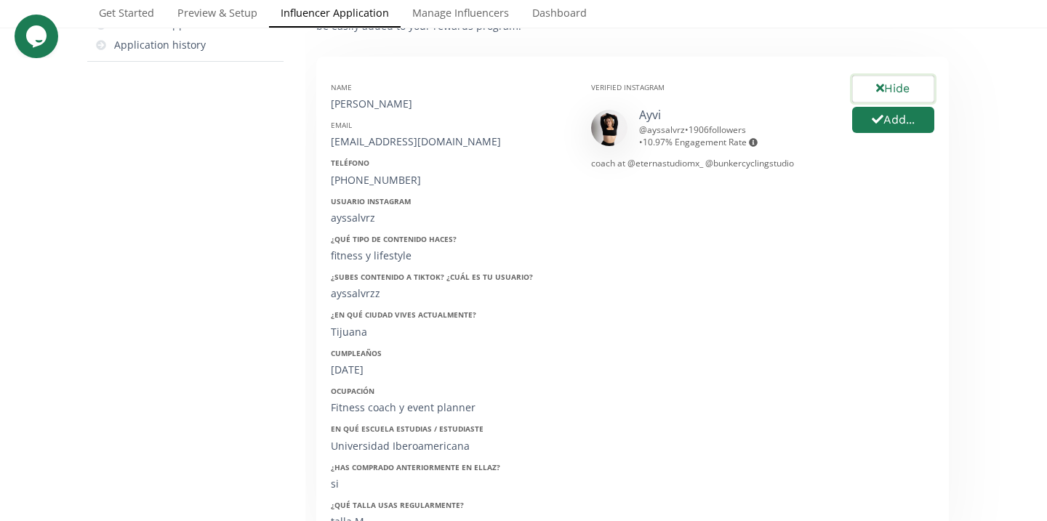
click at [907, 87] on button "Hide" at bounding box center [893, 88] width 87 height 31
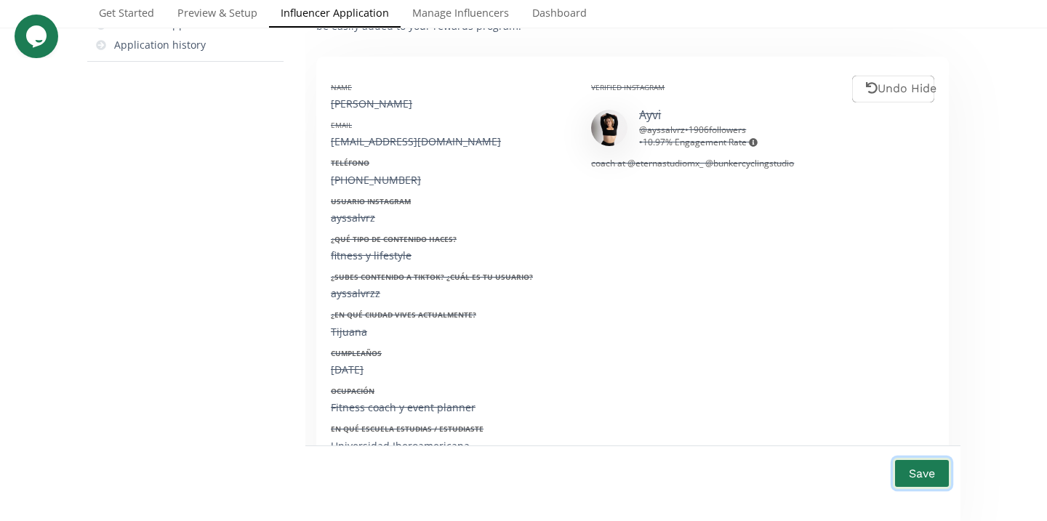
click at [923, 472] on button "Save" at bounding box center [922, 473] width 58 height 31
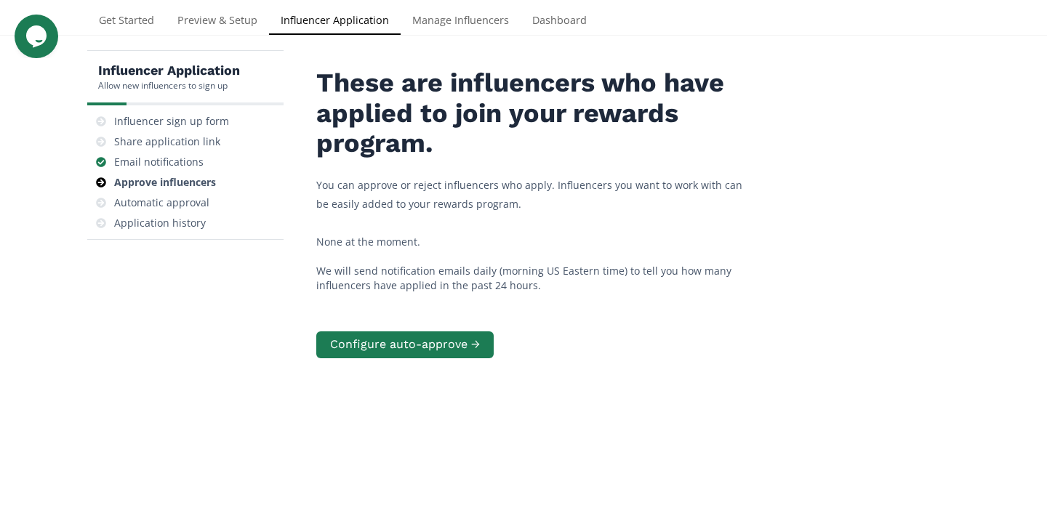
scroll to position [0, 0]
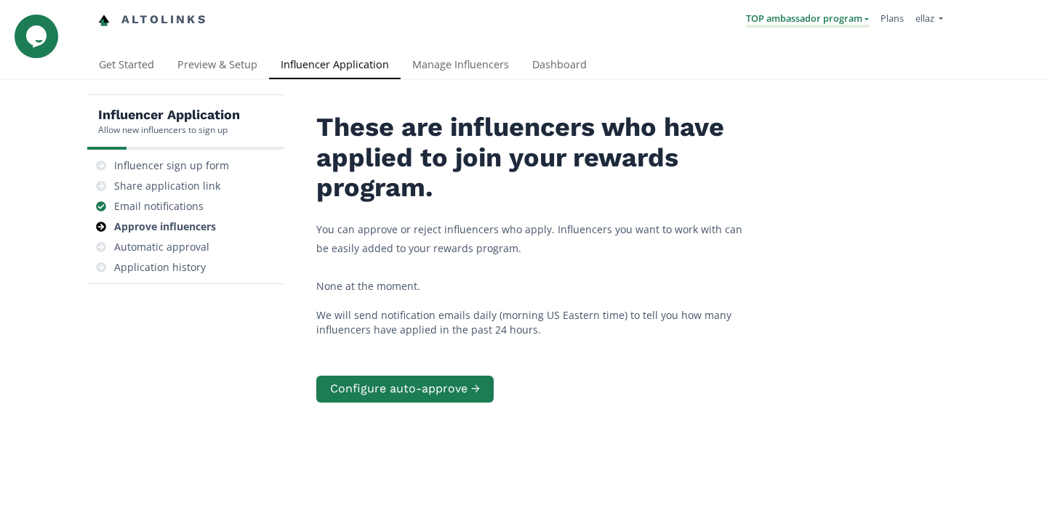
click at [830, 15] on link "TOP ambassador program" at bounding box center [807, 20] width 123 height 16
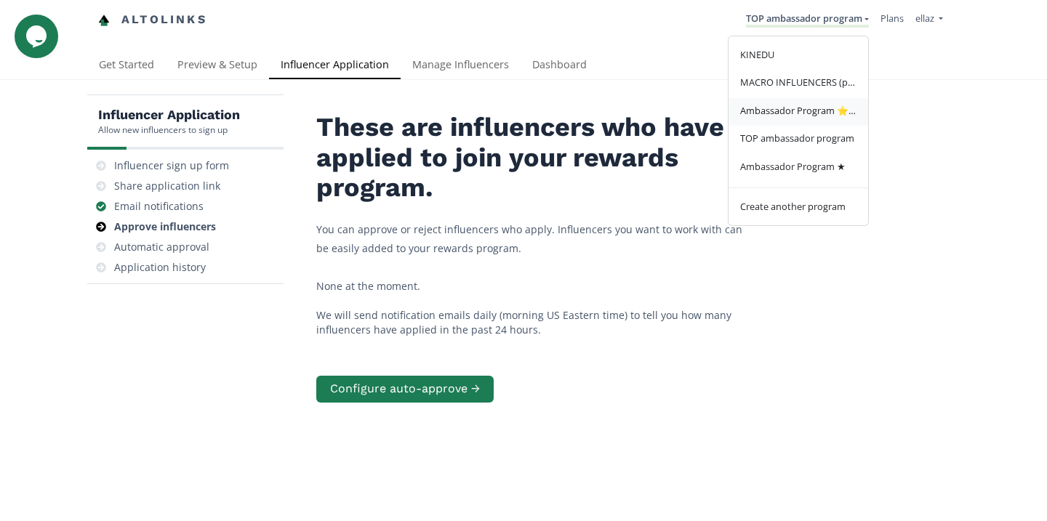
click at [834, 113] on span "Ambassador Program ⭐️⭐️" at bounding box center [798, 110] width 116 height 13
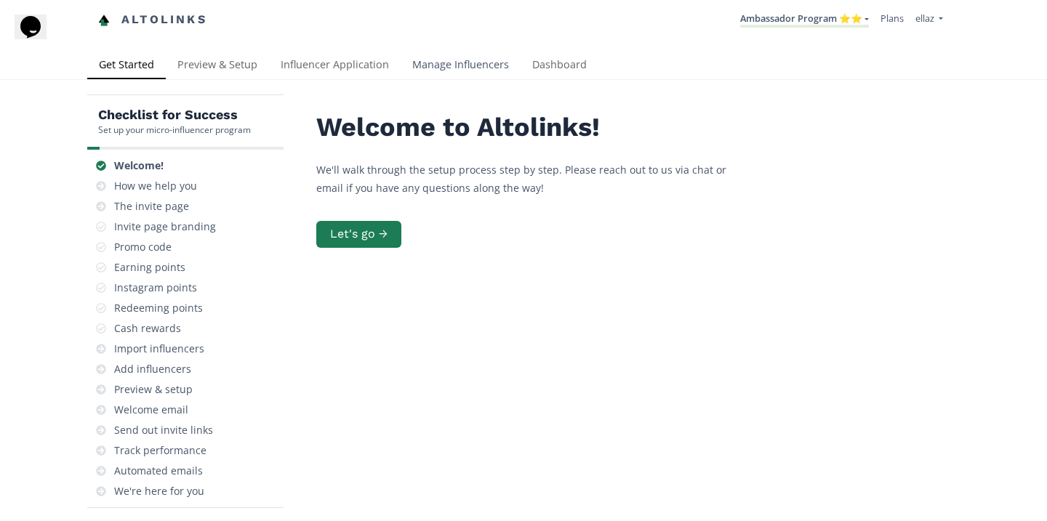
click at [436, 63] on link "Manage Influencers" at bounding box center [461, 66] width 120 height 29
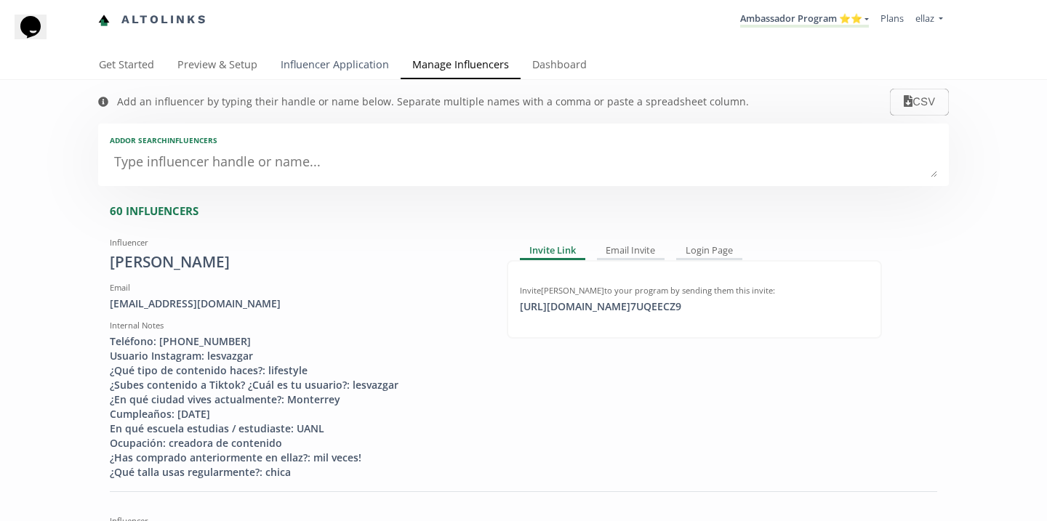
click at [353, 73] on link "Influencer Application" at bounding box center [335, 66] width 132 height 29
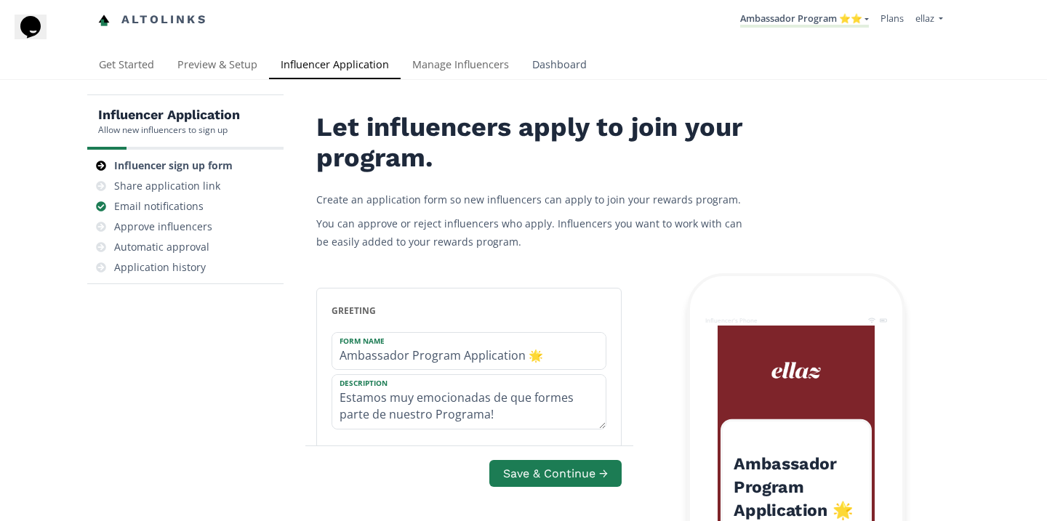
click at [549, 69] on link "Dashboard" at bounding box center [560, 66] width 78 height 29
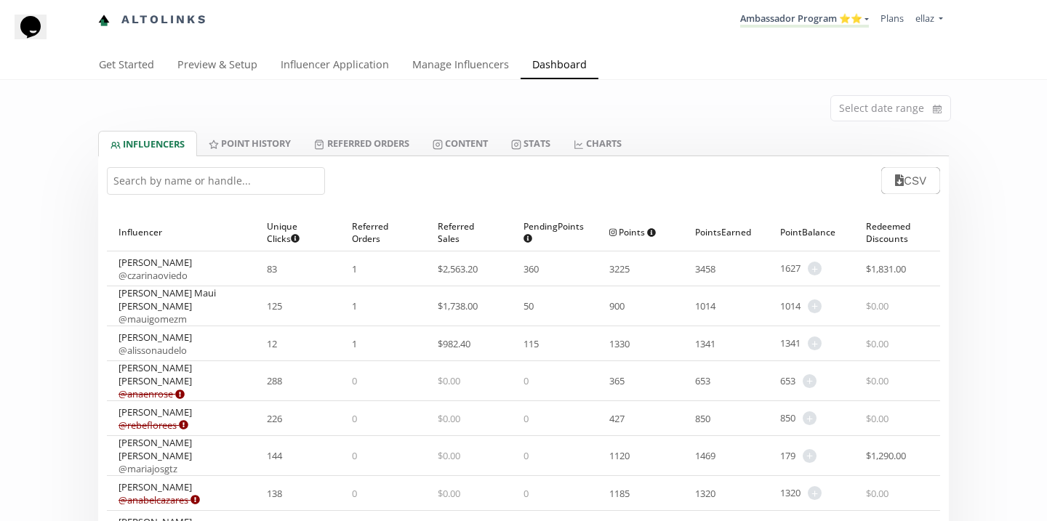
click at [188, 196] on div "CSV" at bounding box center [523, 180] width 851 height 49
click at [182, 186] on input "text" at bounding box center [216, 181] width 218 height 28
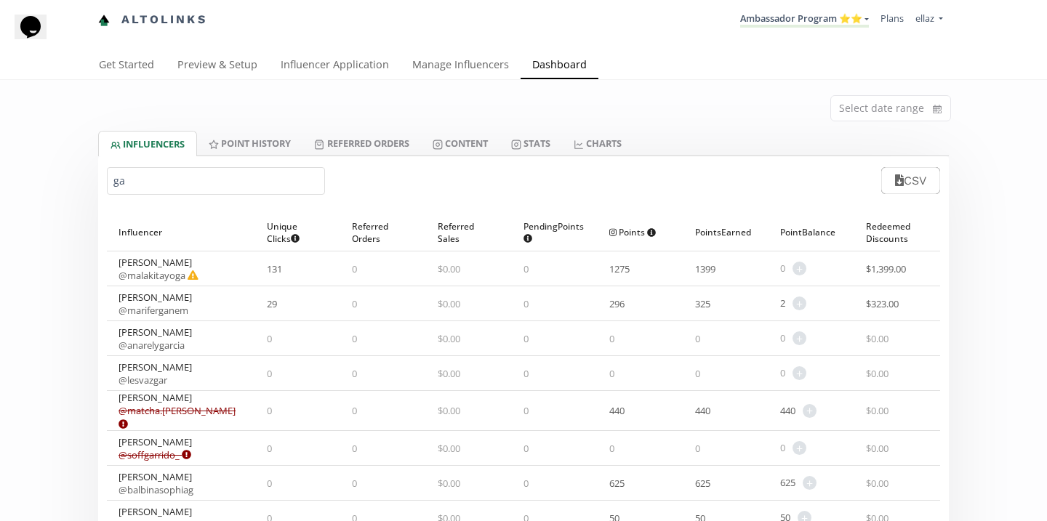
type input "g"
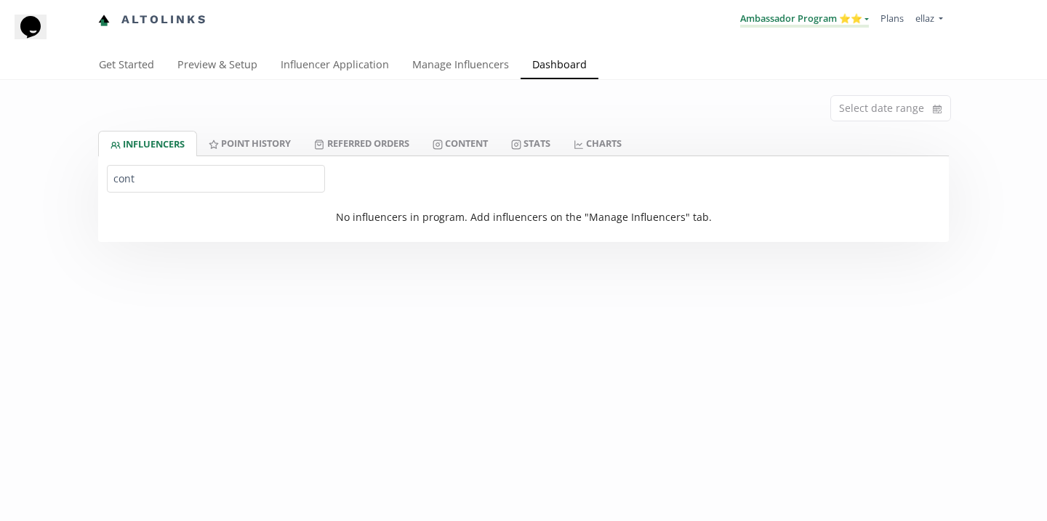
type input "cont"
click at [805, 14] on link "Ambassador Program ⭐️⭐️" at bounding box center [804, 20] width 129 height 16
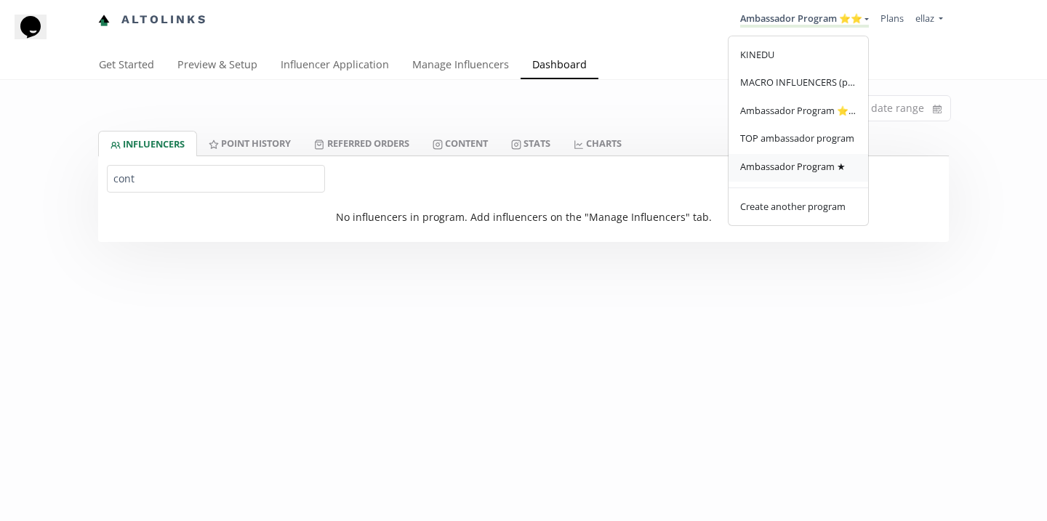
click at [793, 162] on span "Ambassador Program ★" at bounding box center [792, 166] width 105 height 13
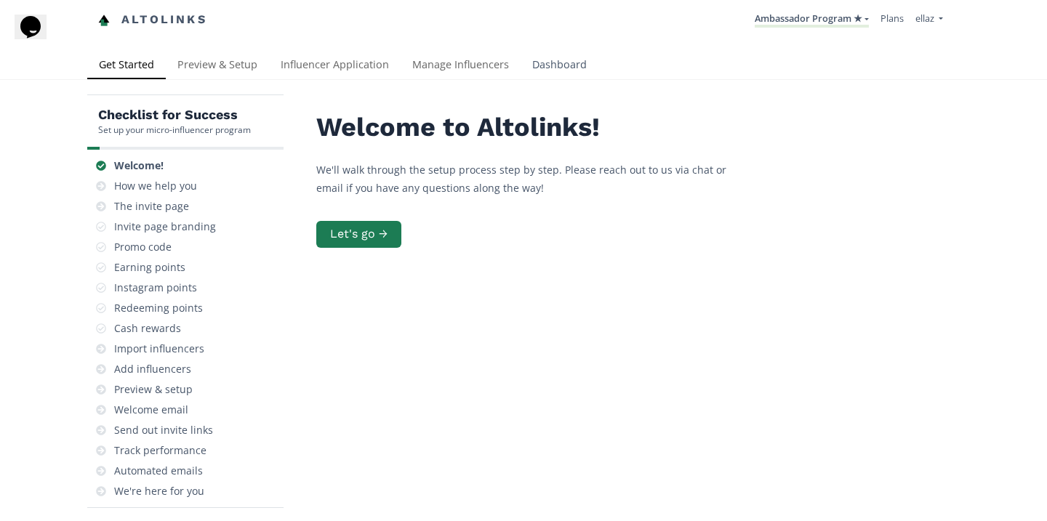
click at [553, 52] on link "Dashboard" at bounding box center [560, 66] width 78 height 29
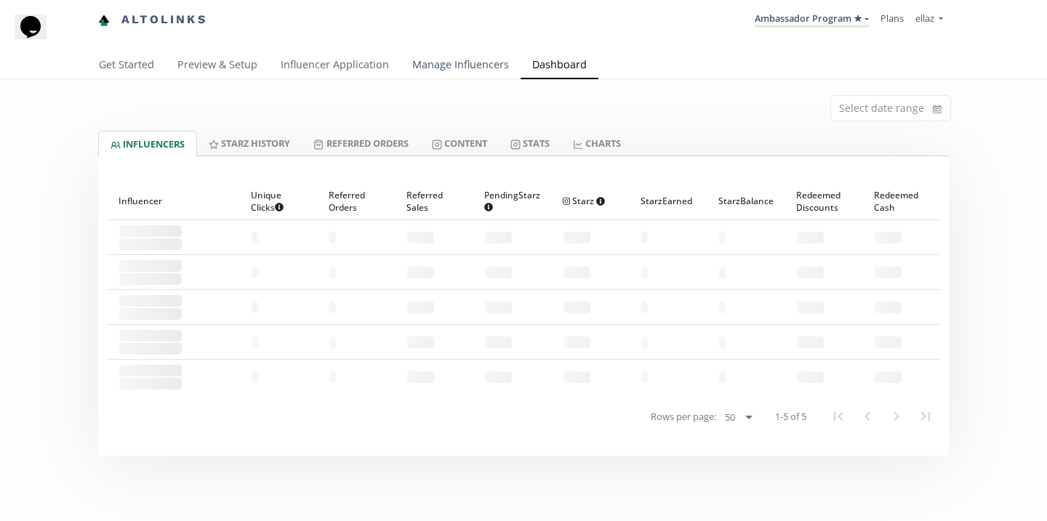
click at [488, 68] on link "Manage Influencers" at bounding box center [461, 66] width 120 height 29
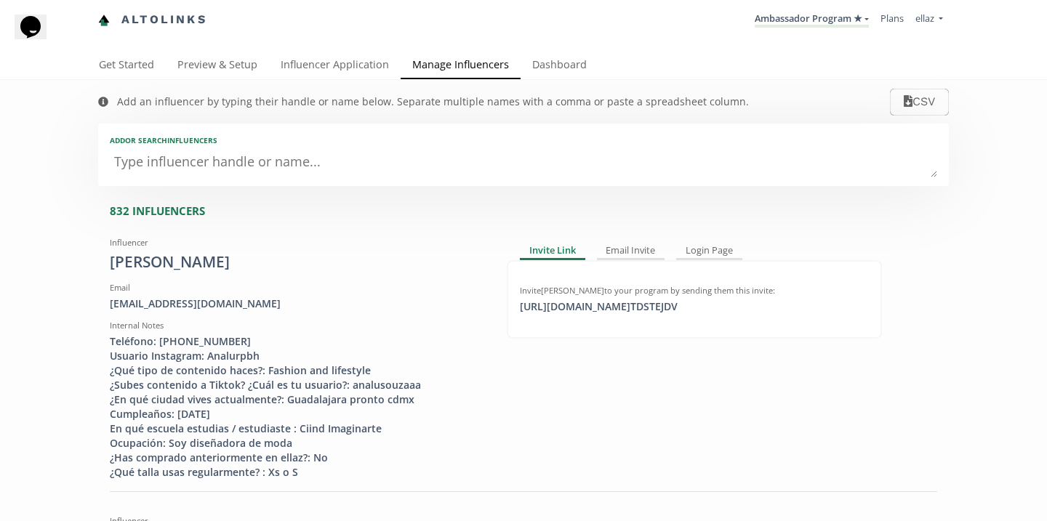
click at [227, 166] on textarea at bounding box center [523, 162] width 827 height 29
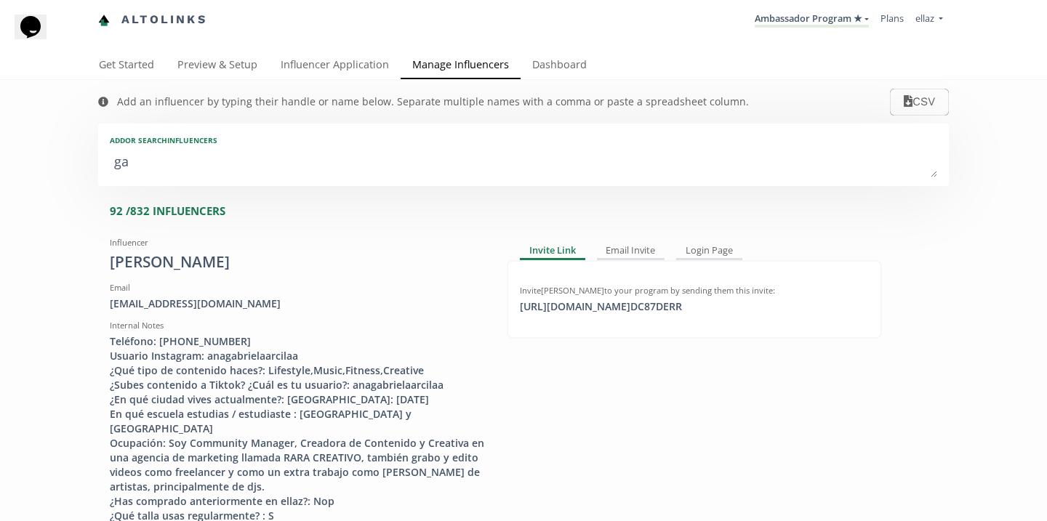
type textarea "gab"
type input "gab"
type input "GAB"
type textarea "gabr"
type input "gabr"
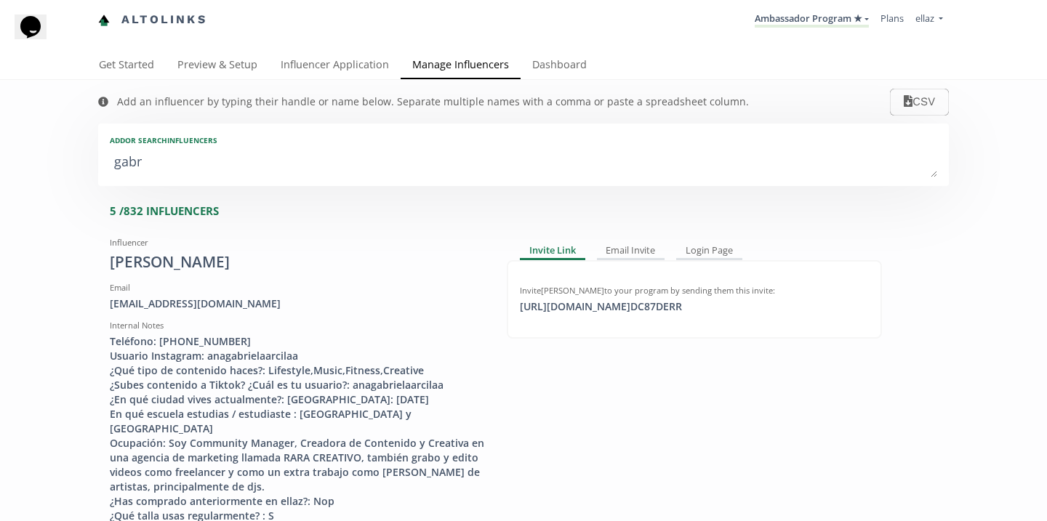
type input "GABR"
type textarea "gabri"
type input "gabri"
type input "GABRI"
type textarea "gabrie"
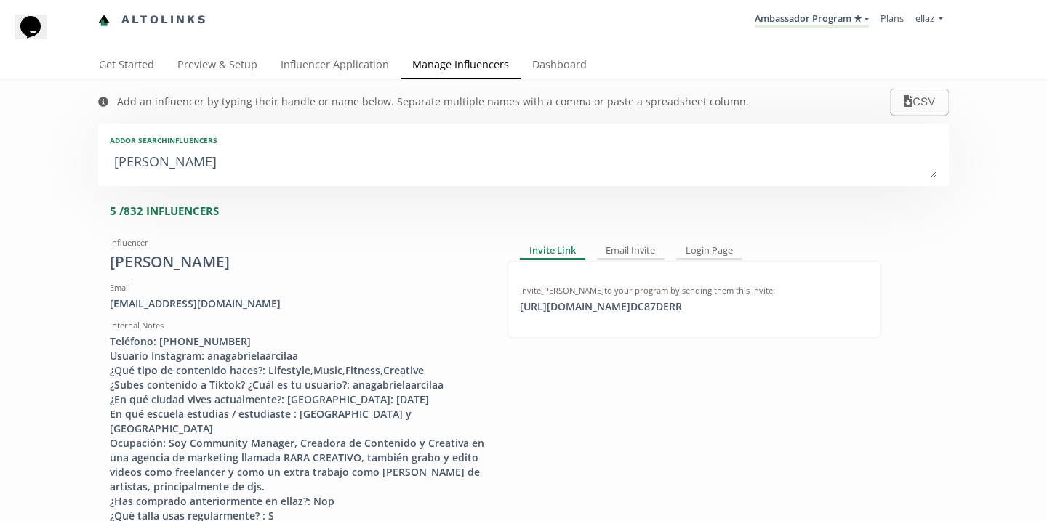
type input "gabrie"
type input "GABRIE"
type textarea "gabriel"
type input "gabriel"
type input "GABRIEL"
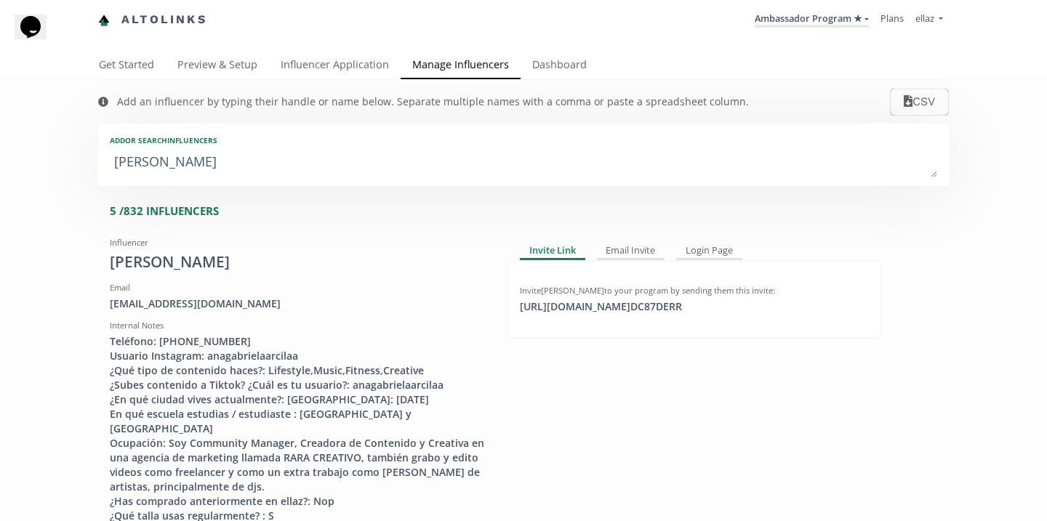
type textarea "gabriela"
type input "gabriela"
type input "GABRIELA"
type textarea "gabriela v"
type input "gabriela v"
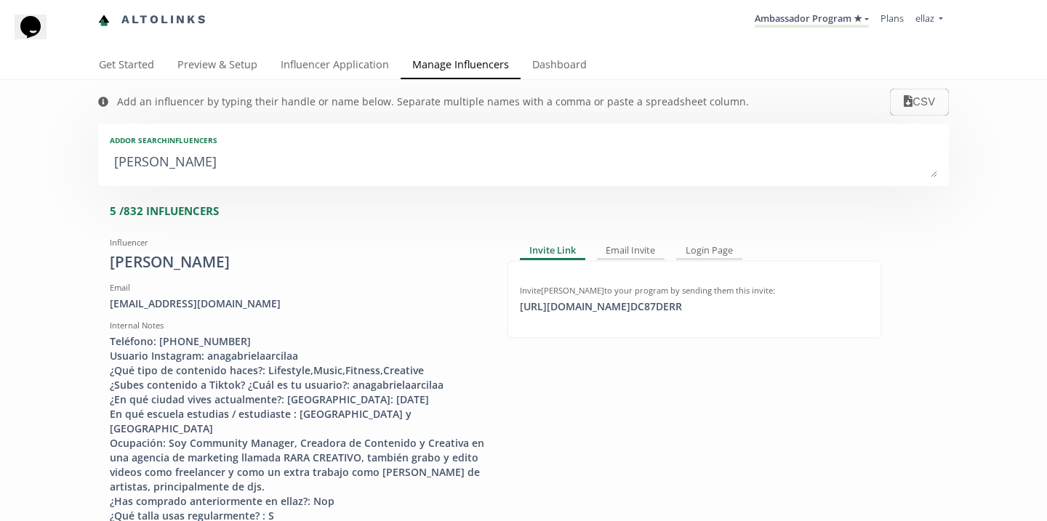
type textarea "gabriela vo"
type input "gabriela vo"
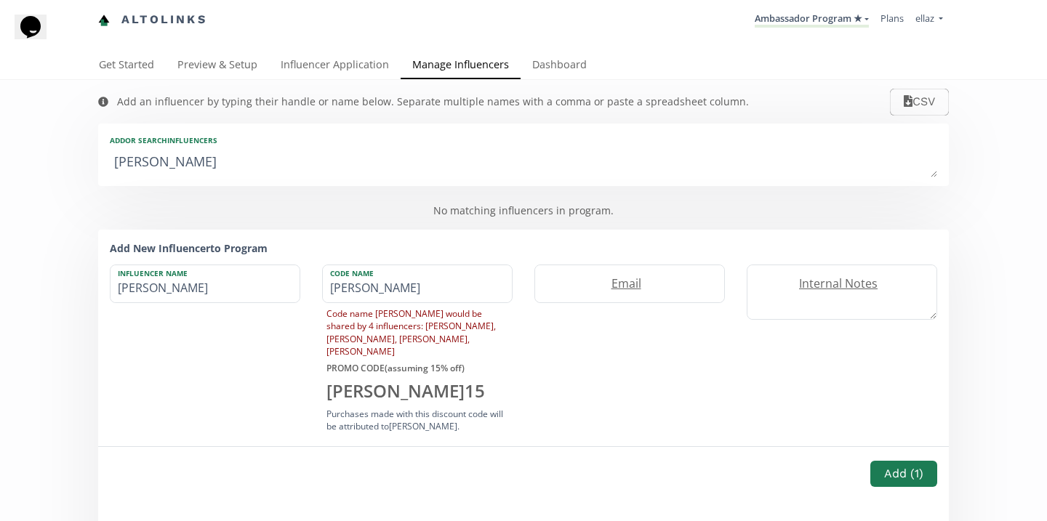
type textarea "gabriela v"
type input "gabriela v"
type textarea "gabriela"
type input "gabriela"
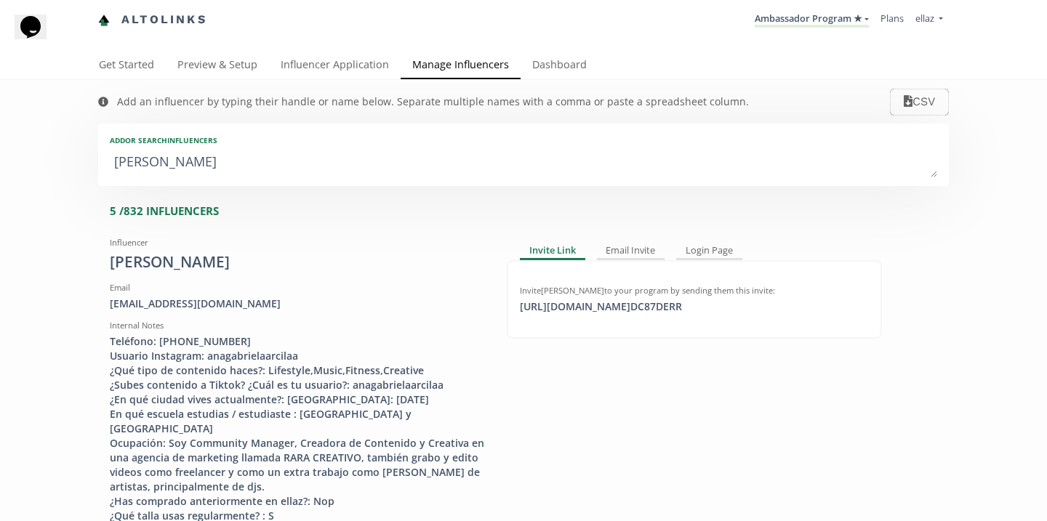
type textarea "gabriela c"
type input "gabriela c"
type textarea "gabriela co"
type input "gabriela co"
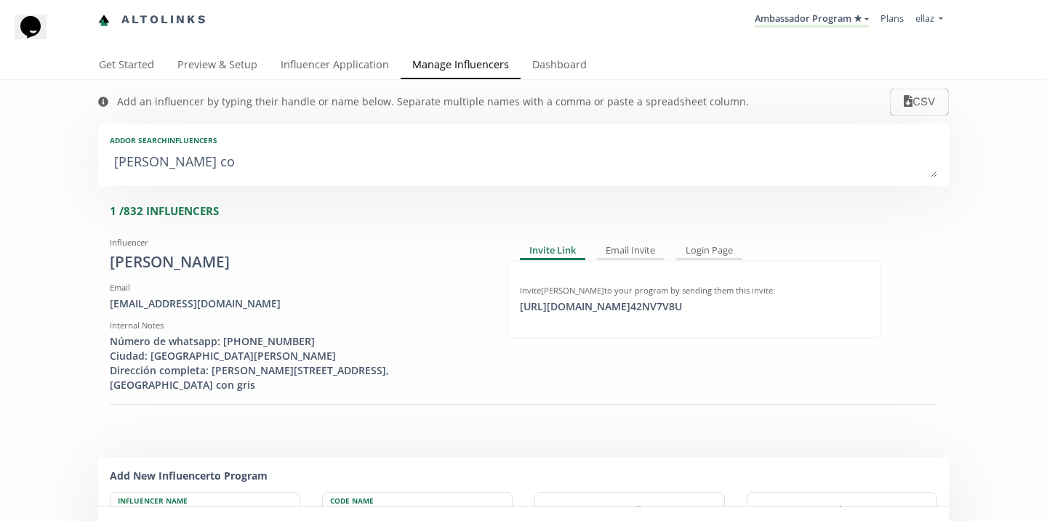
type textarea "gabriela con"
type input "gabriela con"
type textarea "gabriela co"
type input "gabriela co"
type textarea "gabriela c"
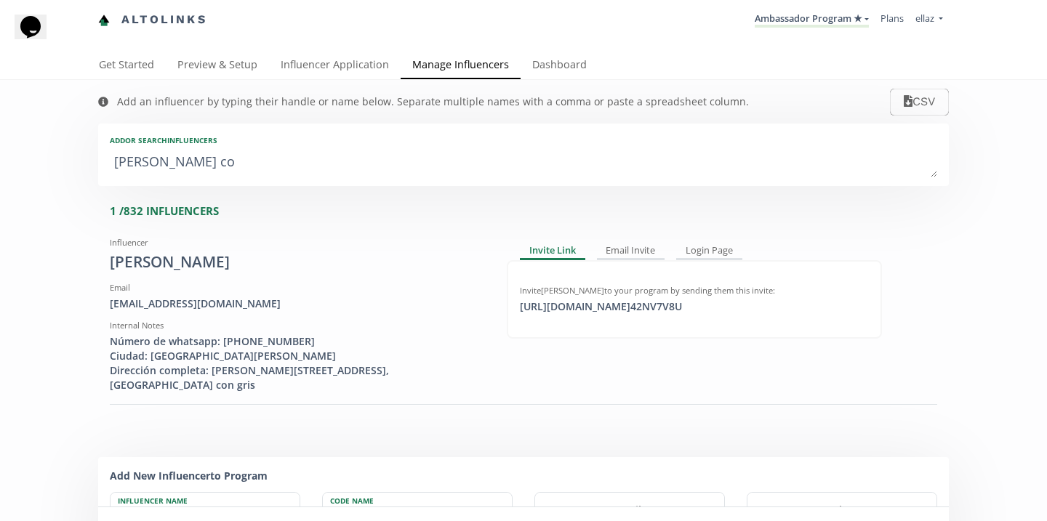
type input "gabriela c"
type textarea "gabriela c"
click at [353, 65] on link "Influencer Application" at bounding box center [335, 66] width 132 height 29
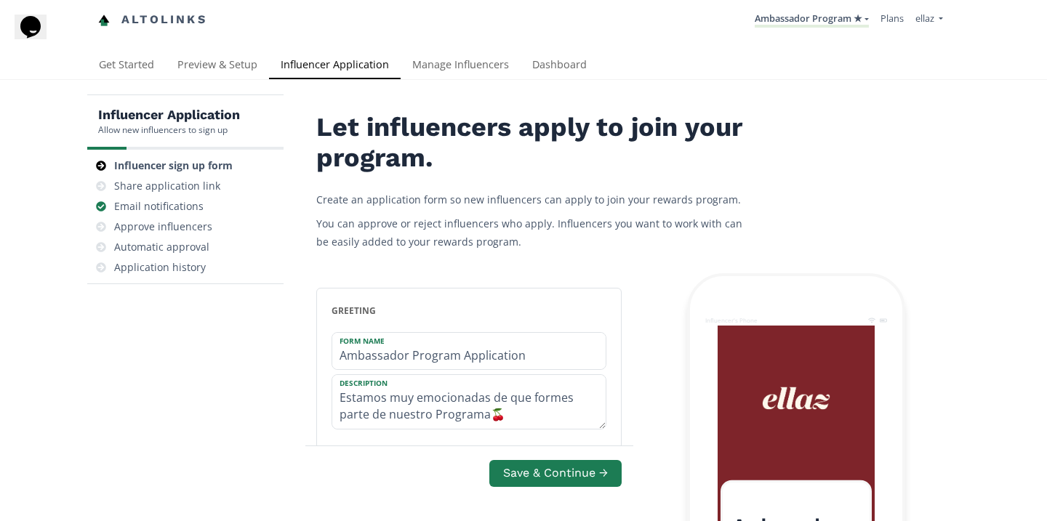
click at [547, 71] on link "Dashboard" at bounding box center [560, 66] width 78 height 29
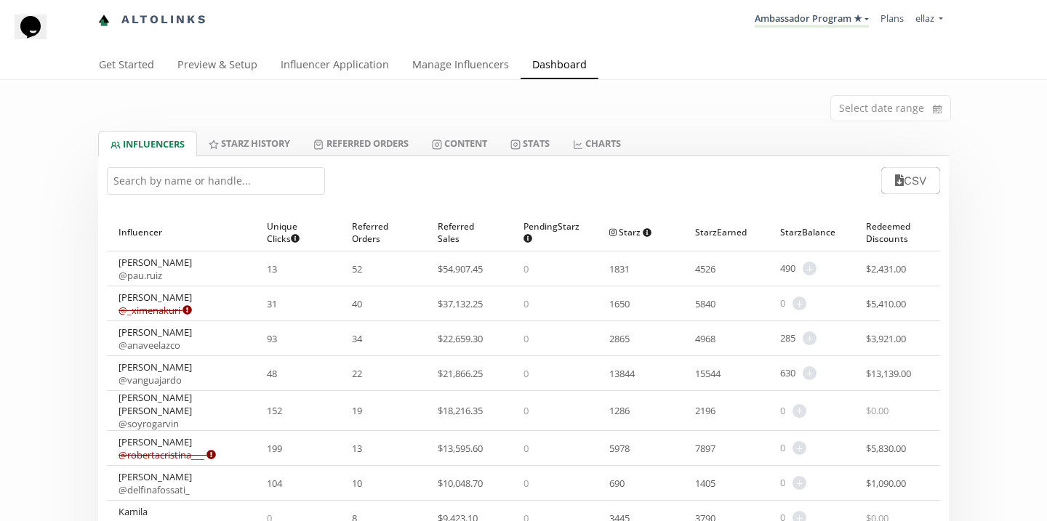
click at [239, 182] on input "text" at bounding box center [216, 181] width 218 height 28
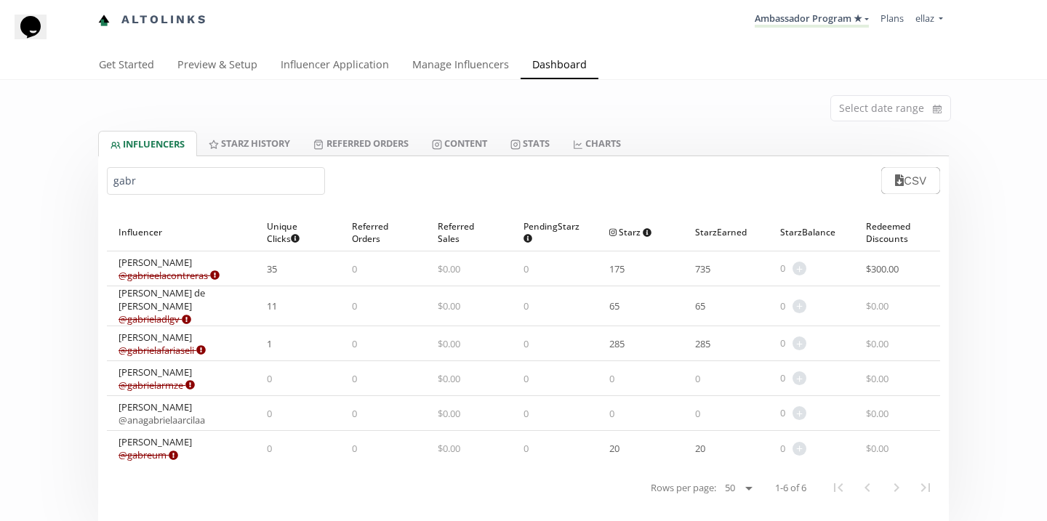
type input "gabr"
click at [306, 63] on link "Influencer Application" at bounding box center [335, 66] width 132 height 29
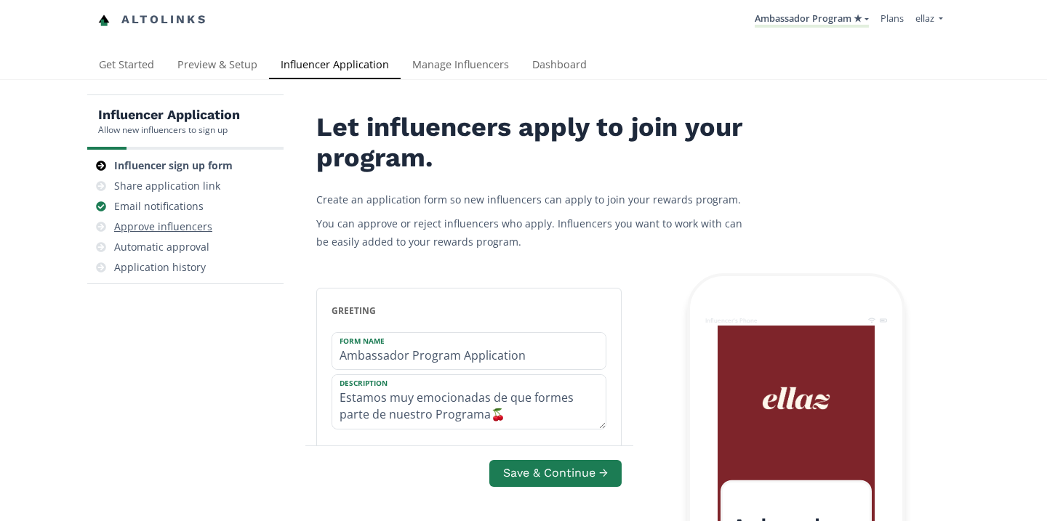
click at [167, 222] on div "Approve influencers" at bounding box center [163, 227] width 98 height 15
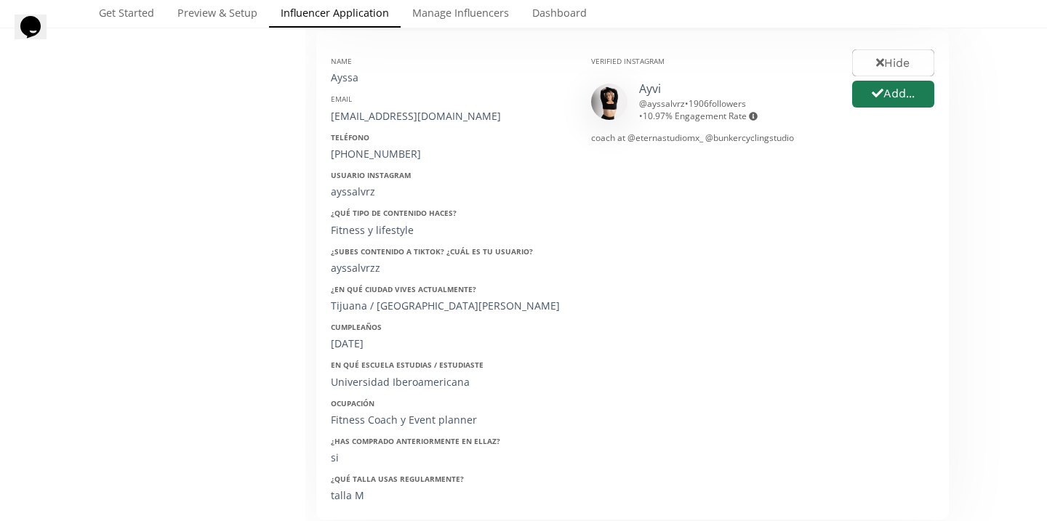
scroll to position [734, 0]
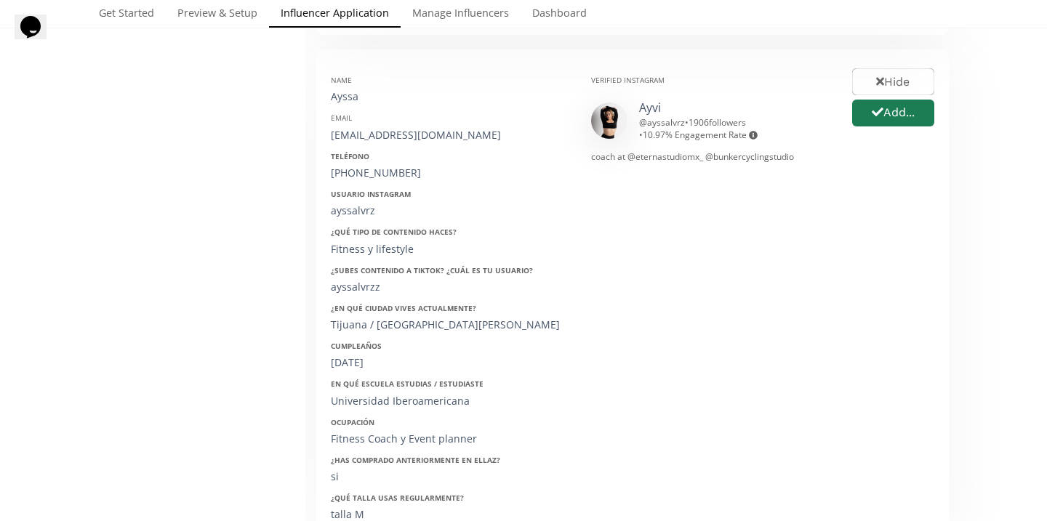
click at [890, 132] on div "Hide Add..." at bounding box center [893, 294] width 104 height 460
click at [880, 112] on icon "button" at bounding box center [878, 112] width 12 height 12
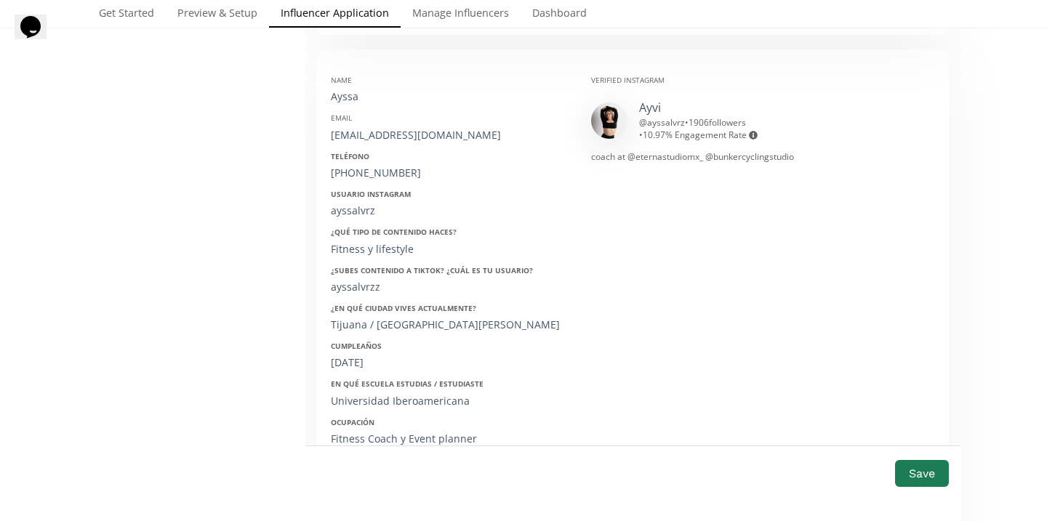
click at [344, 100] on div "Ayssa" at bounding box center [450, 96] width 238 height 15
copy div "Ayssa"
click at [372, 132] on div "[EMAIL_ADDRESS][DOMAIN_NAME]" at bounding box center [450, 135] width 238 height 15
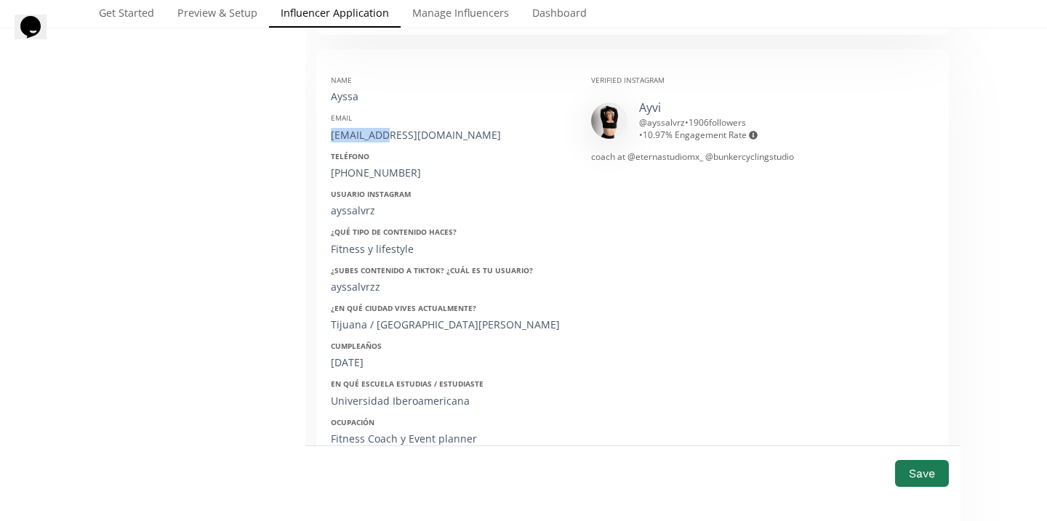
copy div "ayssalvrz7"
click at [372, 132] on div "[EMAIL_ADDRESS][DOMAIN_NAME]" at bounding box center [450, 135] width 238 height 15
click at [372, 132] on div "ayssalvrz7@gmail.com" at bounding box center [450, 135] width 238 height 15
copy div "ayssalvrz7"
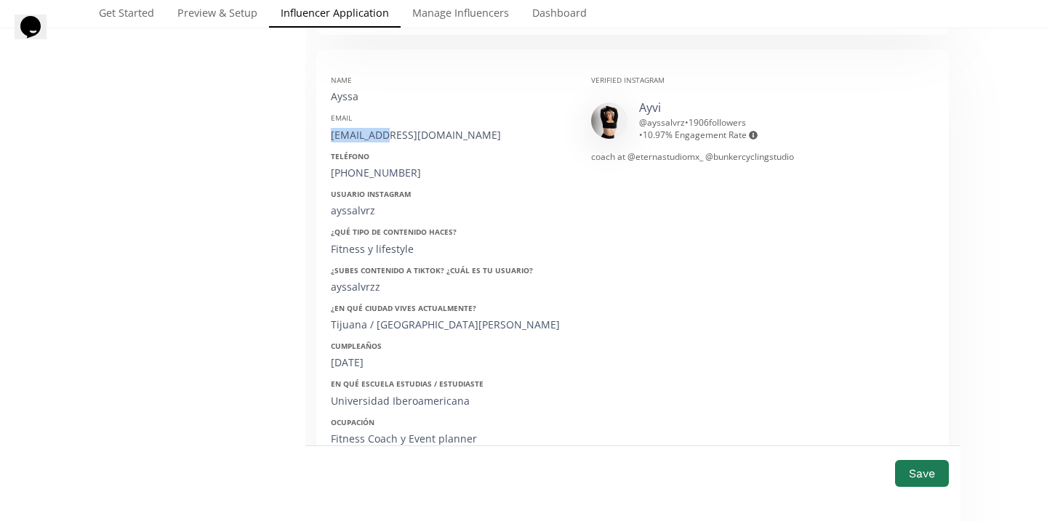
click at [372, 132] on div "[EMAIL_ADDRESS][DOMAIN_NAME]" at bounding box center [450, 135] width 238 height 15
click at [349, 175] on div "+526642869507" at bounding box center [450, 173] width 238 height 15
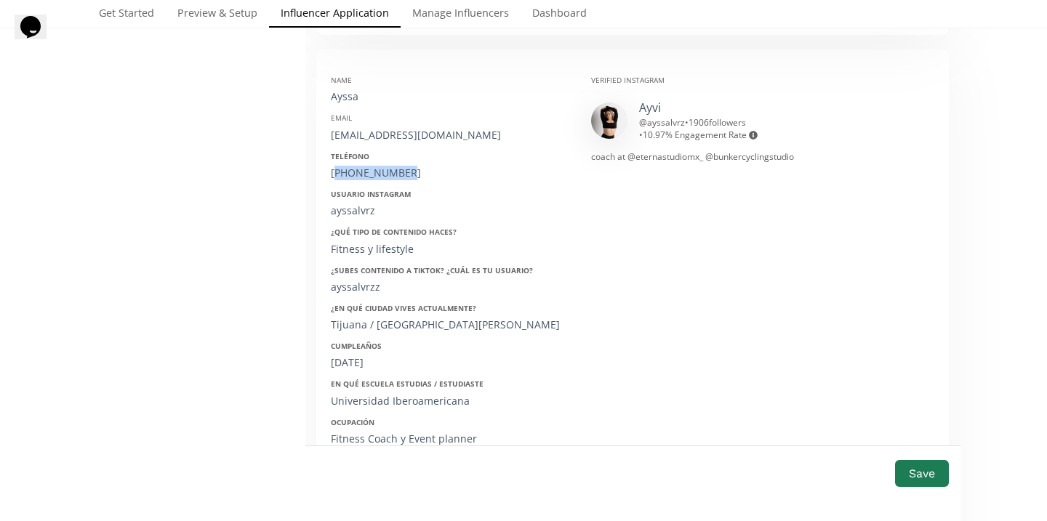
click at [349, 175] on div "+526642869507" at bounding box center [450, 173] width 238 height 15
copy div "526642869507"
click at [361, 204] on div "ayssalvrz" at bounding box center [450, 211] width 238 height 15
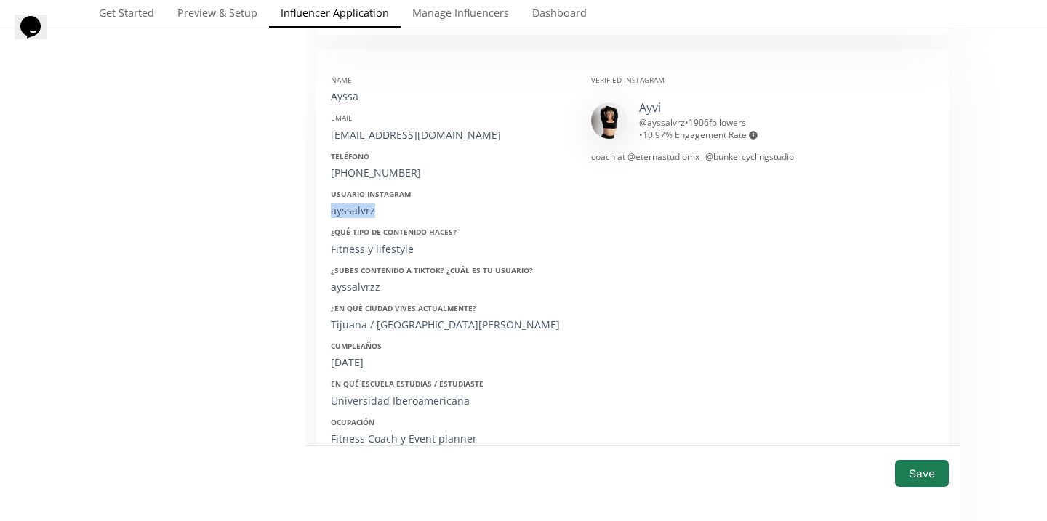
copy div "ayssalvrz"
click at [362, 365] on div "06/07/2000" at bounding box center [450, 363] width 238 height 15
copy div "06/07/2000"
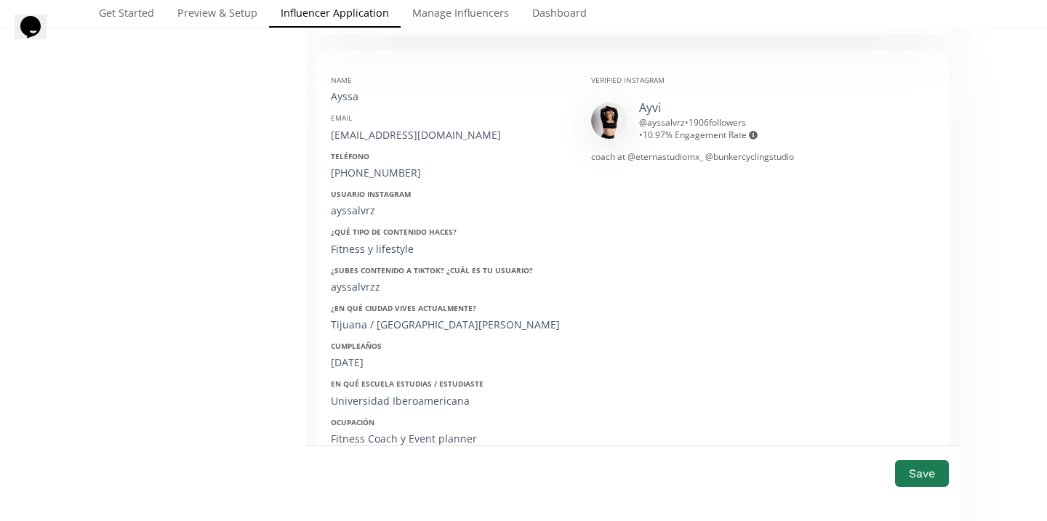
click at [371, 172] on div "+526642869507" at bounding box center [450, 173] width 238 height 15
click at [366, 139] on div "[EMAIL_ADDRESS][DOMAIN_NAME]" at bounding box center [450, 135] width 238 height 15
copy div "[EMAIL_ADDRESS][DOMAIN_NAME]"
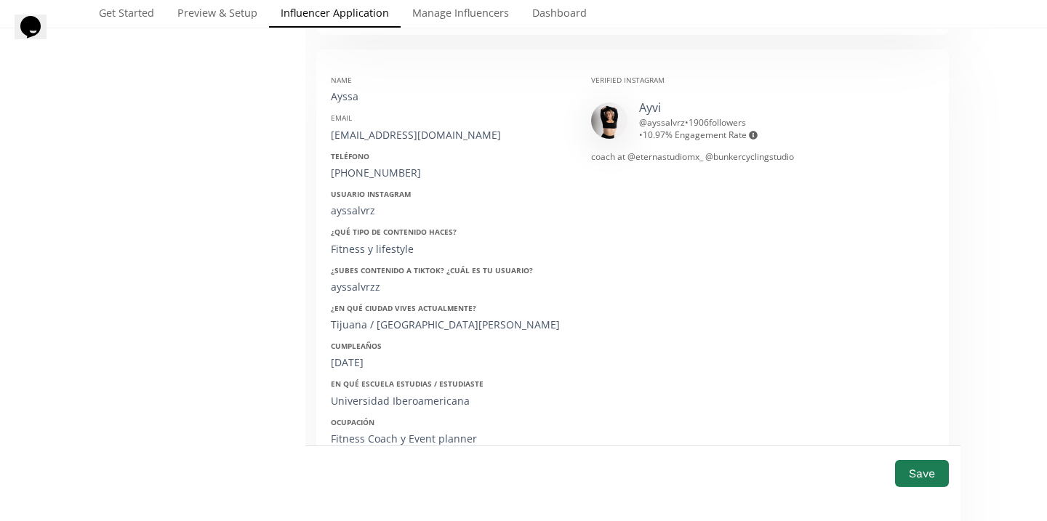
click at [335, 99] on div "Ayssa" at bounding box center [450, 96] width 238 height 15
copy div "Ayssa"
click at [922, 481] on button "Save" at bounding box center [922, 473] width 58 height 31
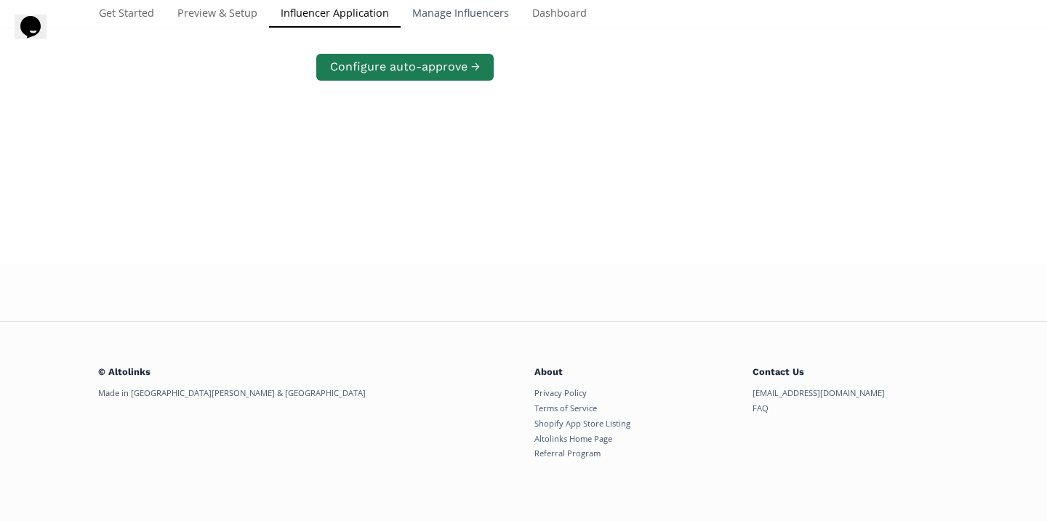
scroll to position [689, 0]
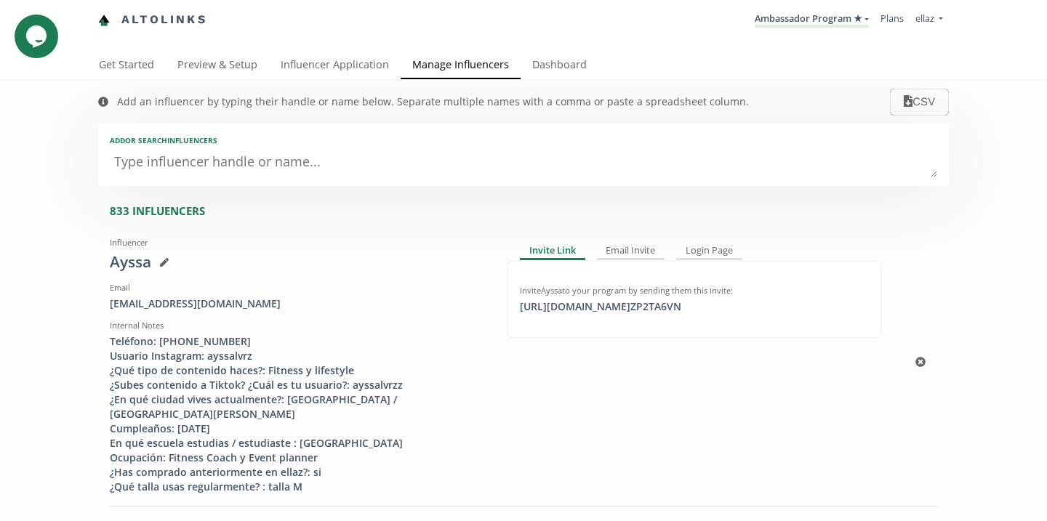
click at [167, 268] on div at bounding box center [159, 262] width 17 height 12
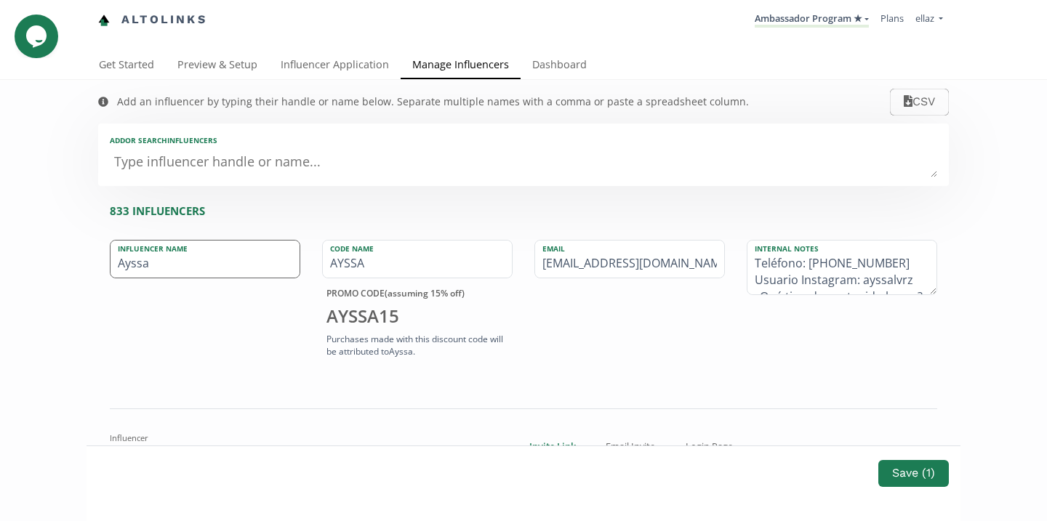
click at [243, 276] on input "Ayssa" at bounding box center [205, 259] width 189 height 37
type input "Ayssa Alvarez"
click at [907, 472] on button "Save ( 1 )" at bounding box center [913, 473] width 75 height 31
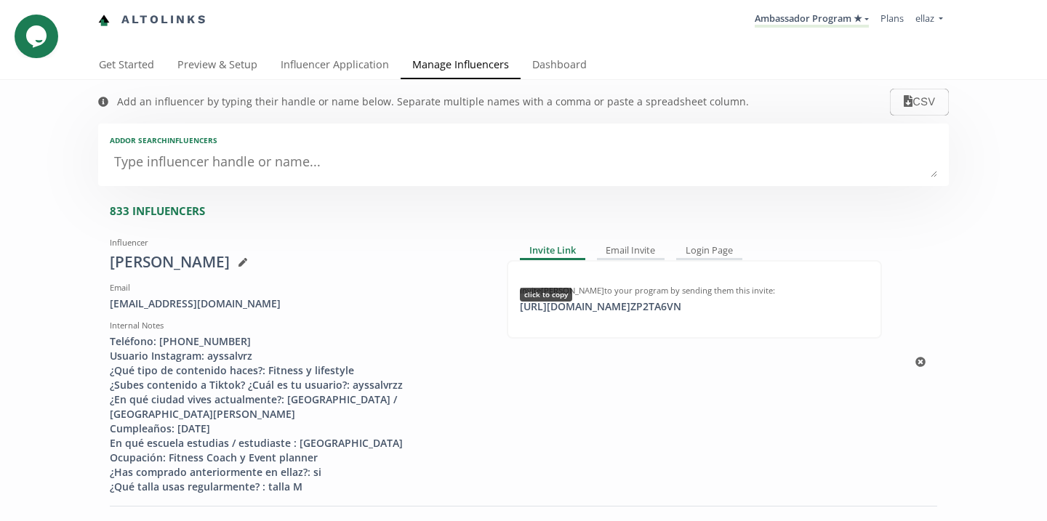
click at [606, 315] on div "Invite Ayssa Alvarez to your program by sending them this invite: https://app.a…" at bounding box center [694, 299] width 375 height 79
click at [585, 313] on div "https://app.altolinks.com/invite/ ZP2TA6VN click to copy" at bounding box center [600, 307] width 179 height 15
copy div "https://app.al"
click at [324, 67] on link "Influencer Application" at bounding box center [335, 66] width 132 height 29
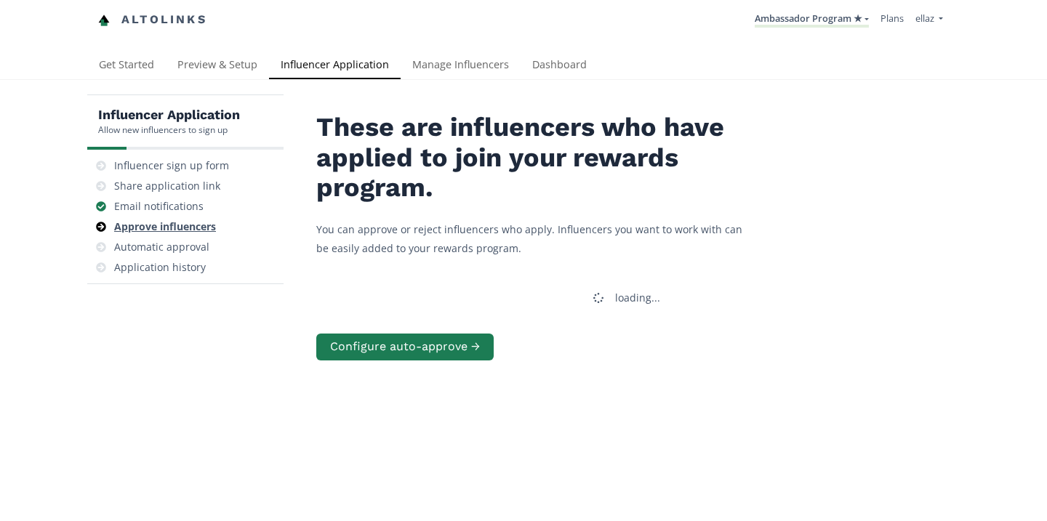
click at [193, 232] on div "Approve influencers" at bounding box center [165, 227] width 102 height 15
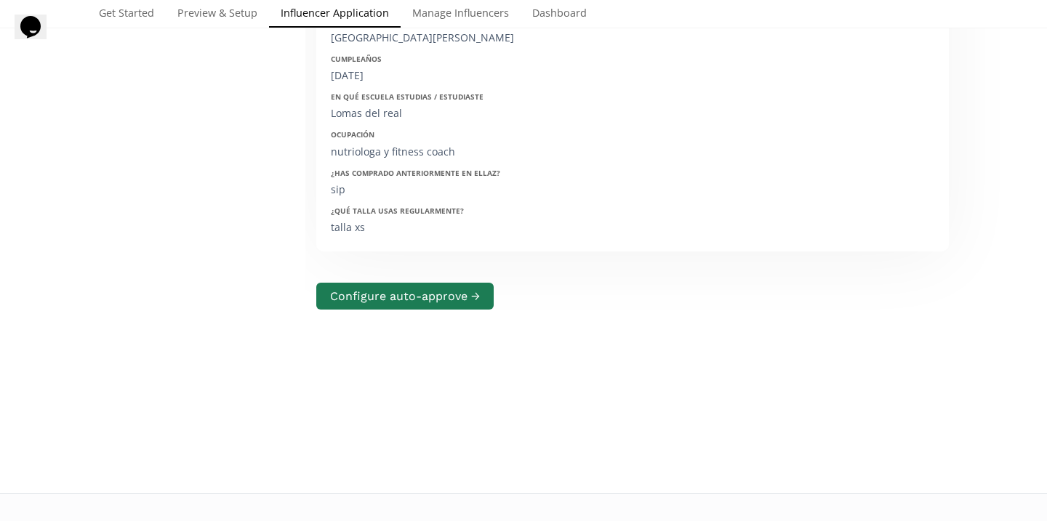
scroll to position [133, 0]
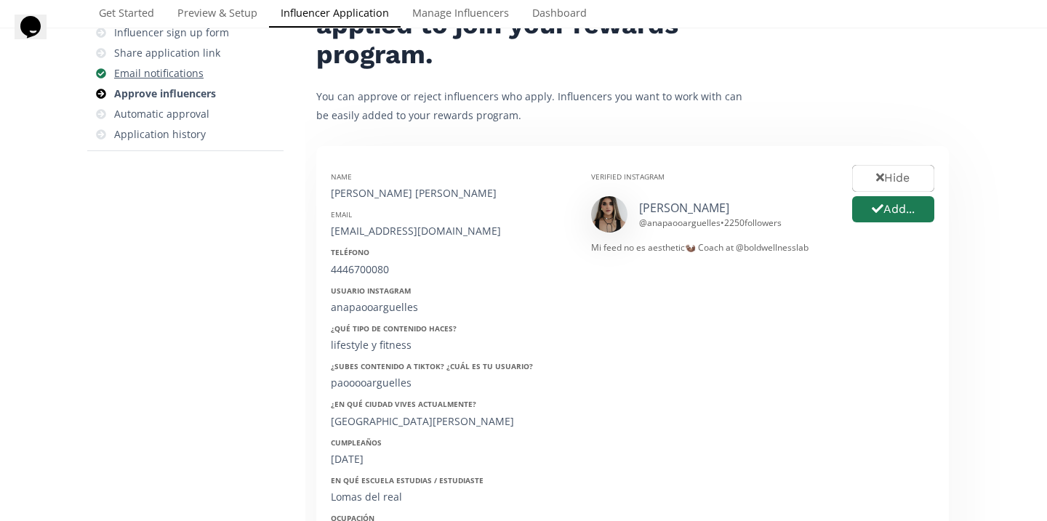
click at [196, 76] on div "Email notifications" at bounding box center [158, 73] width 89 height 15
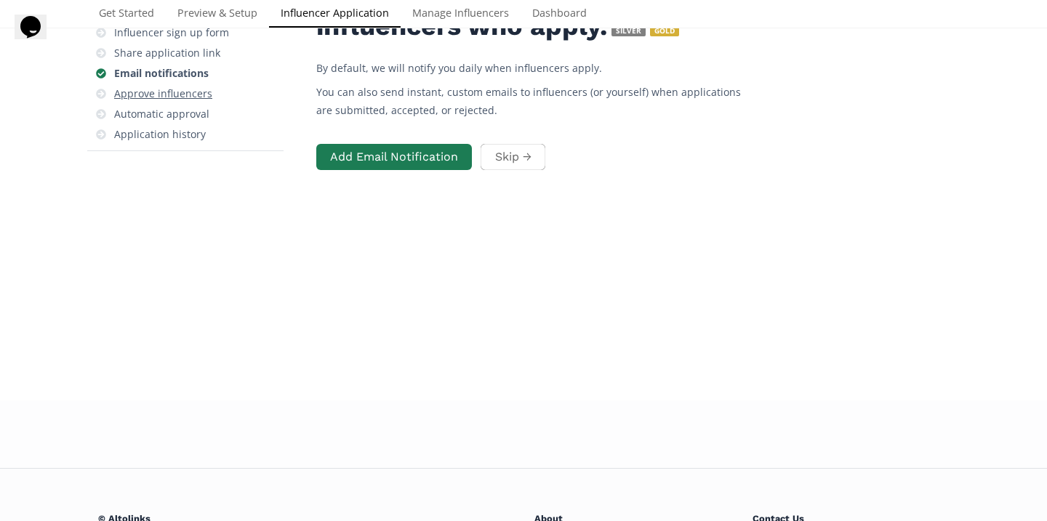
click at [200, 101] on div "Approve influencers" at bounding box center [163, 94] width 98 height 15
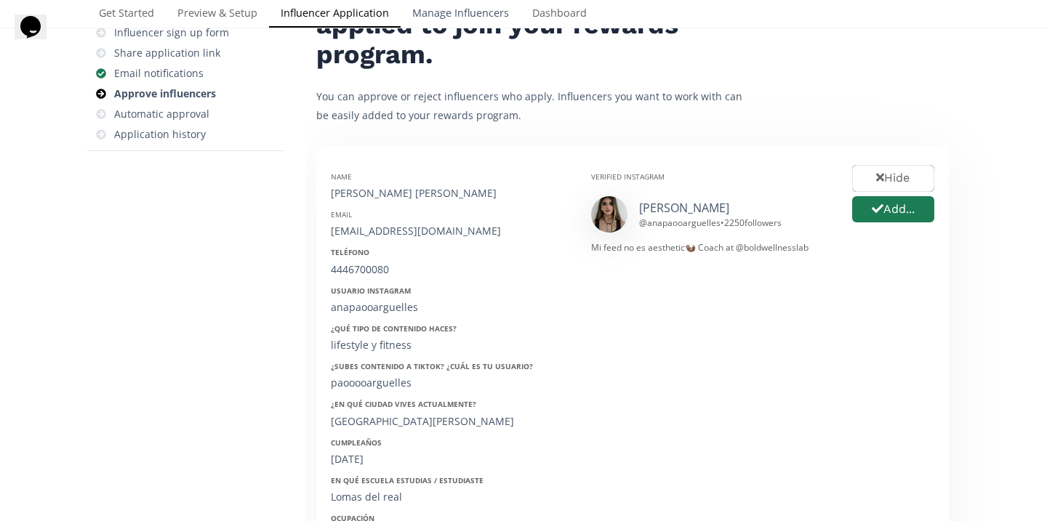
click at [436, 29] on link "Manage Influencers" at bounding box center [461, 14] width 120 height 29
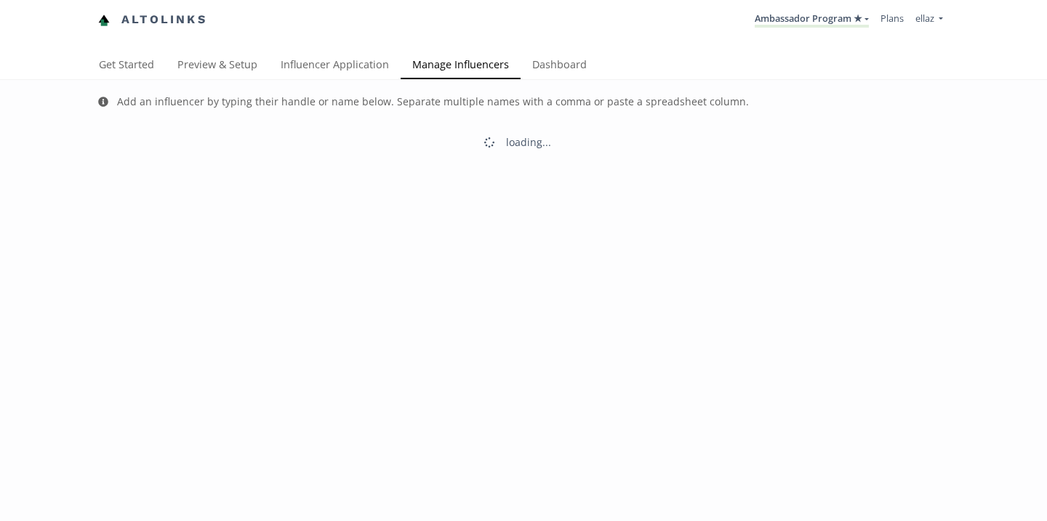
click at [321, 76] on link "Influencer Application" at bounding box center [335, 66] width 132 height 29
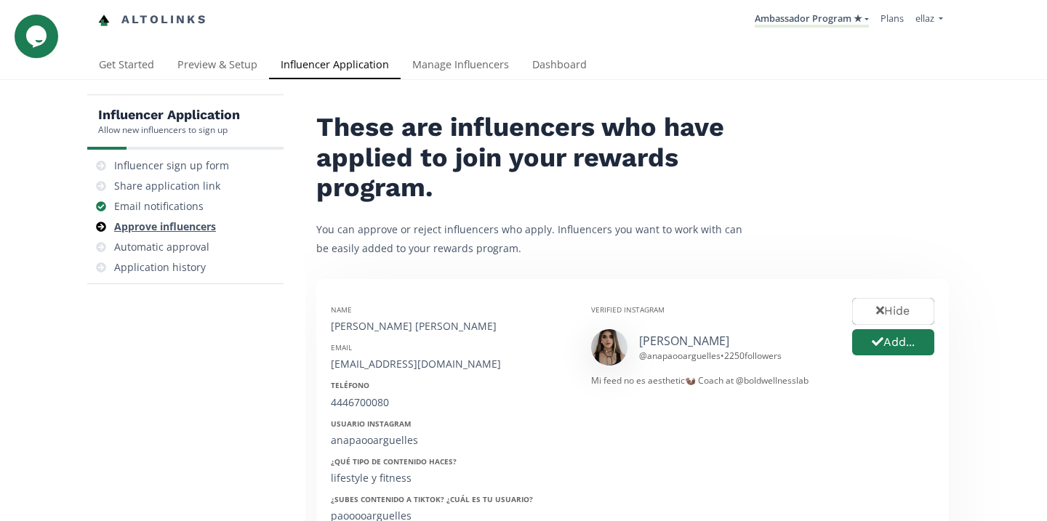
click at [179, 234] on div "Approve influencers" at bounding box center [165, 227] width 102 height 15
click at [547, 68] on link "Dashboard" at bounding box center [560, 66] width 78 height 29
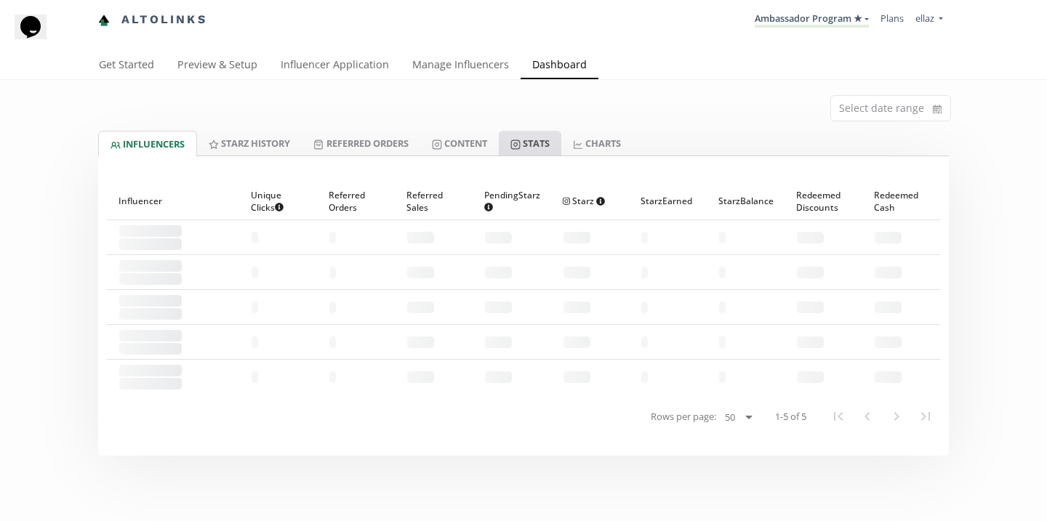
click at [521, 147] on icon at bounding box center [515, 145] width 10 height 10
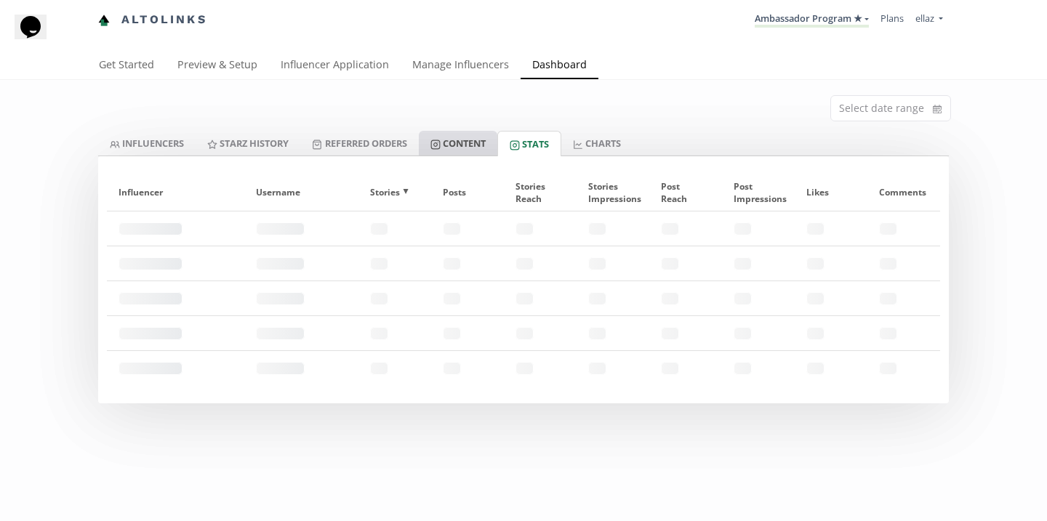
click at [485, 142] on link "Content" at bounding box center [458, 143] width 79 height 25
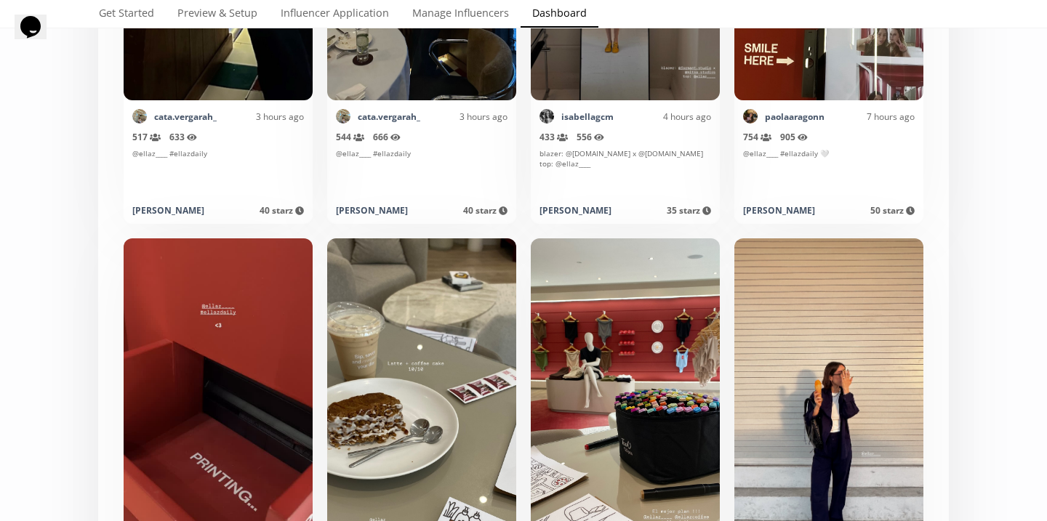
scroll to position [1805, 0]
